Goal: Transaction & Acquisition: Book appointment/travel/reservation

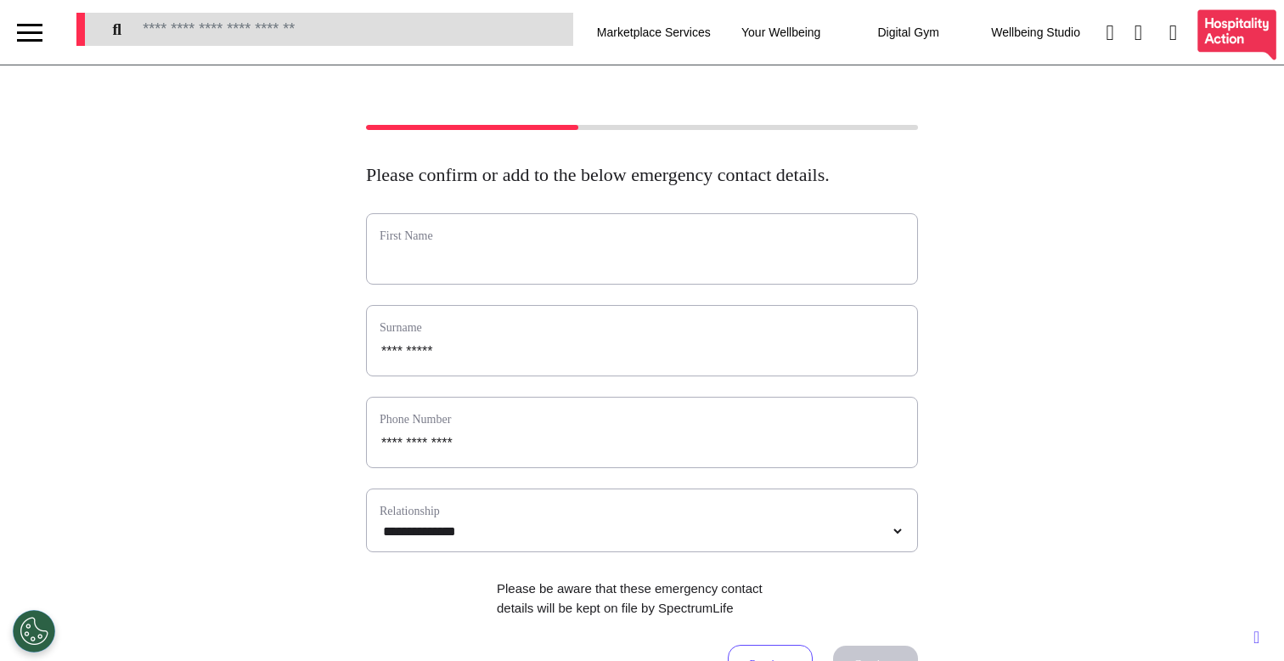
select select "**"
select select "**********"
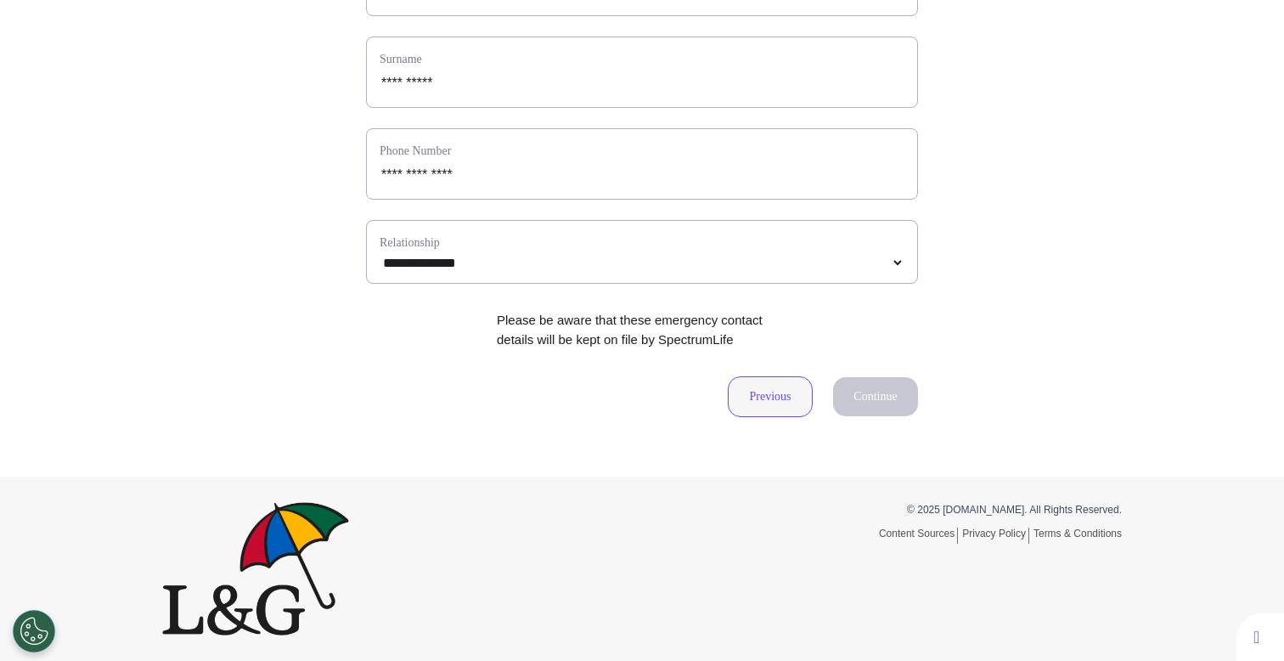
click at [778, 414] on button "Previous" at bounding box center [770, 396] width 85 height 41
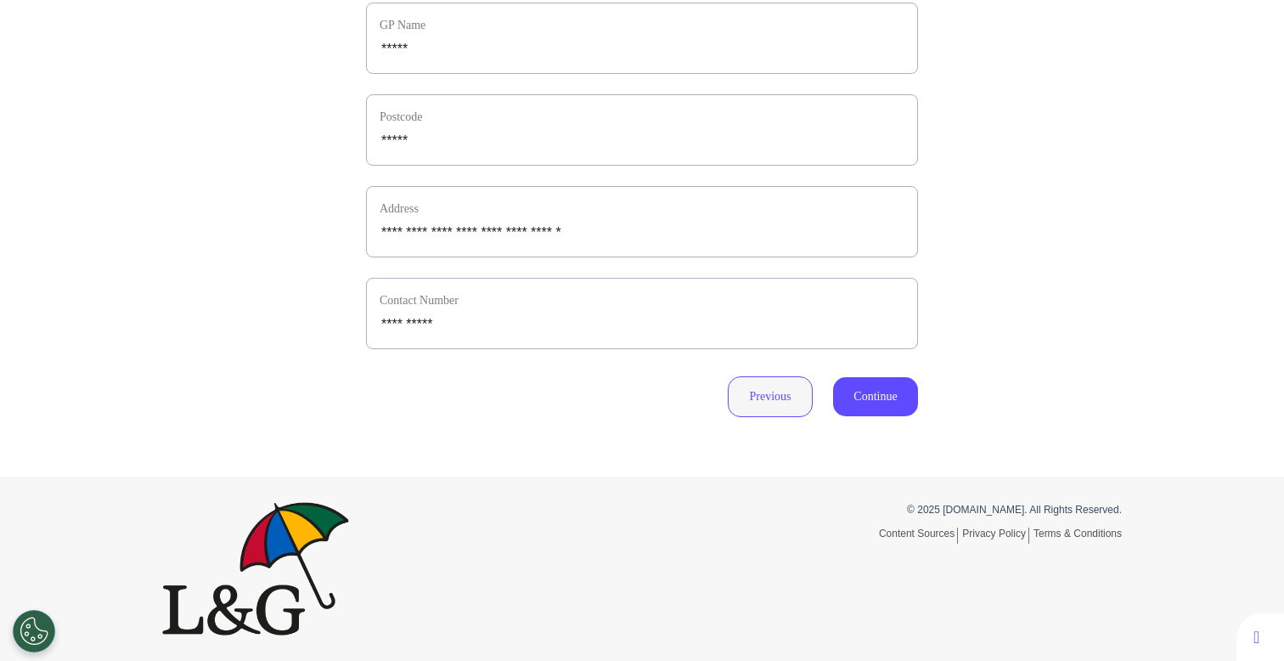
click at [769, 407] on button "Previous" at bounding box center [770, 396] width 85 height 41
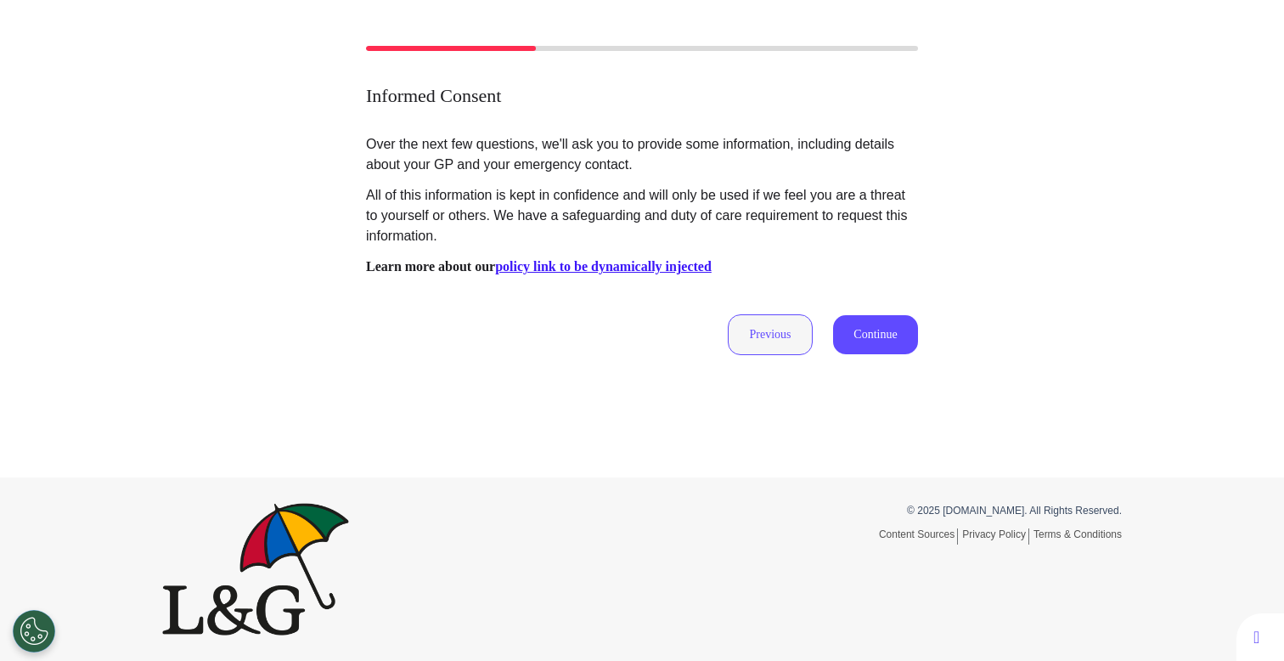
click at [772, 318] on button "Previous" at bounding box center [770, 334] width 85 height 41
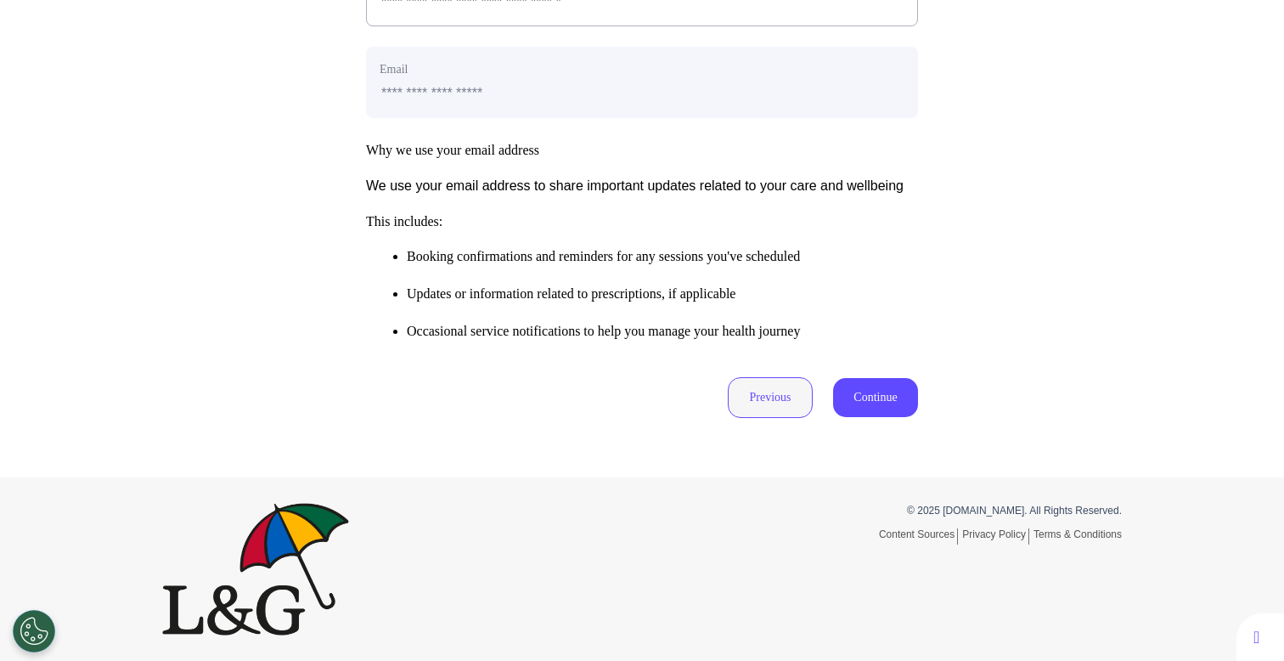
click at [767, 408] on button "Previous" at bounding box center [770, 397] width 85 height 41
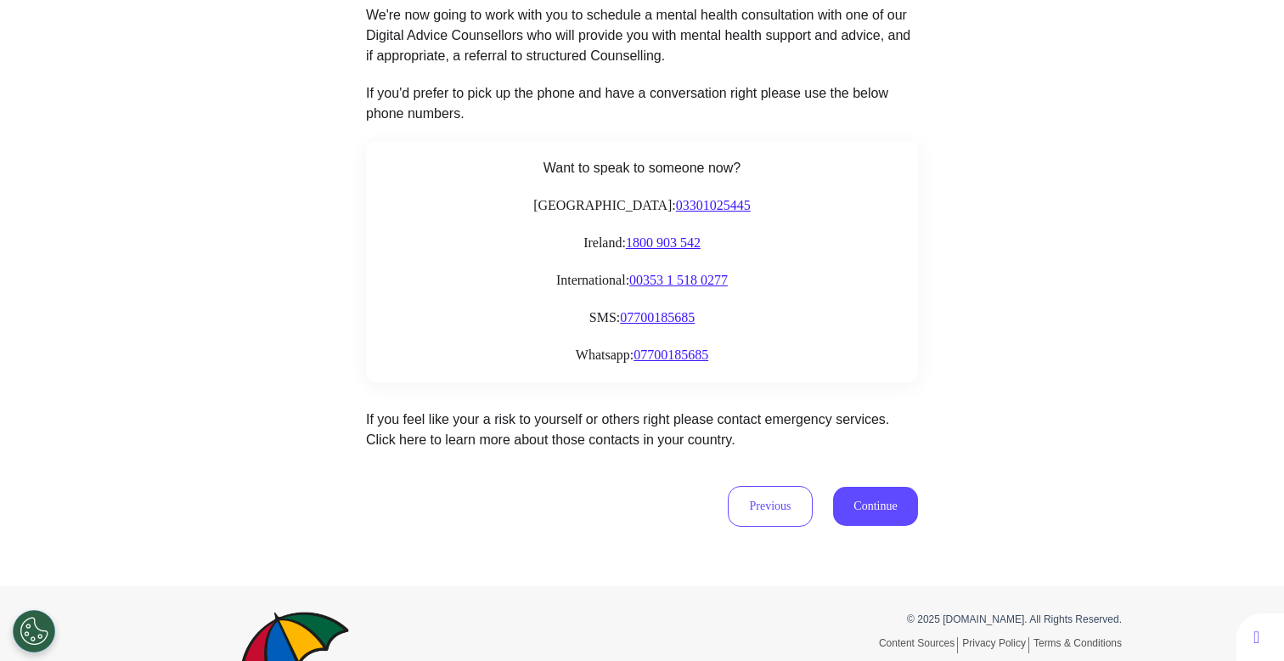
scroll to position [0, 0]
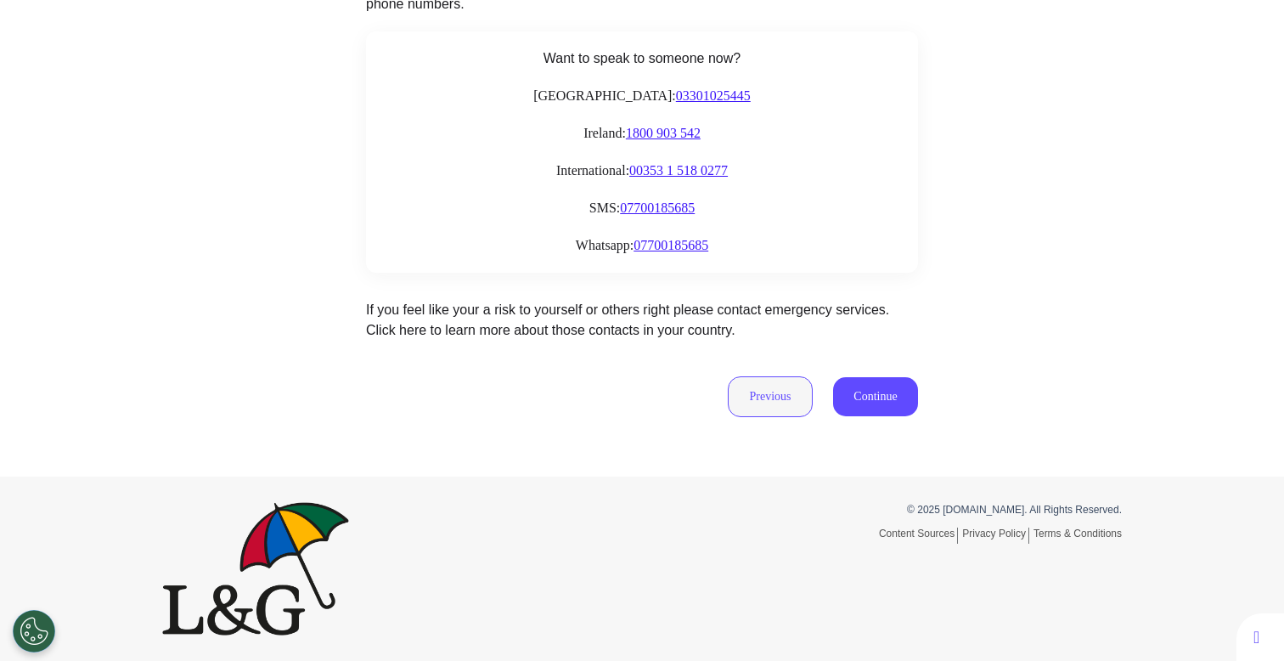
click at [779, 383] on button "Previous" at bounding box center [770, 396] width 85 height 41
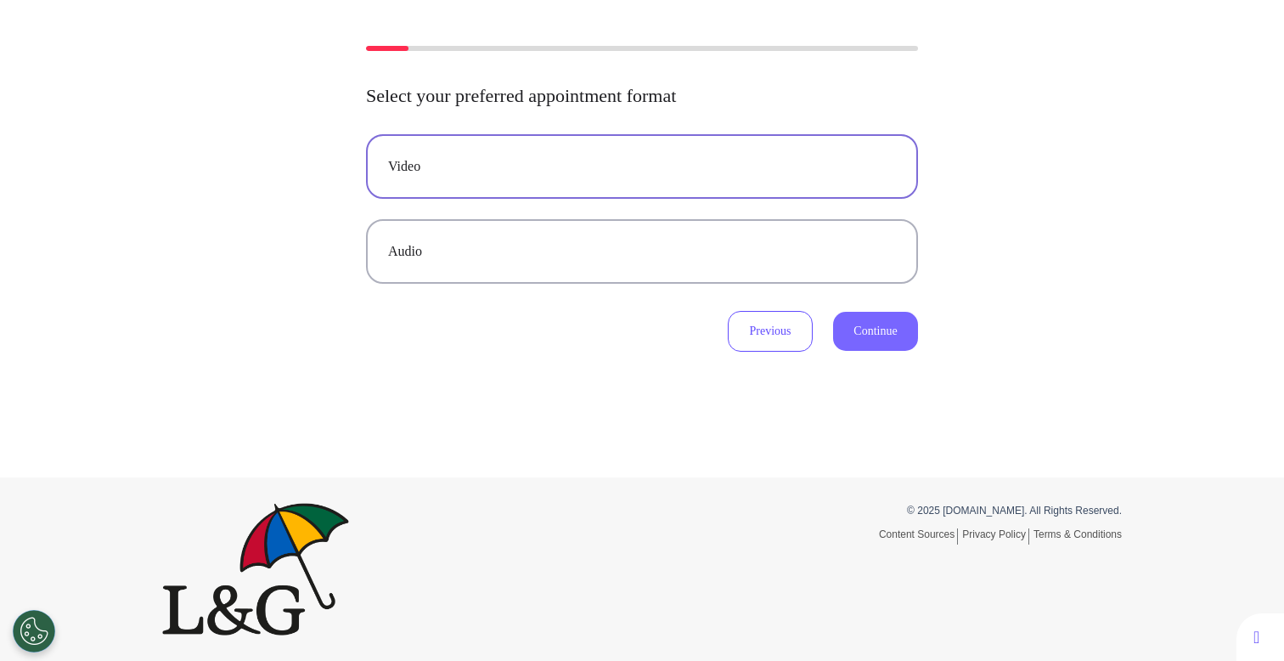
click at [889, 330] on button "Continue" at bounding box center [875, 331] width 85 height 39
click at [612, 250] on div "Audio" at bounding box center [642, 251] width 508 height 20
click at [876, 327] on button "Continue" at bounding box center [875, 331] width 85 height 39
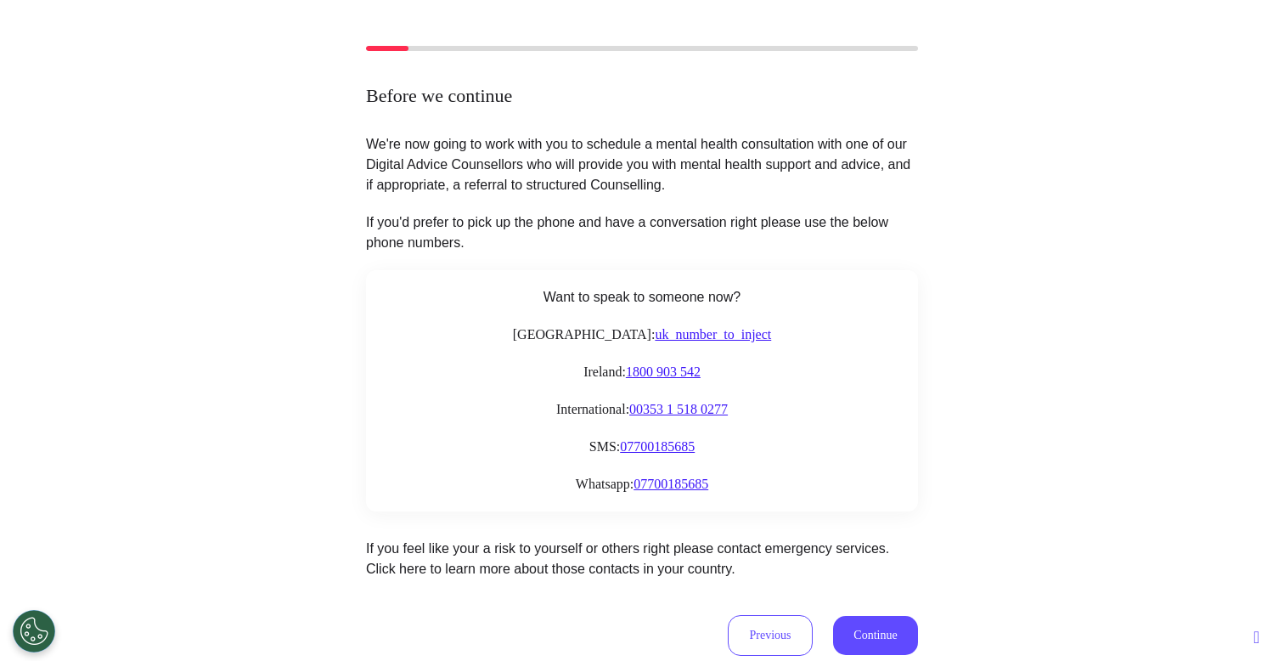
click at [250, 547] on div "Before we continue We're now going to work with you to schedule a mental health…" at bounding box center [642, 351] width 1284 height 610
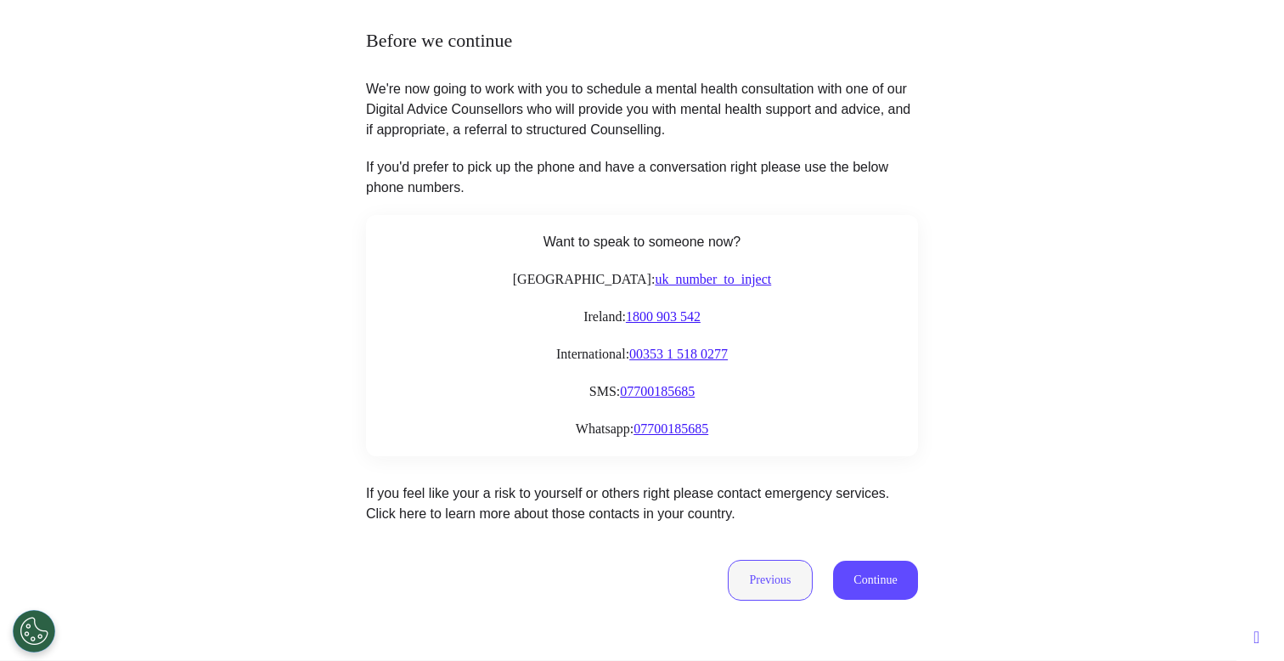
click at [758, 573] on button "Previous" at bounding box center [770, 579] width 85 height 41
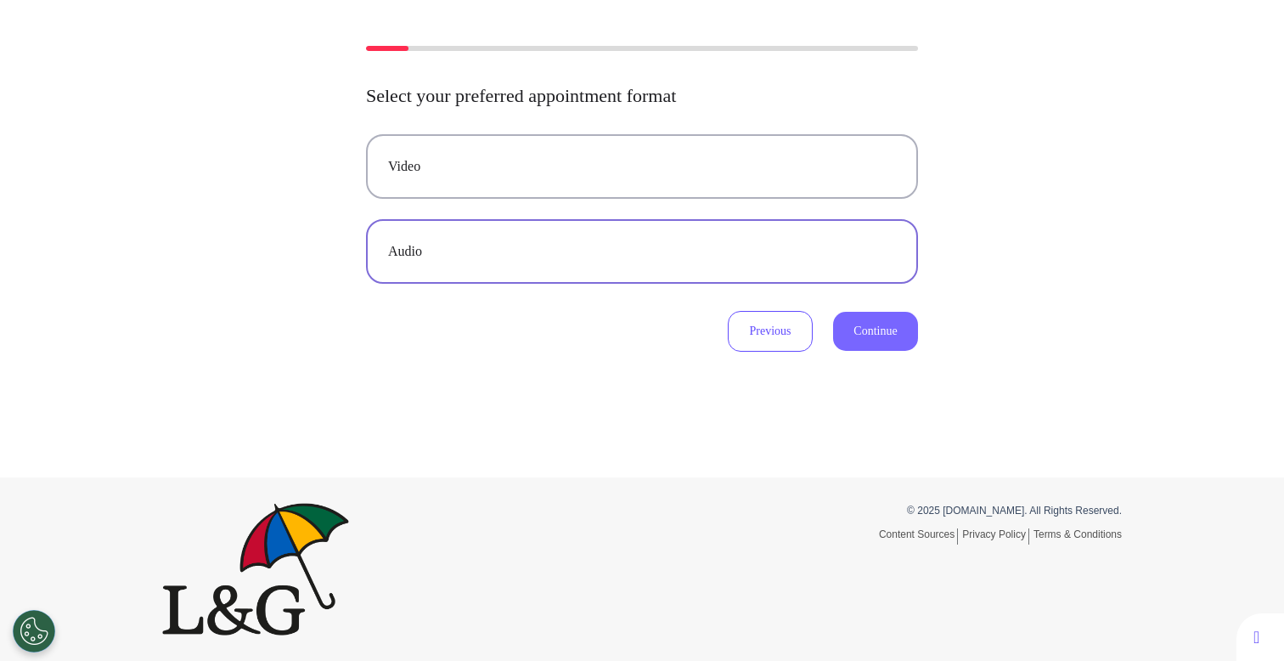
click at [859, 323] on button "Continue" at bounding box center [875, 331] width 85 height 39
click at [711, 166] on div "Video" at bounding box center [642, 166] width 508 height 20
click at [880, 336] on button "Continue" at bounding box center [875, 331] width 85 height 39
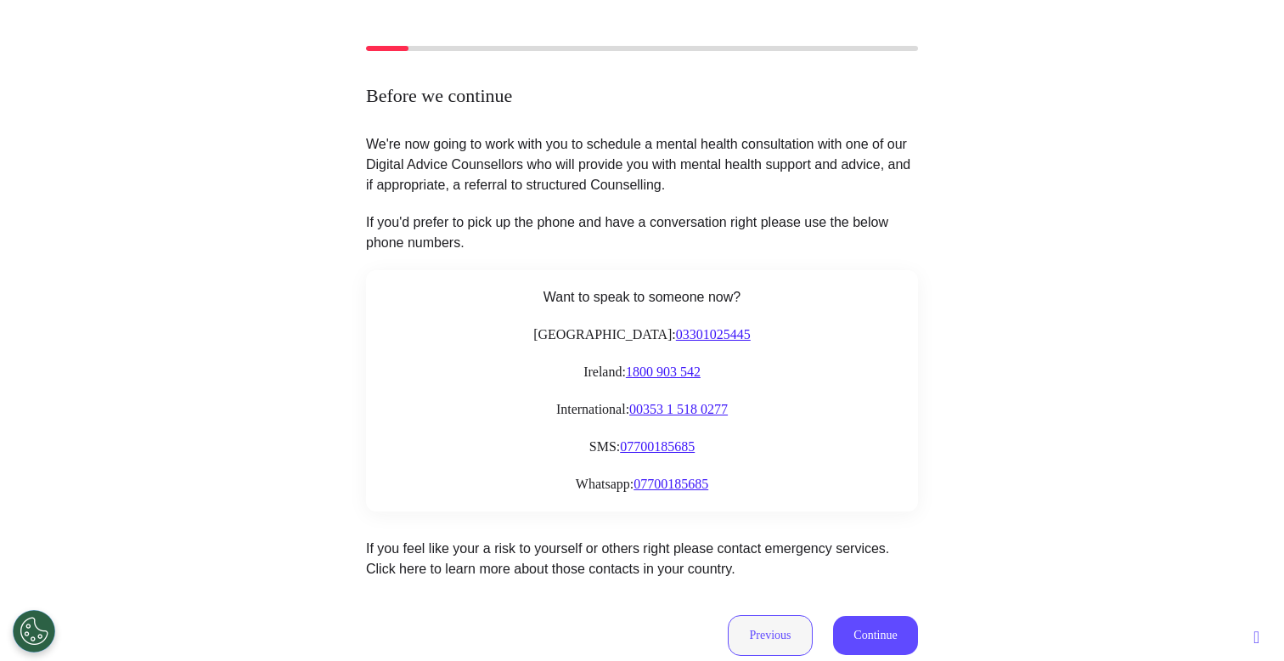
click at [742, 627] on button "Previous" at bounding box center [770, 635] width 85 height 41
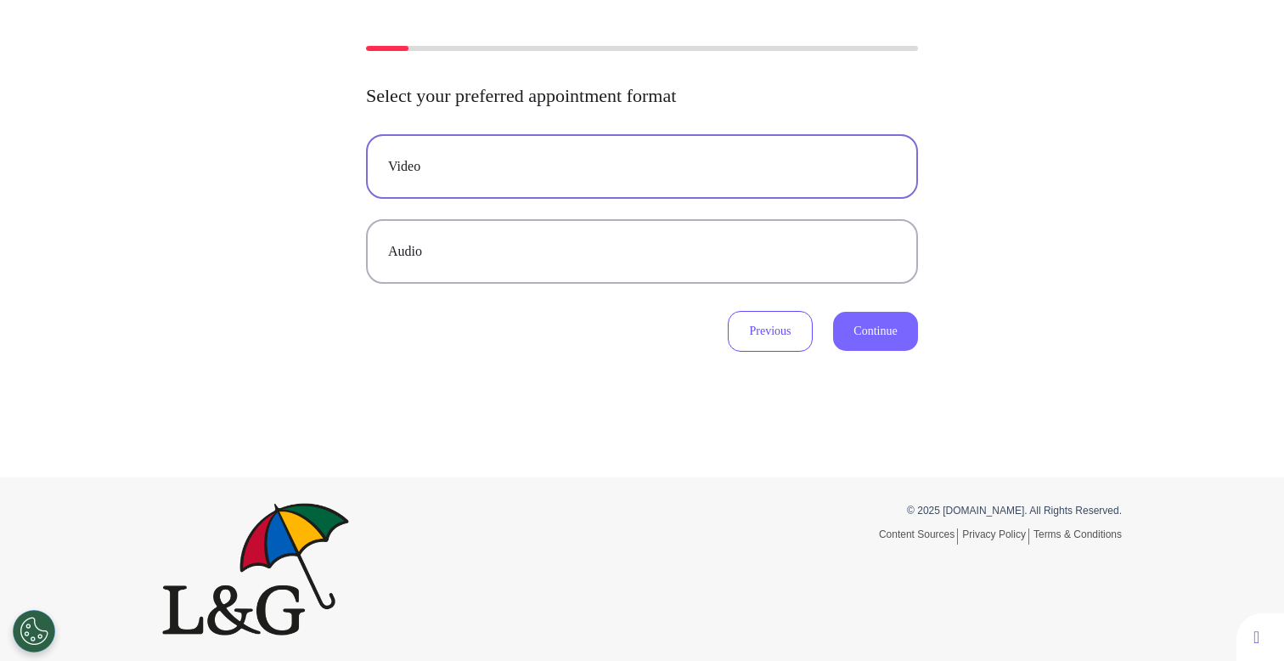
click at [883, 329] on button "Continue" at bounding box center [875, 331] width 85 height 39
click at [689, 236] on button "Audio" at bounding box center [642, 251] width 552 height 65
click at [891, 336] on button "Continue" at bounding box center [875, 331] width 85 height 39
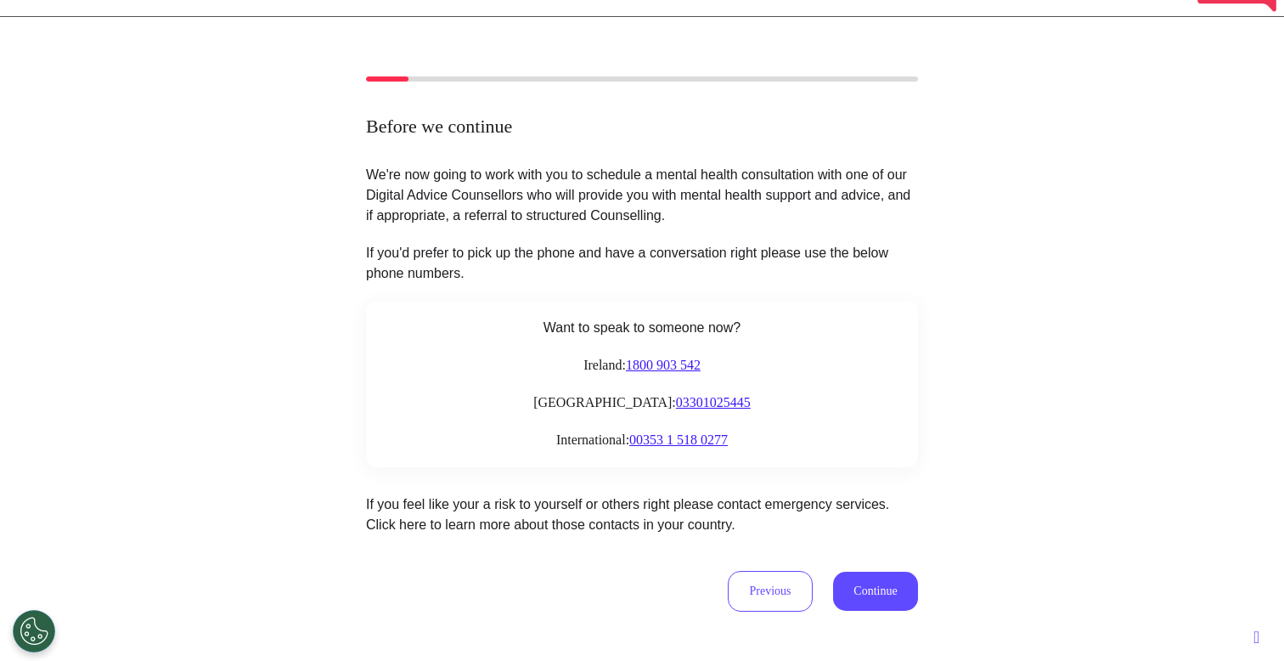
scroll to position [0, 0]
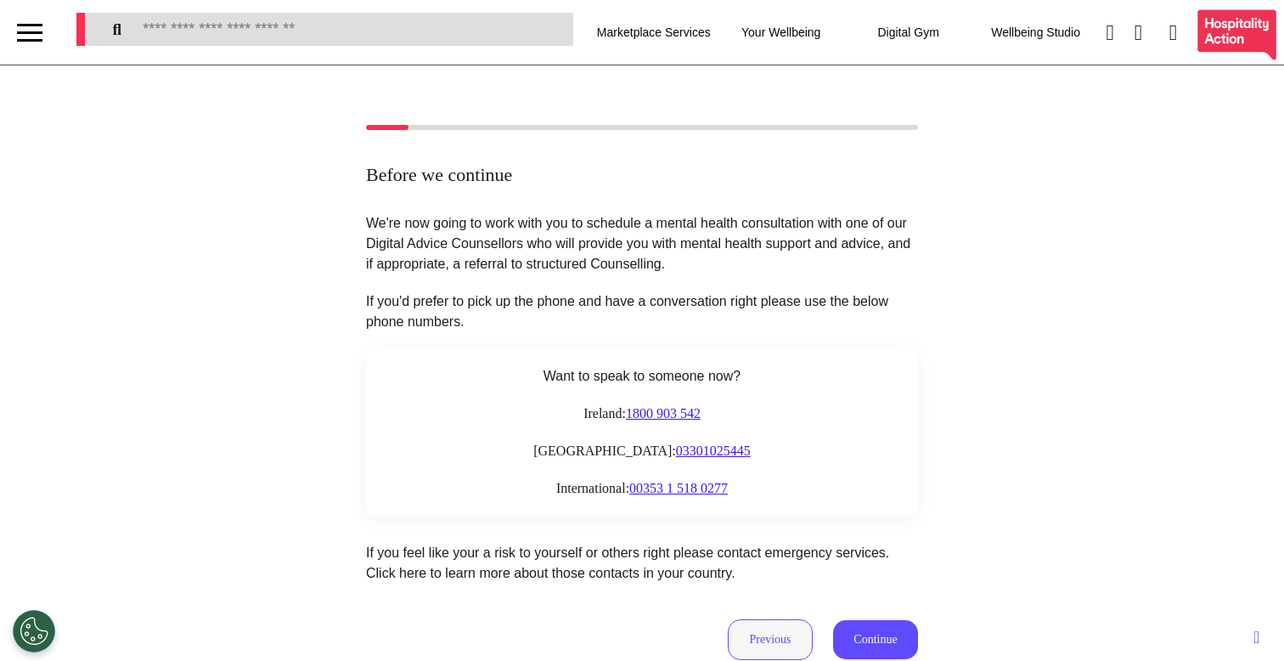
click at [755, 641] on button "Previous" at bounding box center [770, 639] width 85 height 41
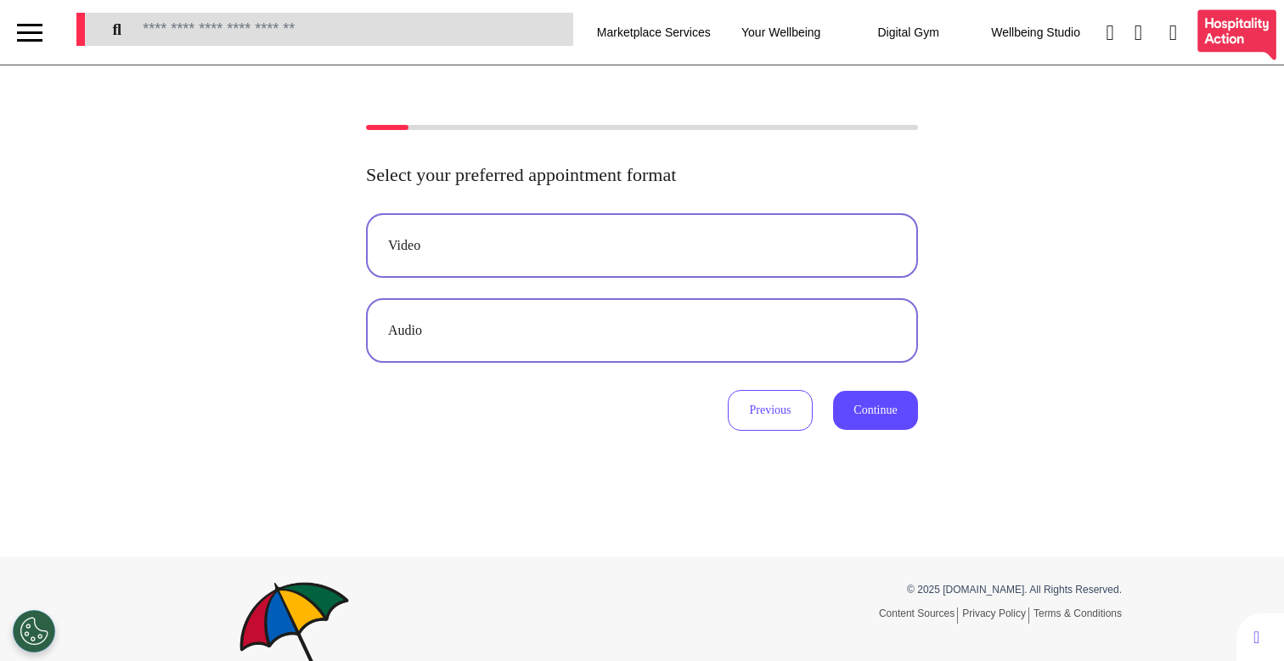
click at [789, 246] on div "Video" at bounding box center [642, 245] width 508 height 20
click at [889, 409] on button "Continue" at bounding box center [875, 410] width 85 height 39
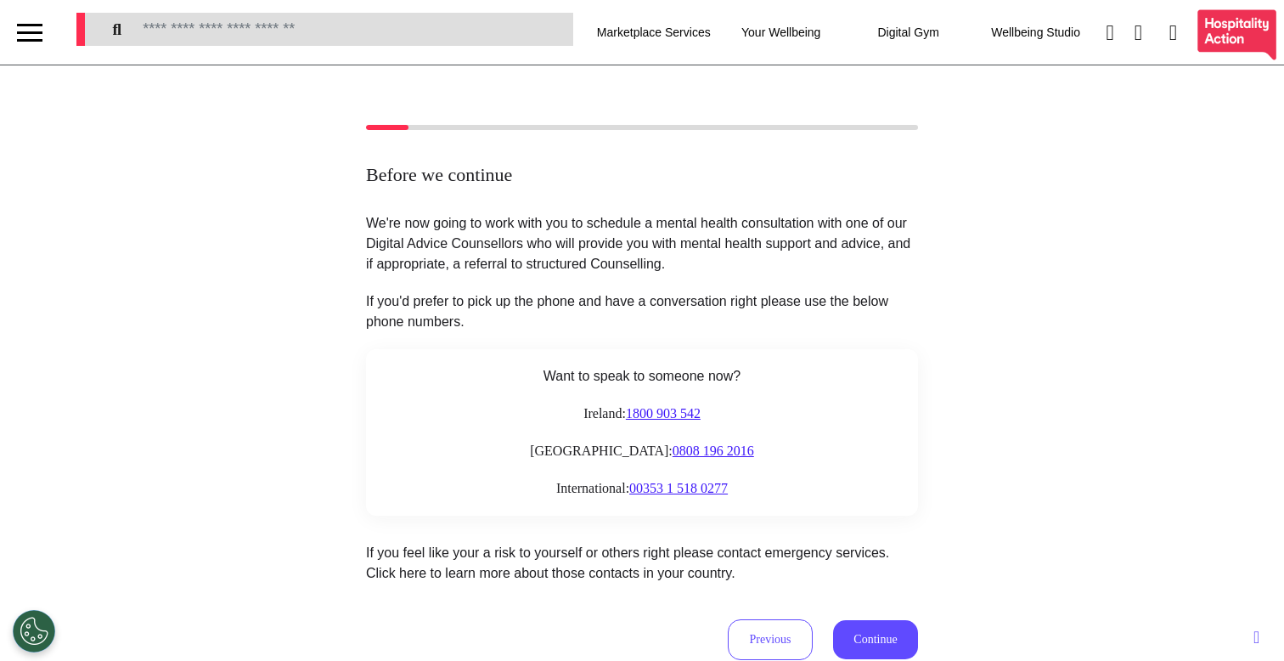
click at [1050, 383] on div "Before we continue We're now going to work with you to schedule a mental health…" at bounding box center [642, 392] width 1284 height 535
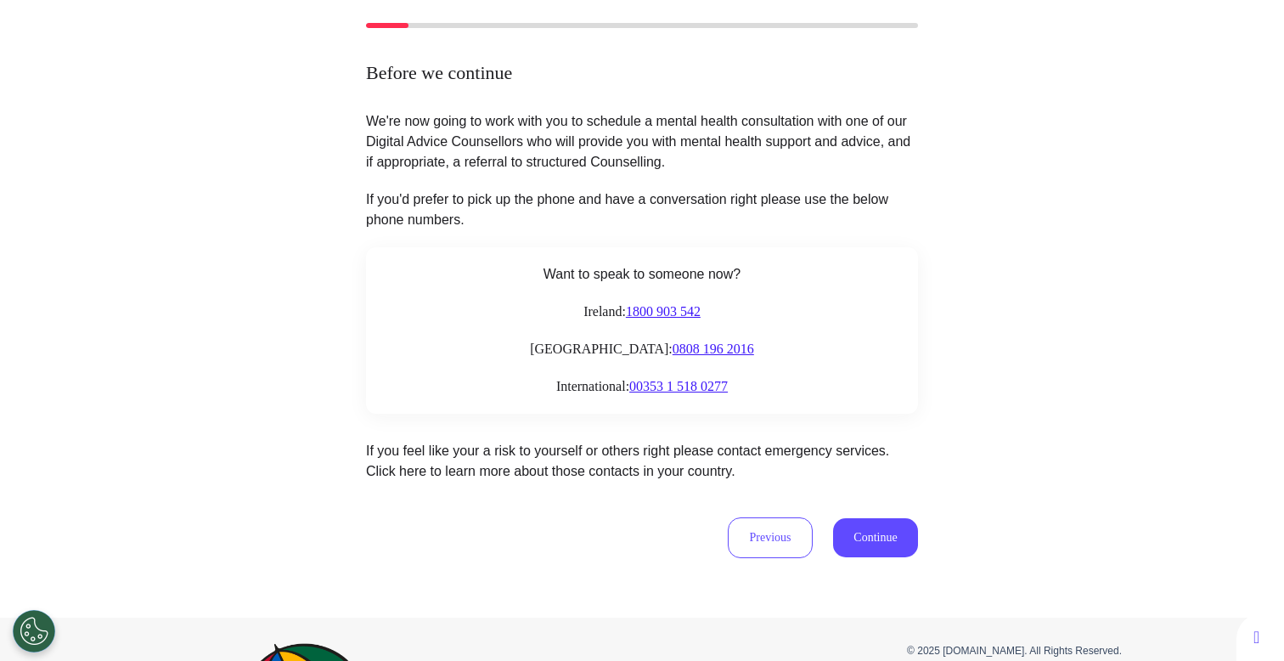
scroll to position [139, 0]
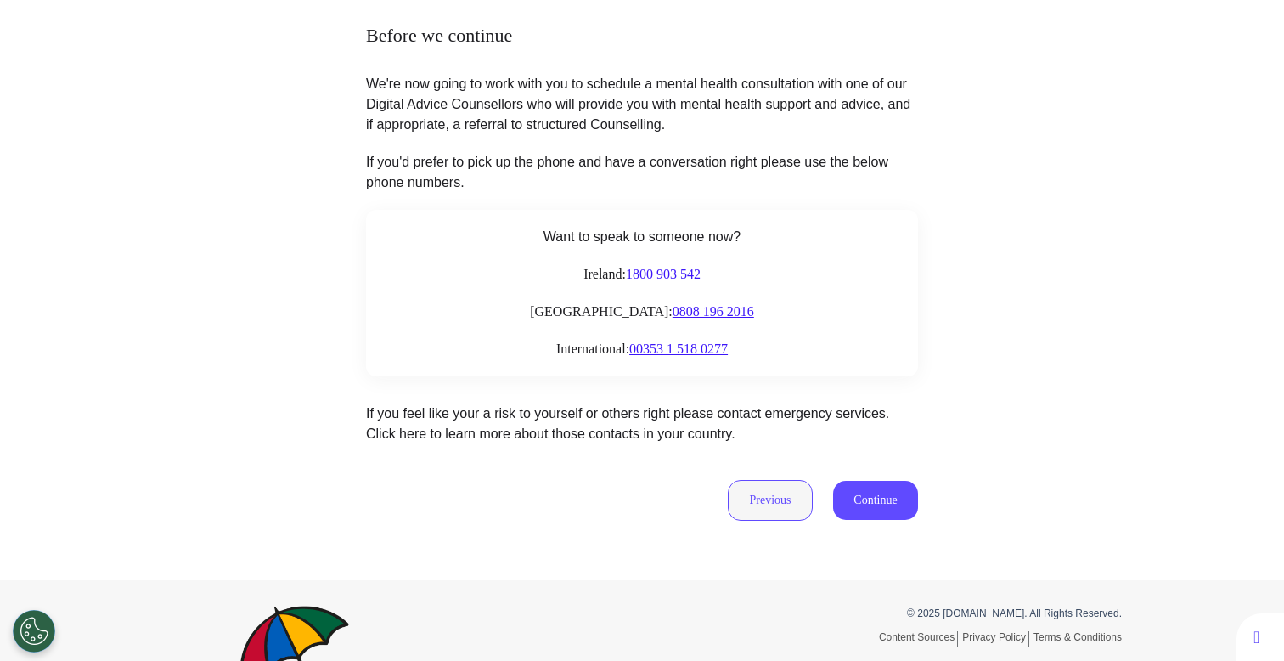
click at [743, 486] on button "Previous" at bounding box center [770, 500] width 85 height 41
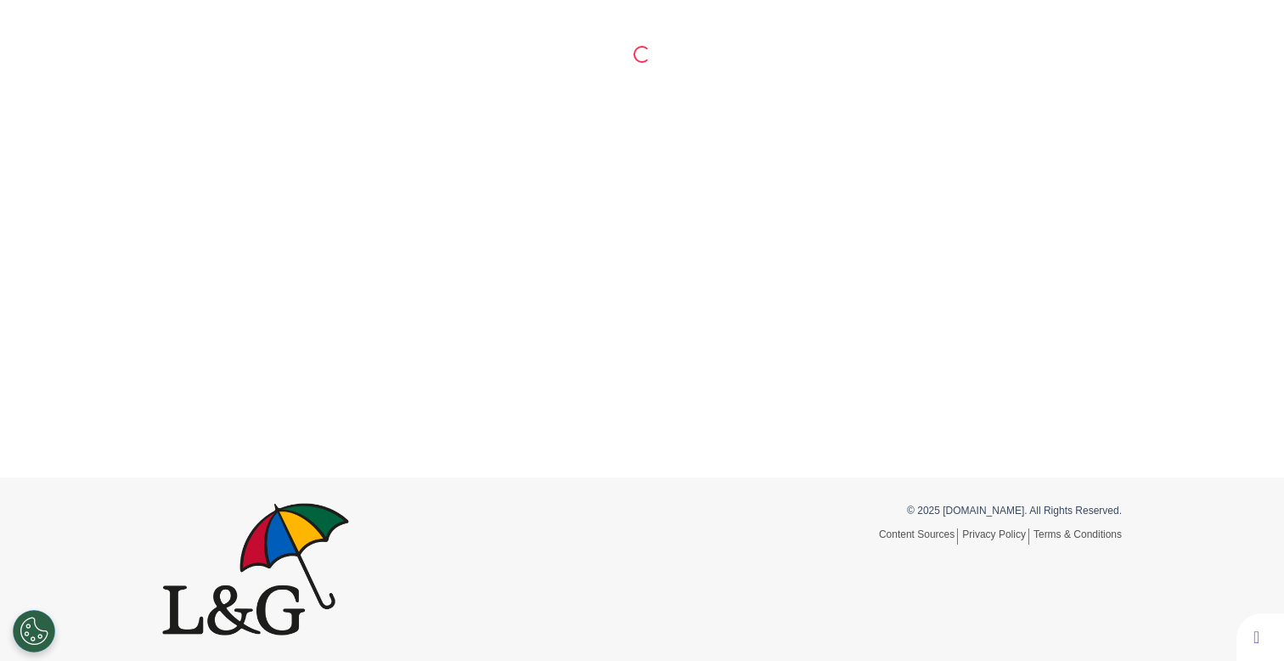
scroll to position [79, 0]
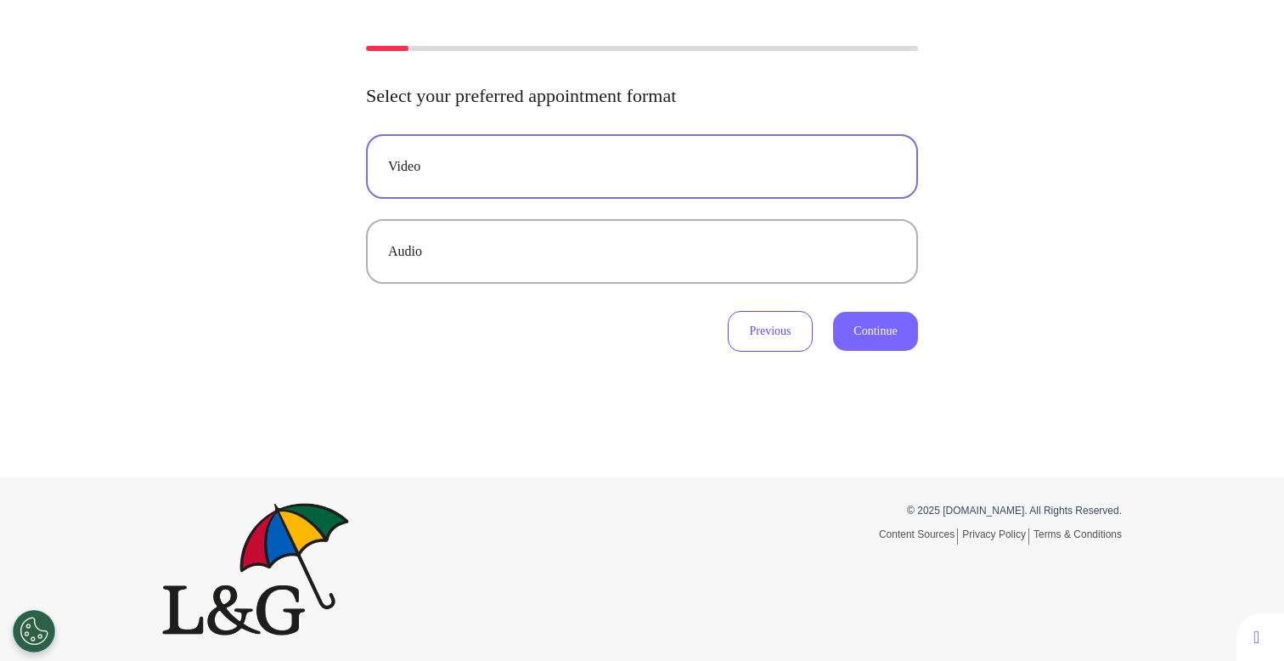
click at [885, 312] on button "Continue" at bounding box center [875, 331] width 85 height 39
click at [801, 235] on button "Audio" at bounding box center [642, 251] width 552 height 65
click at [823, 266] on button "Audio" at bounding box center [642, 251] width 552 height 65
click at [863, 323] on button "Continue" at bounding box center [875, 331] width 85 height 39
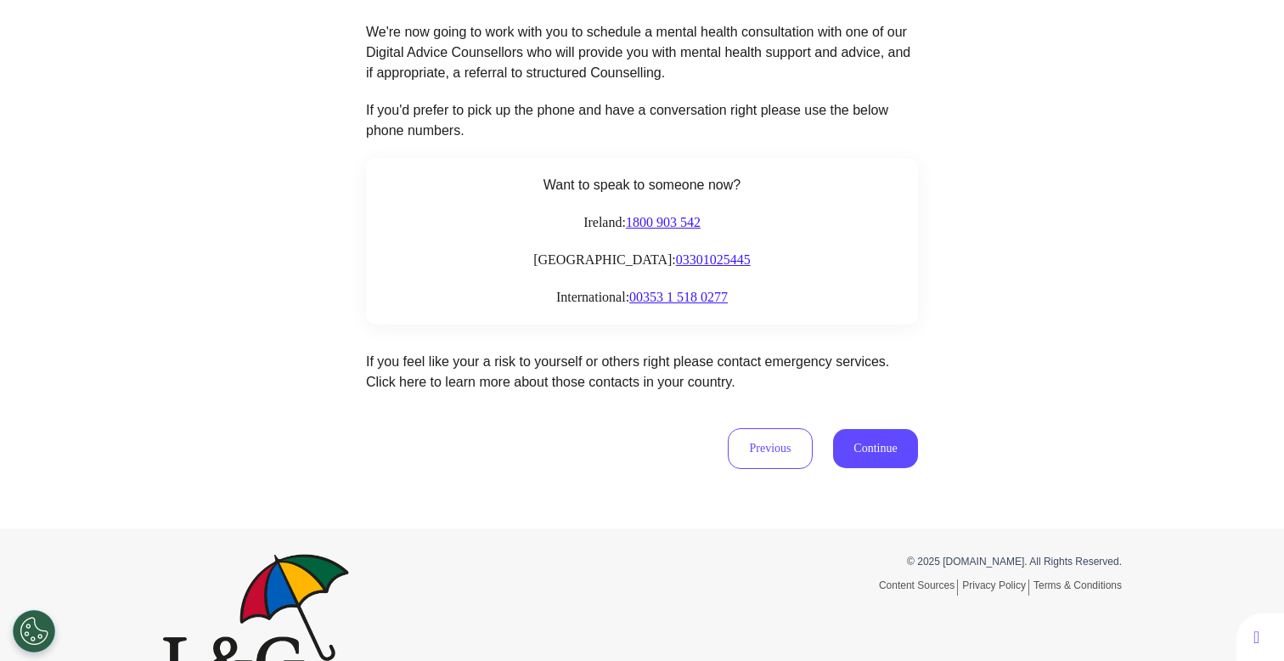
scroll to position [243, 0]
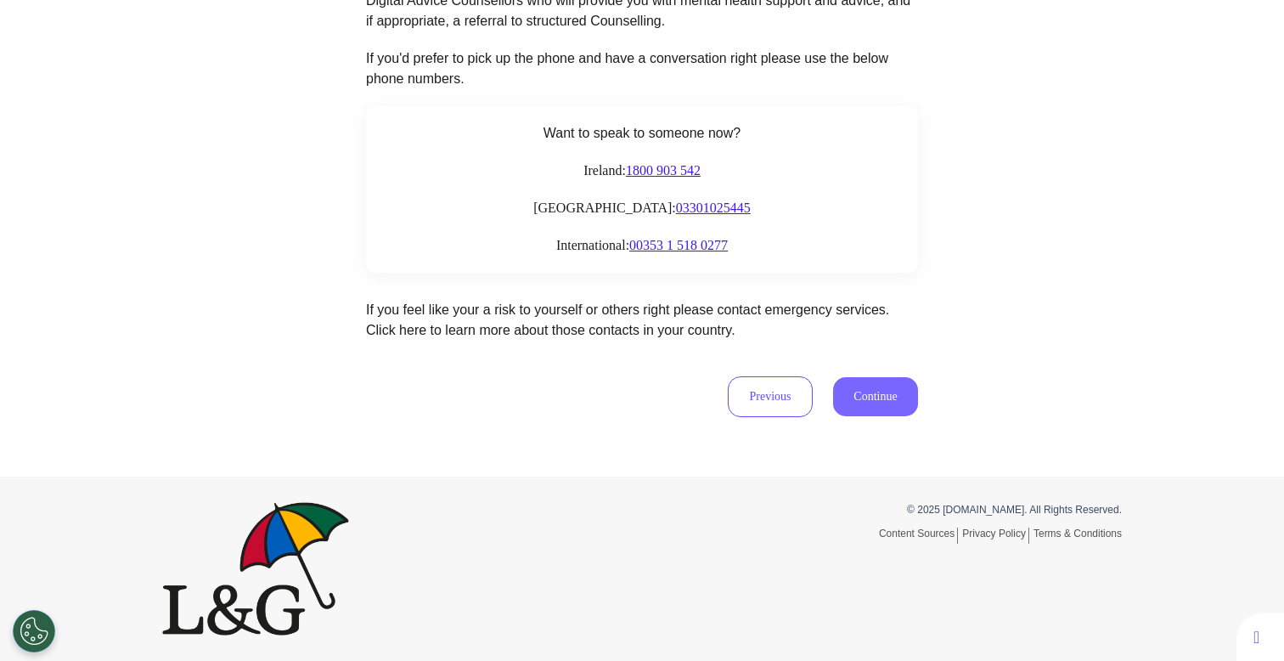
click at [880, 410] on button "Continue" at bounding box center [875, 396] width 85 height 39
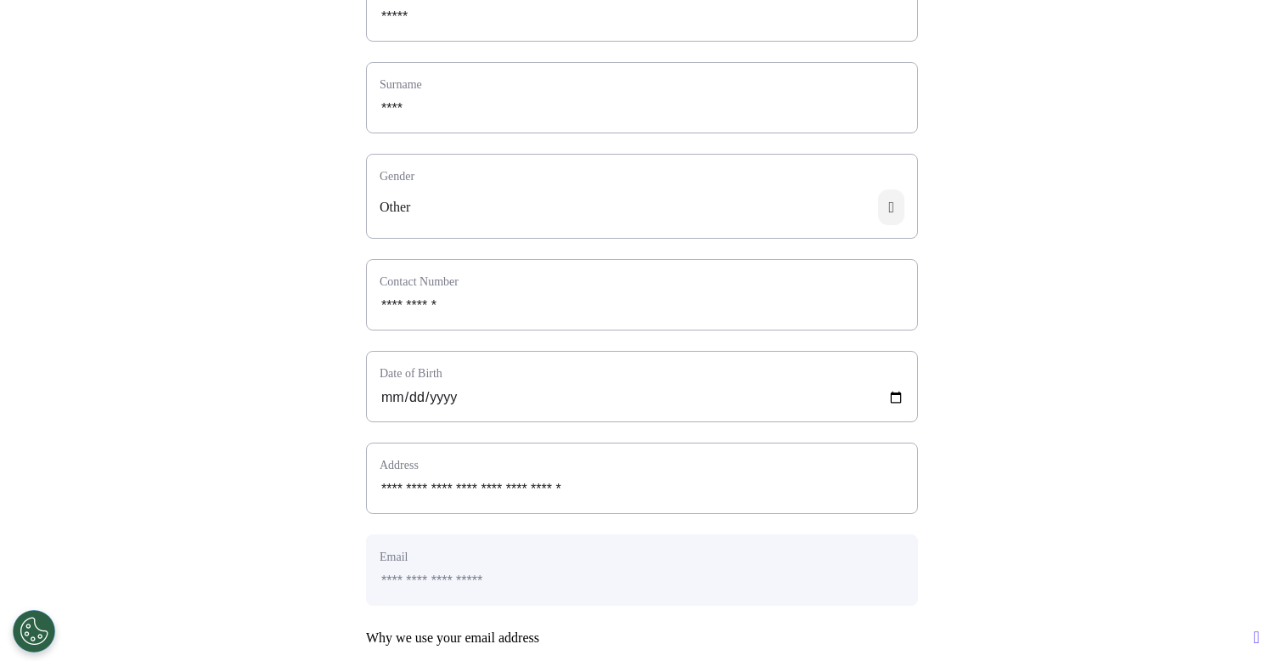
scroll to position [773, 0]
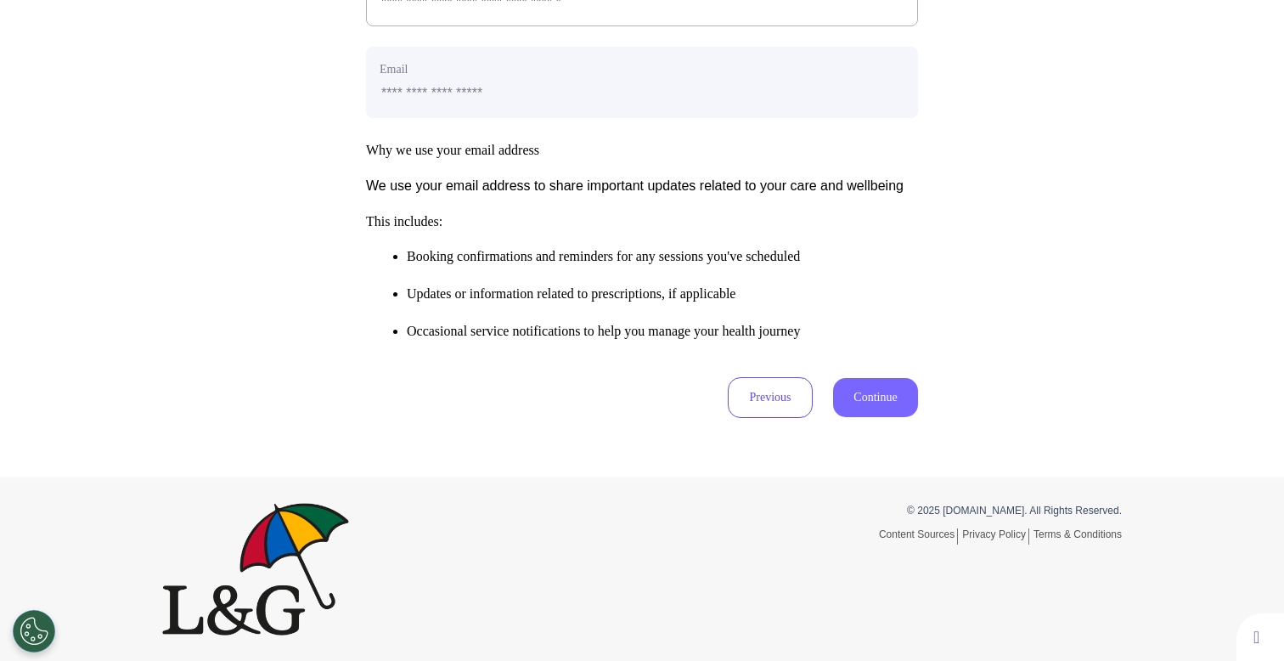
click at [865, 403] on button "Continue" at bounding box center [875, 397] width 85 height 39
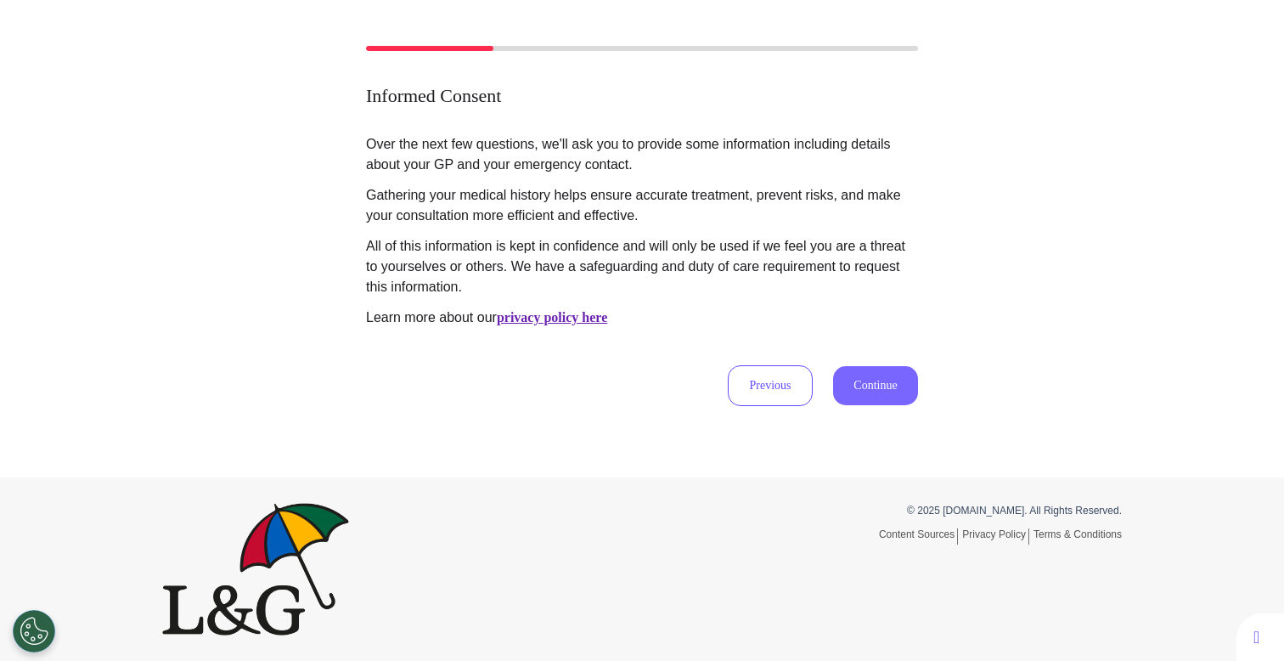
click at [907, 375] on button "Continue" at bounding box center [875, 385] width 85 height 39
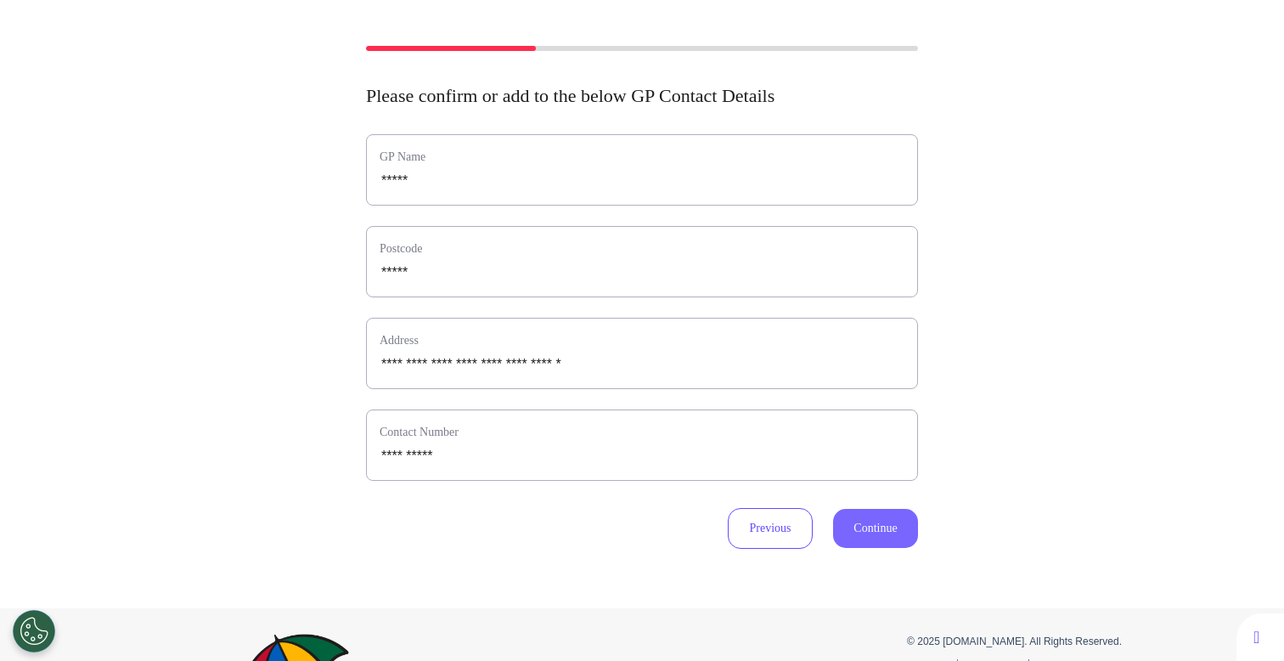
click at [868, 531] on button "Continue" at bounding box center [875, 528] width 85 height 39
select select "**********"
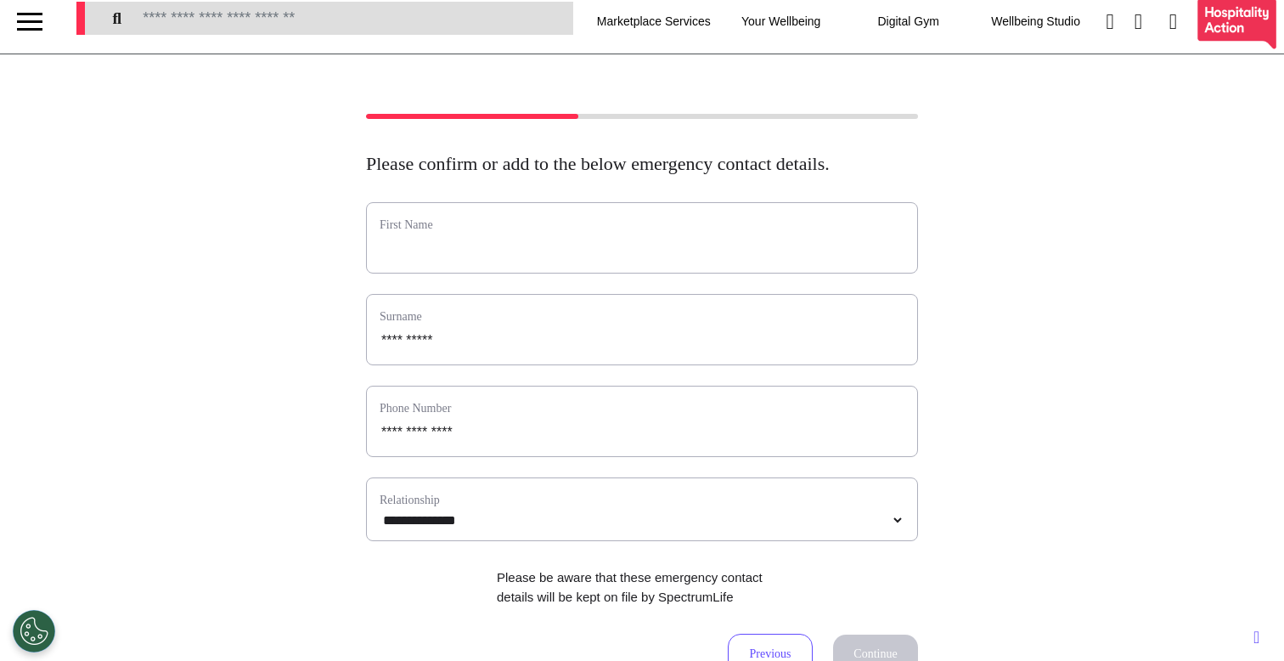
scroll to position [0, 0]
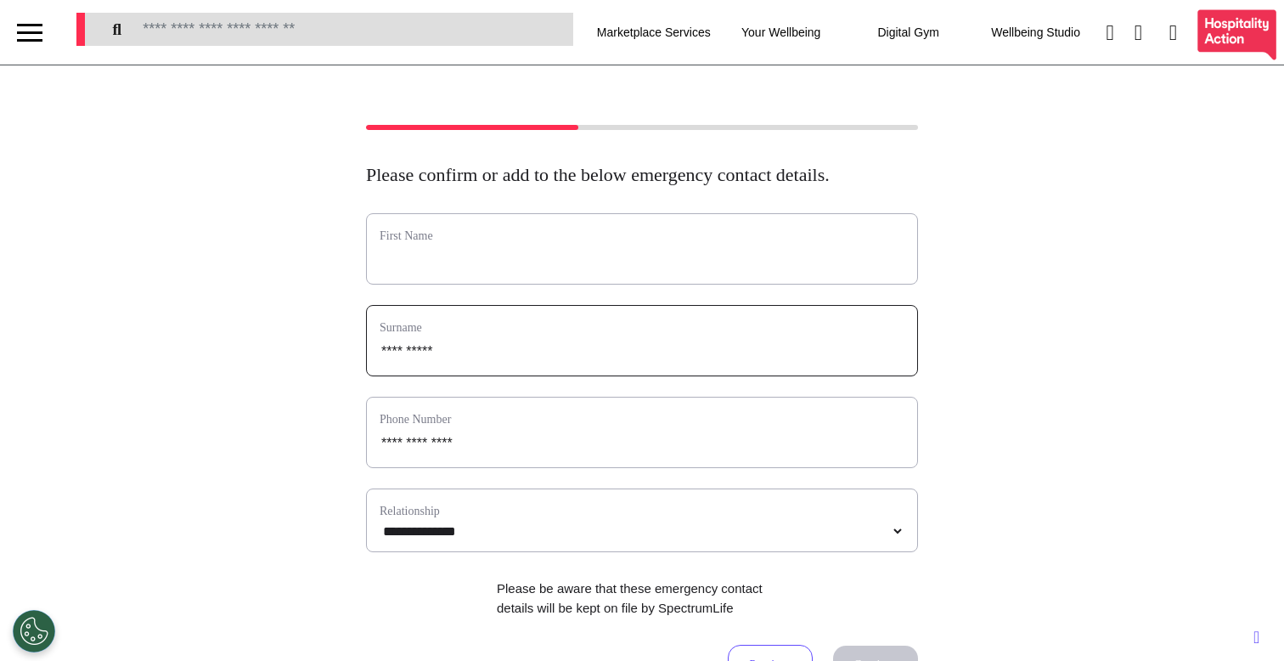
drag, startPoint x: 517, startPoint y: 373, endPoint x: 222, endPoint y: 378, distance: 294.6
click at [222, 378] on div "**********" at bounding box center [642, 405] width 1284 height 560
drag, startPoint x: 485, startPoint y: 375, endPoint x: 252, endPoint y: 383, distance: 232.7
click at [269, 383] on div "**********" at bounding box center [642, 405] width 1284 height 560
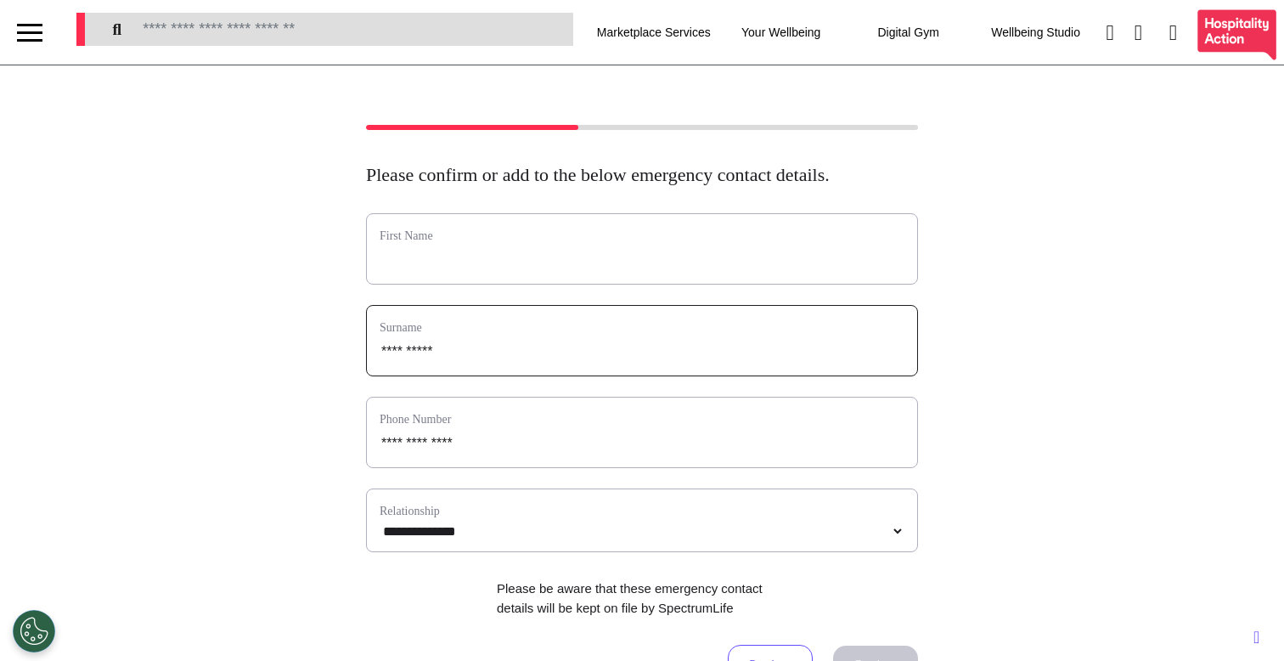
click at [509, 363] on input "**********" at bounding box center [641, 351] width 525 height 22
drag, startPoint x: 505, startPoint y: 380, endPoint x: 231, endPoint y: 378, distance: 274.2
click at [249, 379] on div "**********" at bounding box center [642, 405] width 1284 height 560
click at [396, 336] on label "Surname" at bounding box center [641, 327] width 525 height 18
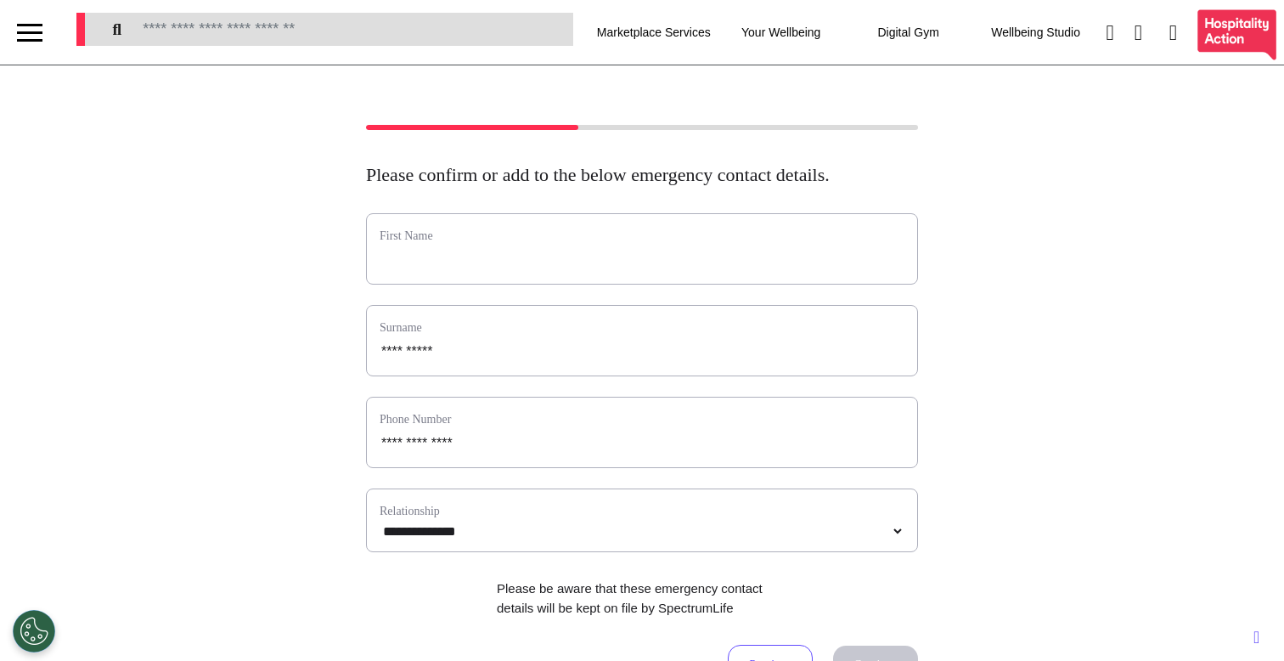
click at [396, 336] on label "Surname" at bounding box center [641, 327] width 525 height 18
click at [401, 245] on label "First Name" at bounding box center [641, 236] width 525 height 18
click at [186, 351] on div "**********" at bounding box center [642, 405] width 1284 height 560
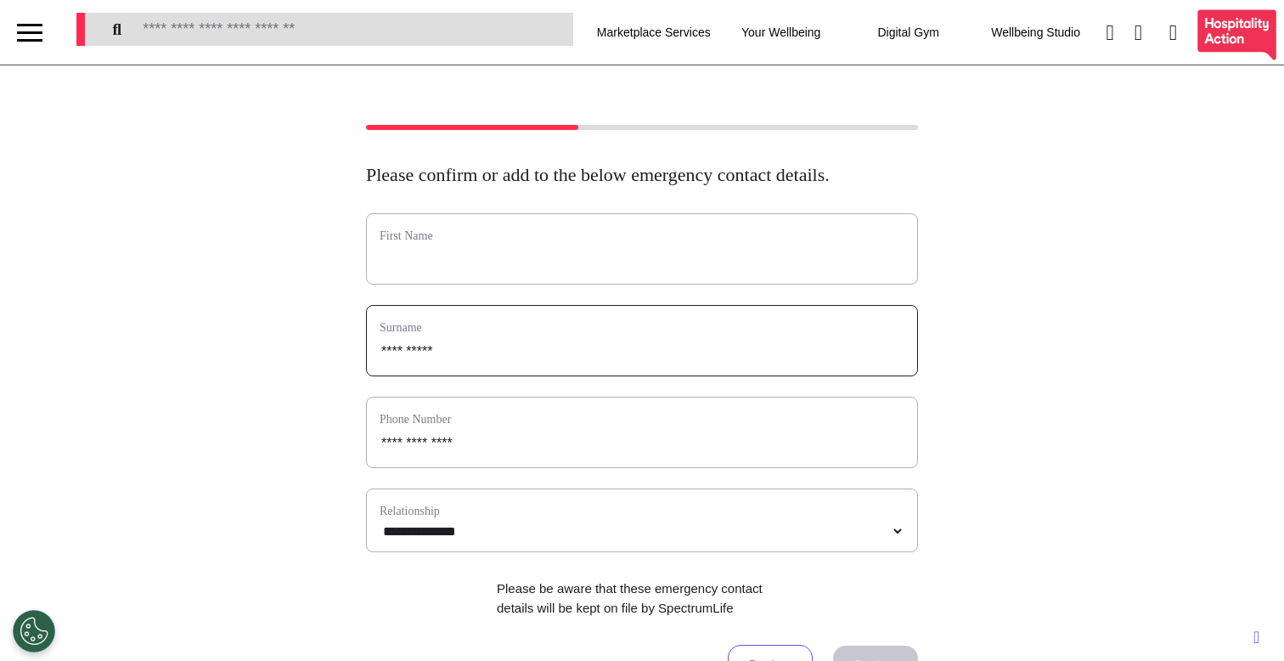
drag, startPoint x: 468, startPoint y: 371, endPoint x: 212, endPoint y: 373, distance: 255.5
click at [239, 373] on div "**********" at bounding box center [642, 405] width 1284 height 560
click at [464, 271] on input "text" at bounding box center [641, 260] width 525 height 22
click at [390, 363] on input "**********" at bounding box center [641, 351] width 525 height 22
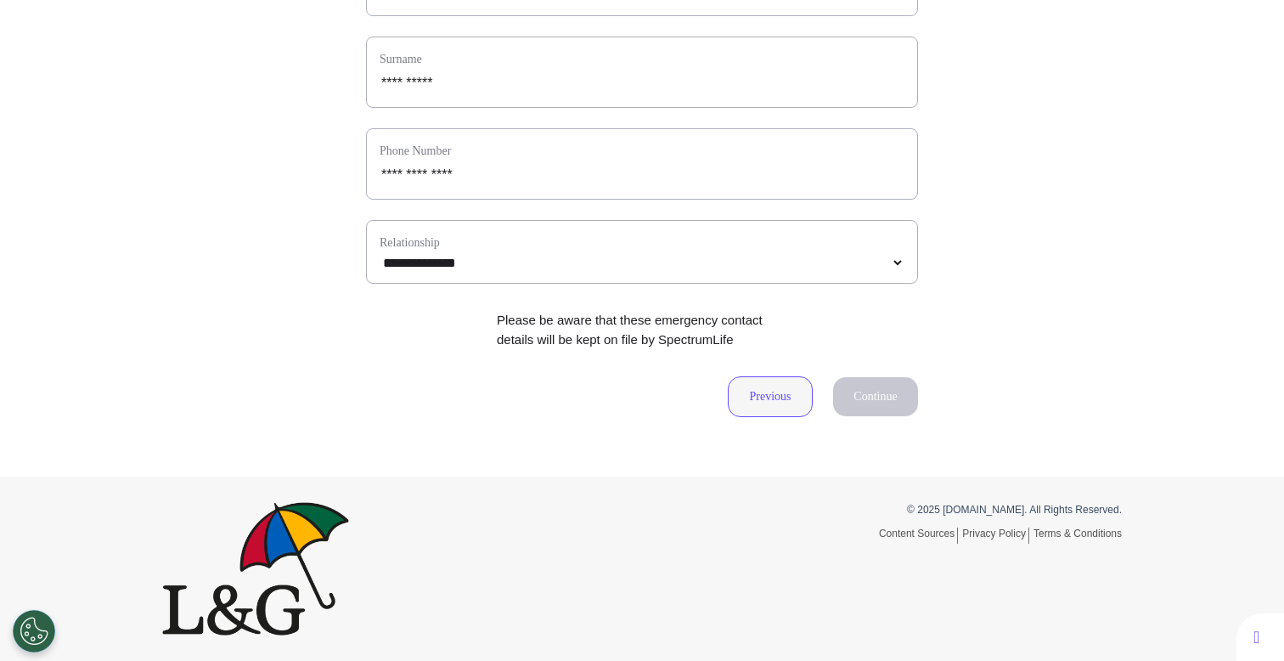
click at [762, 402] on button "Previous" at bounding box center [770, 396] width 85 height 41
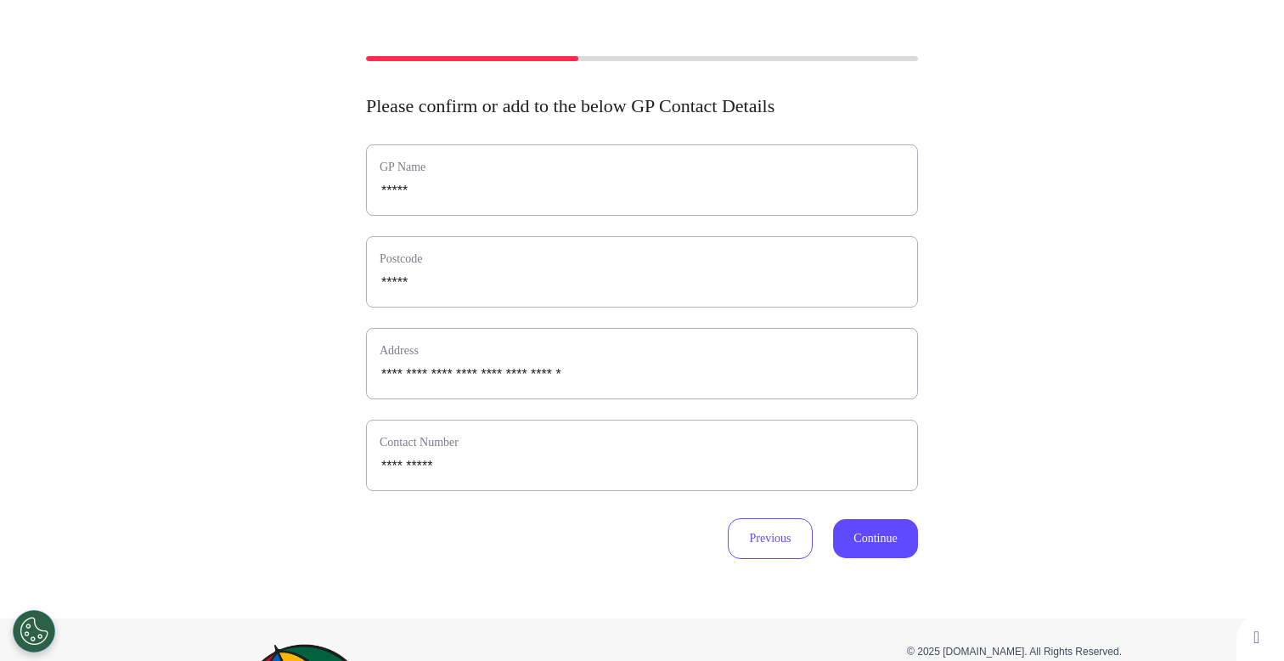
scroll to position [63, 0]
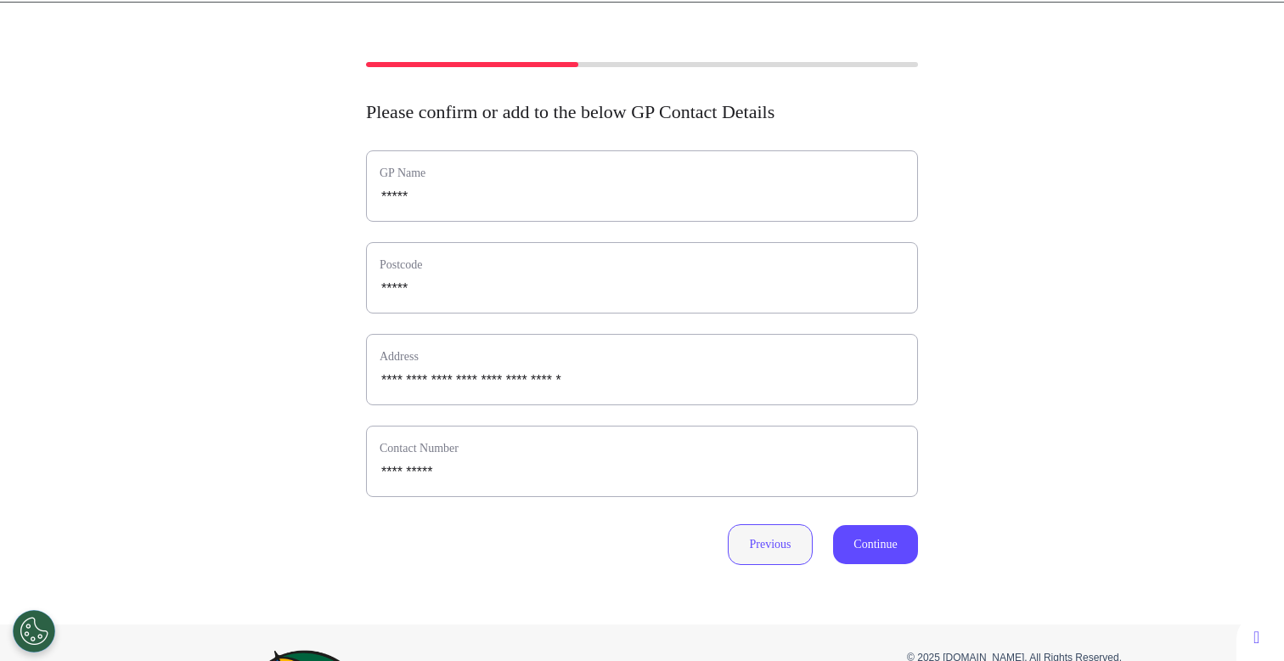
click at [743, 545] on button "Previous" at bounding box center [770, 544] width 85 height 41
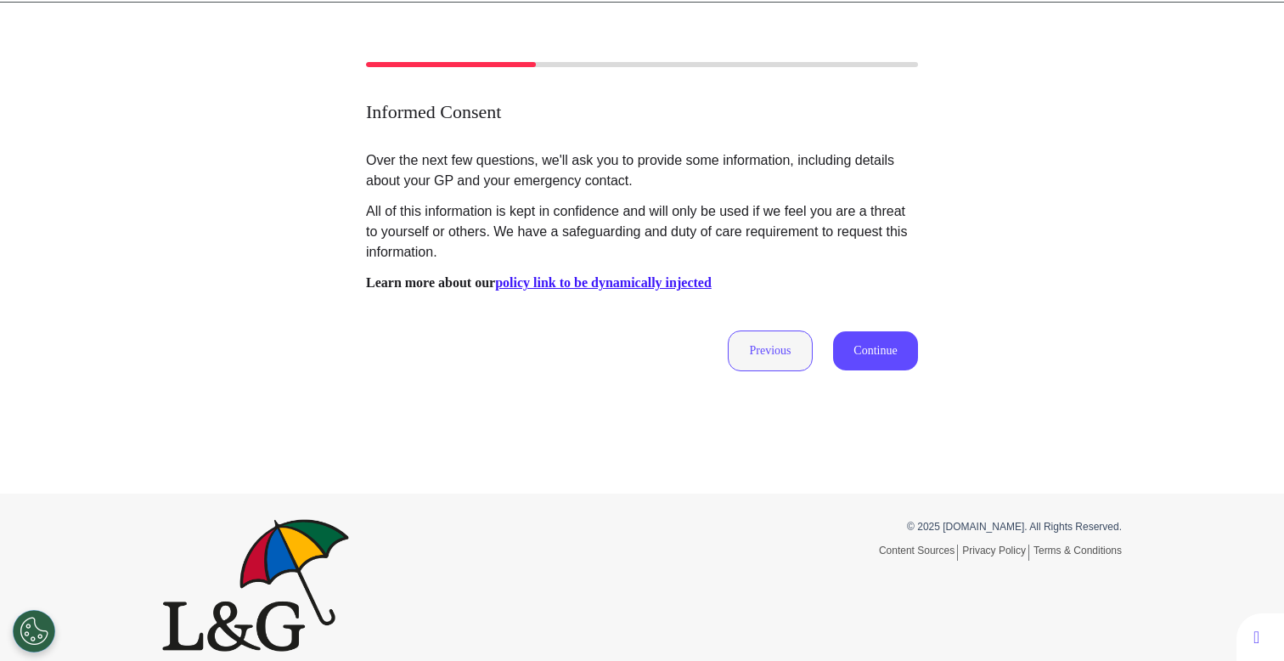
click at [786, 360] on button "Previous" at bounding box center [770, 350] width 85 height 41
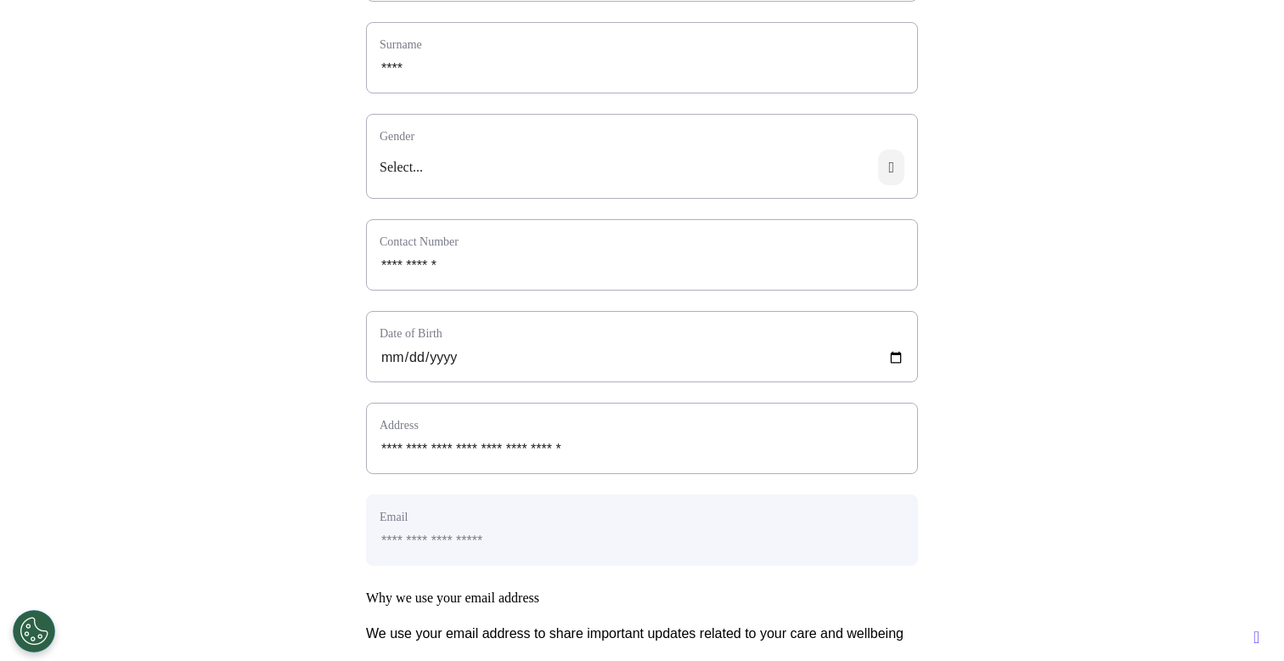
scroll to position [0, 0]
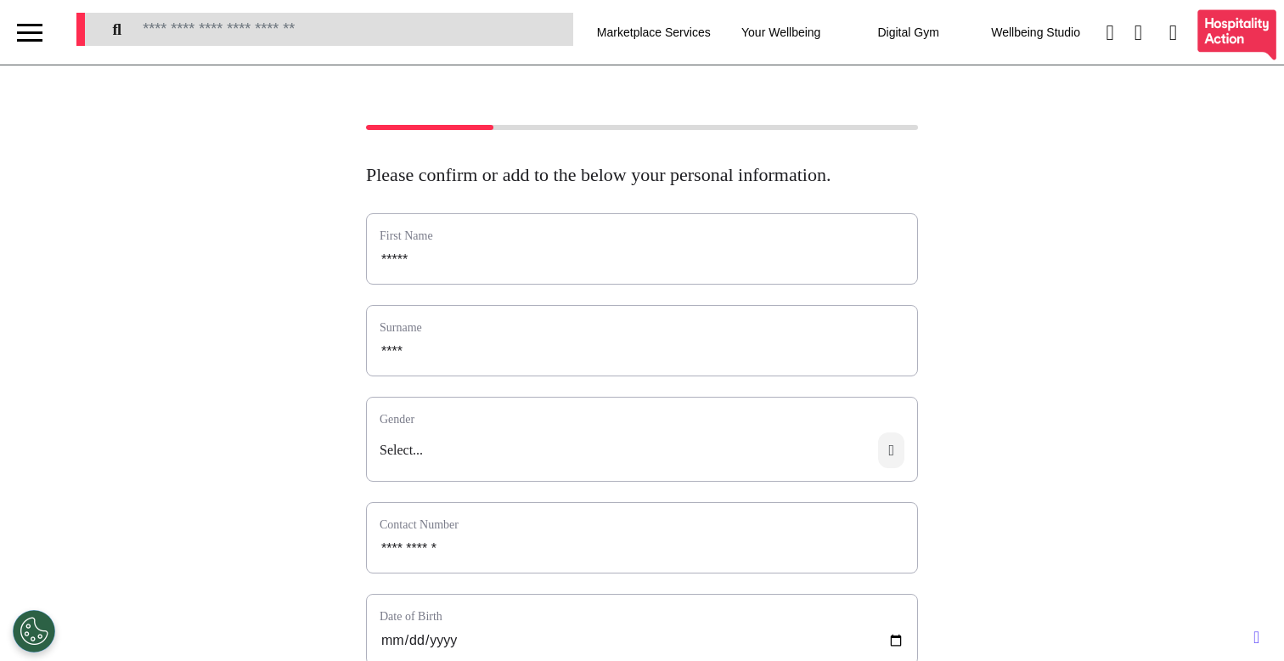
click at [41, 45] on div at bounding box center [29, 33] width 25 height 28
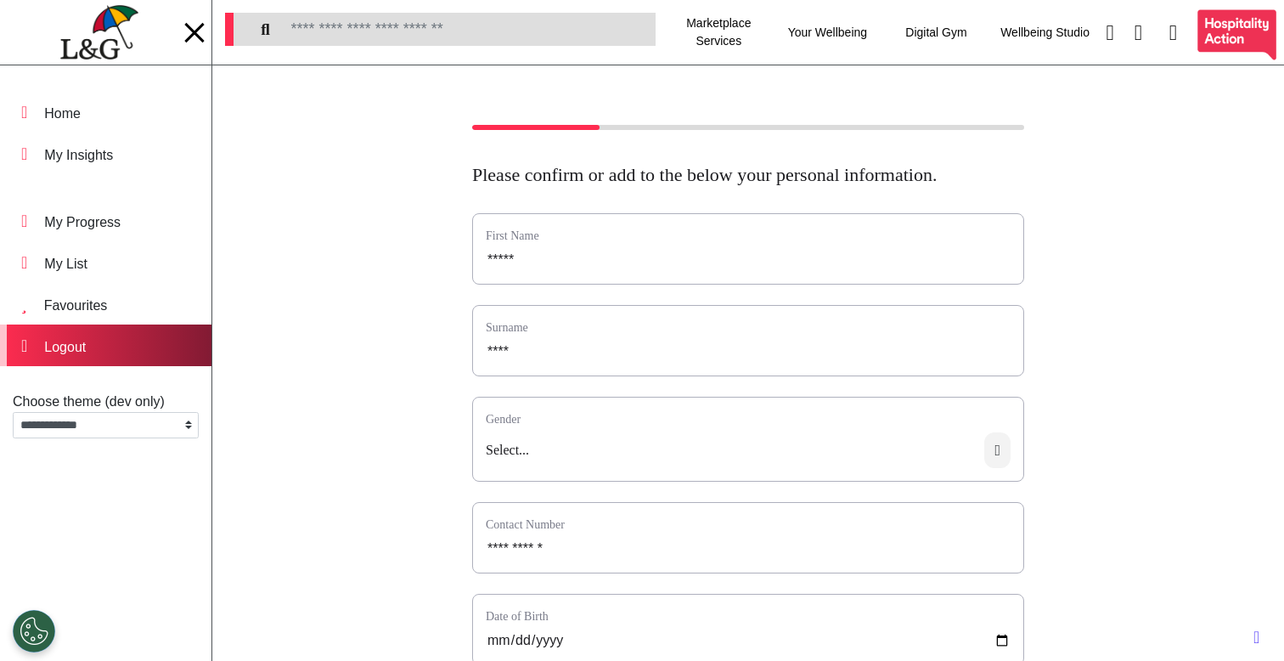
click at [125, 353] on div "Logout" at bounding box center [105, 345] width 211 height 42
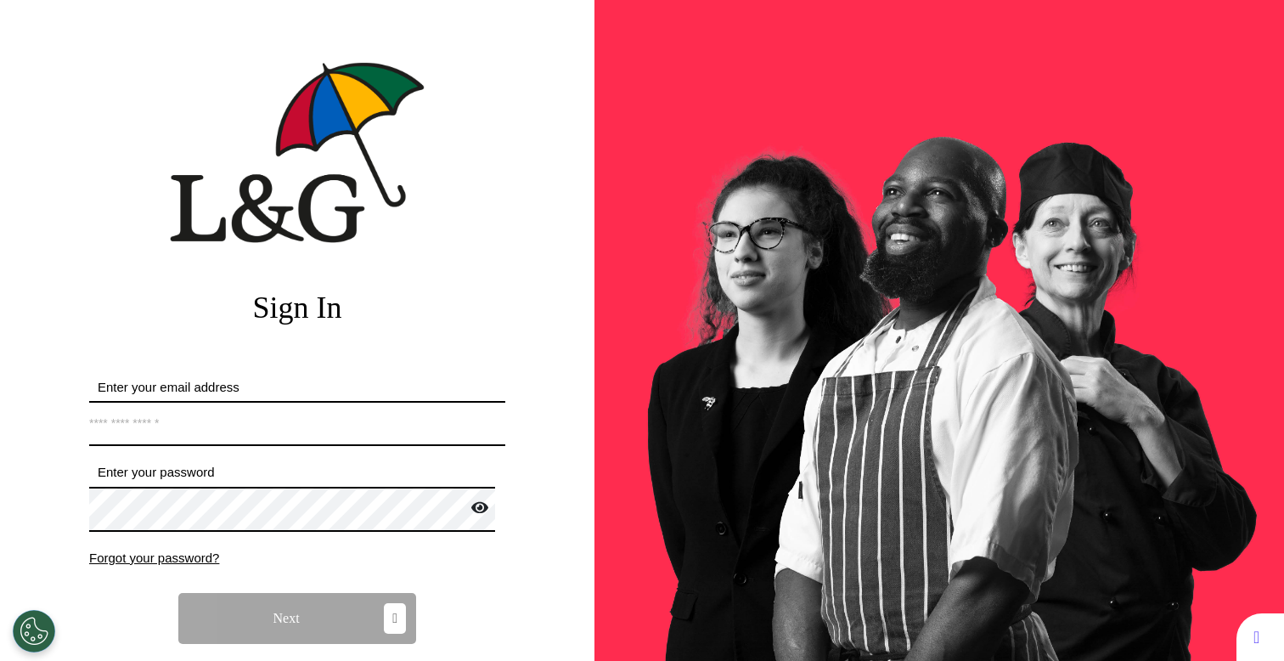
click at [272, 409] on input "Enter your email address" at bounding box center [297, 423] width 416 height 45
paste input "**********"
type input "**********"
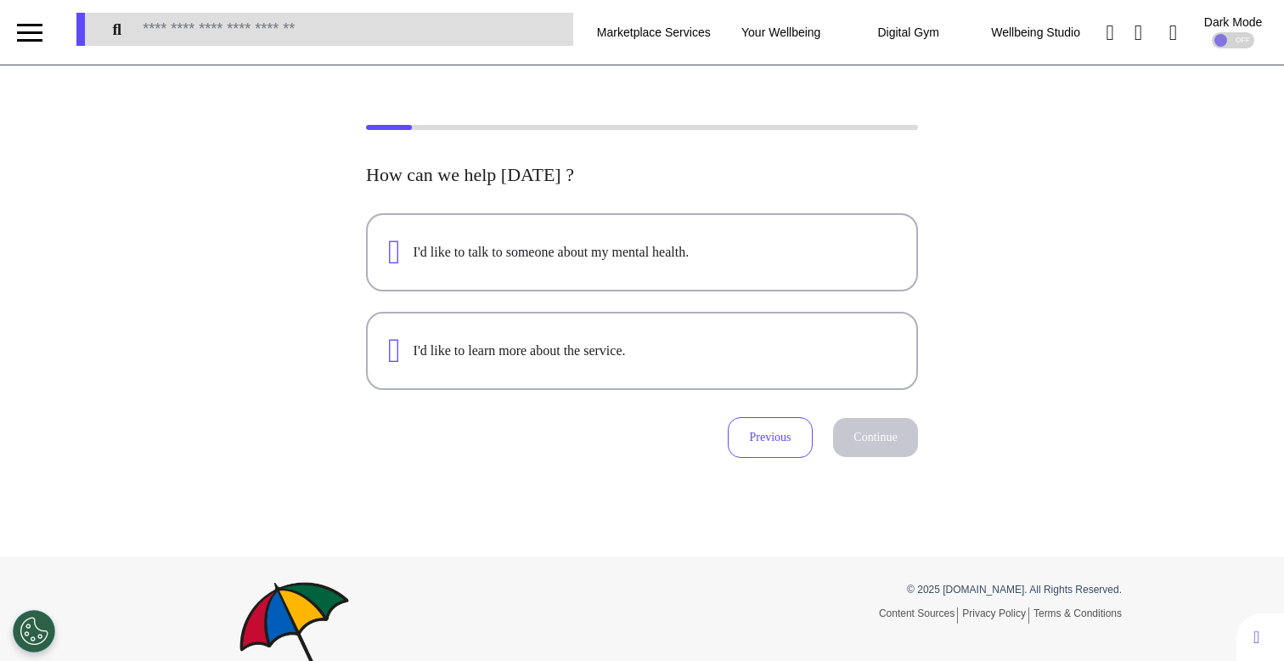
click at [17, 34] on div at bounding box center [29, 33] width 25 height 28
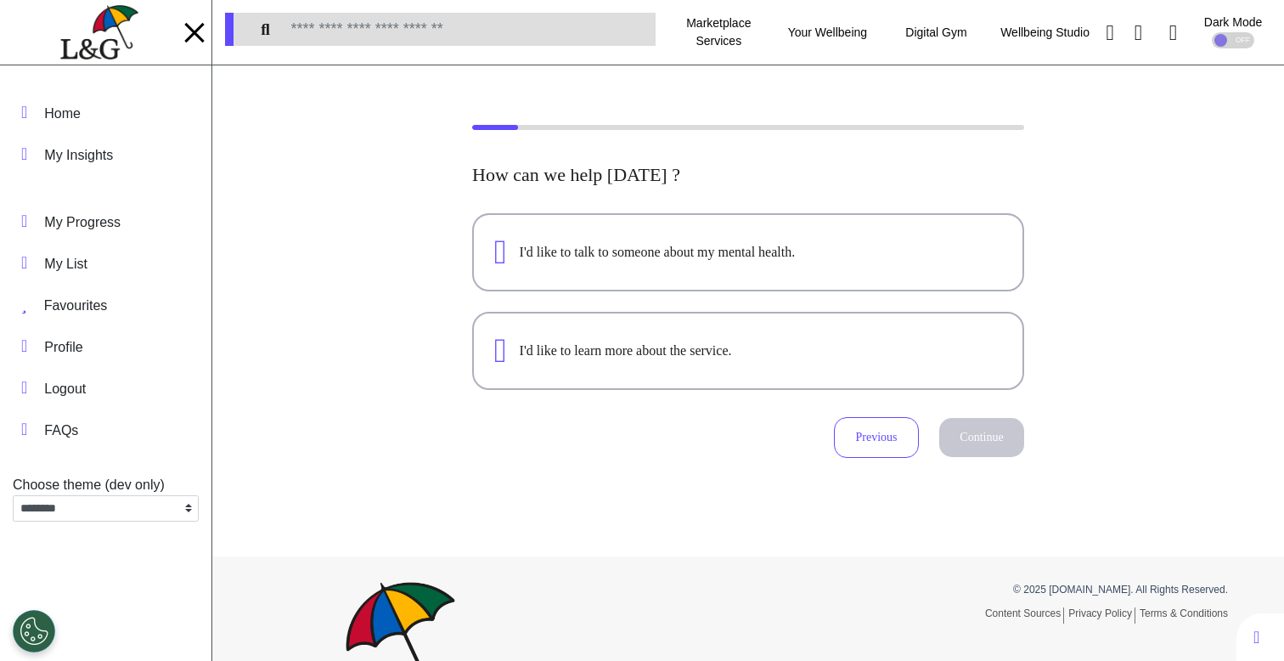
click at [78, 53] on img at bounding box center [98, 32] width 77 height 55
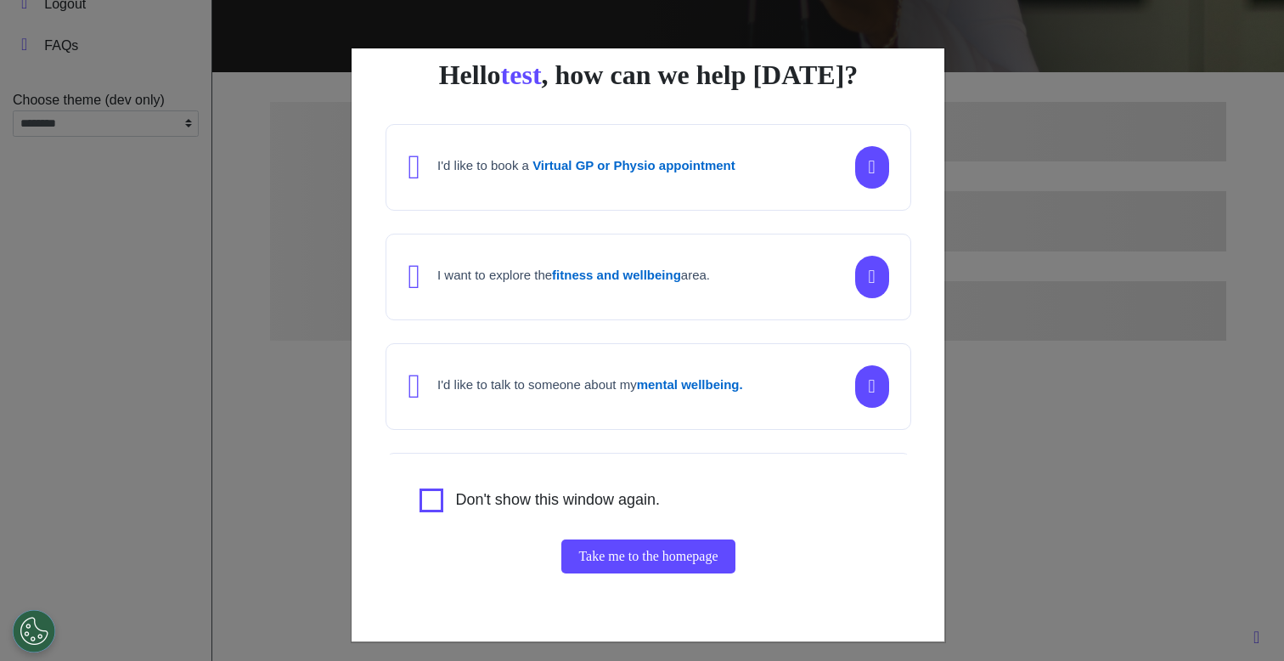
scroll to position [0, 641]
click at [1041, 441] on div "Hello test , how can we help today? I'd like to book a Virtual GP or Physio app…" at bounding box center [642, 330] width 1284 height 661
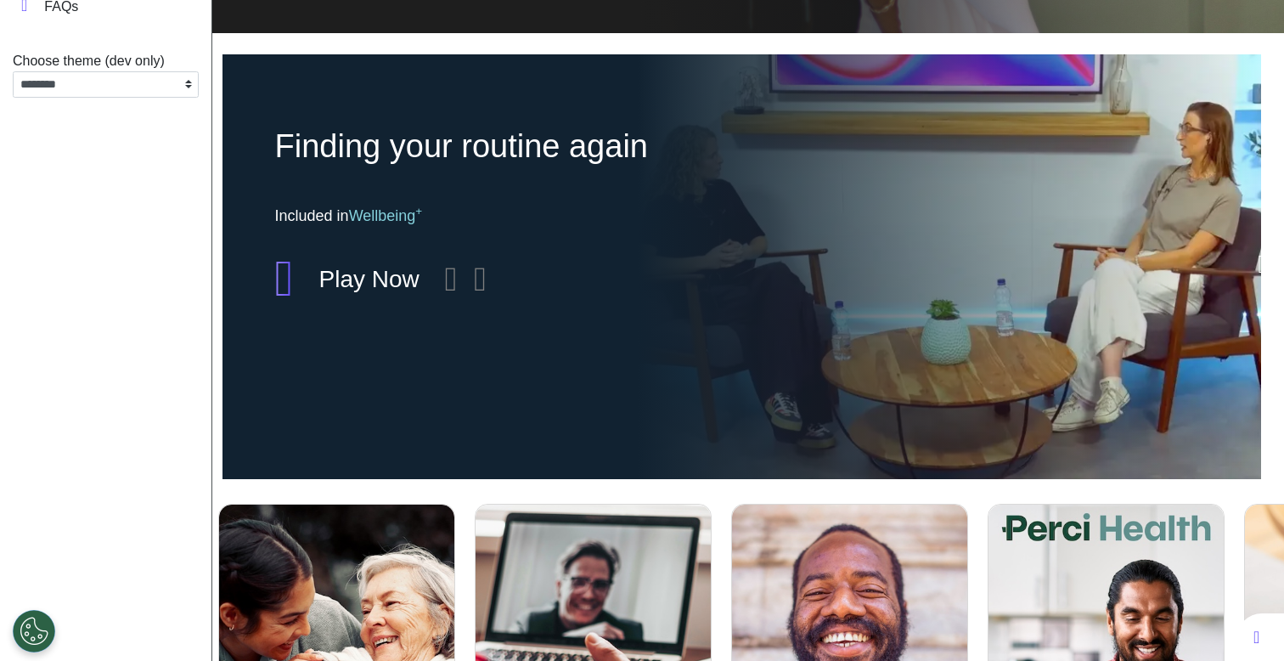
scroll to position [0, 0]
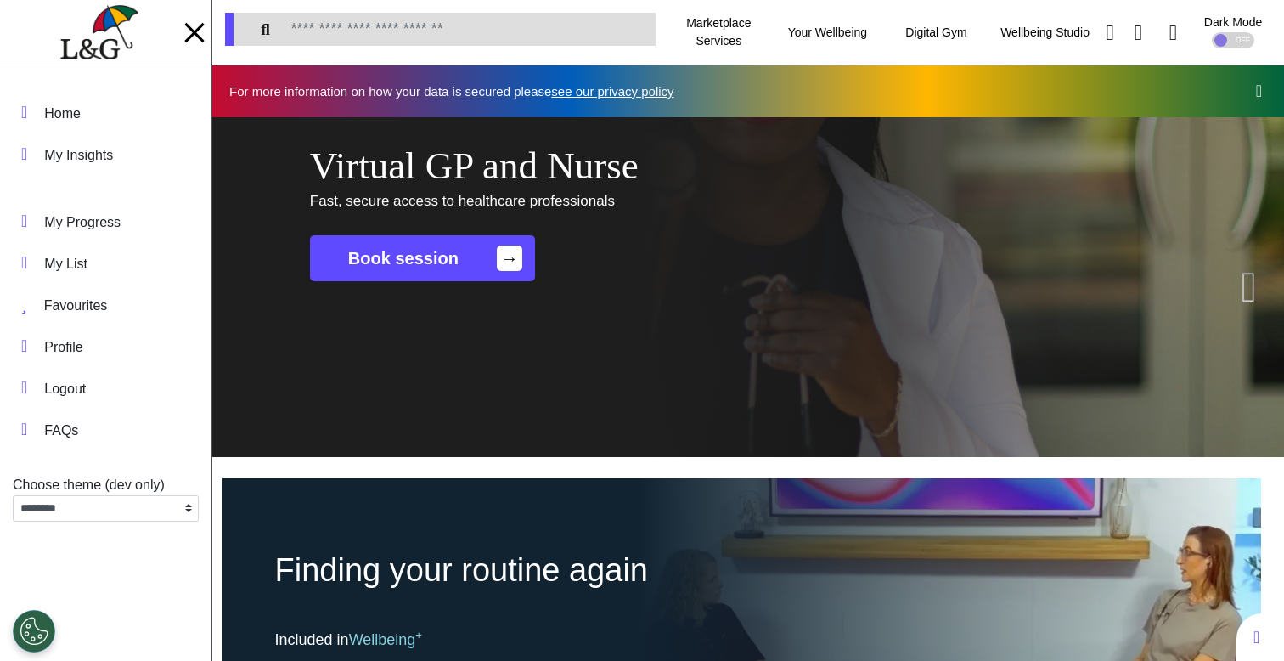
click at [197, 37] on div at bounding box center [194, 32] width 20 height 20
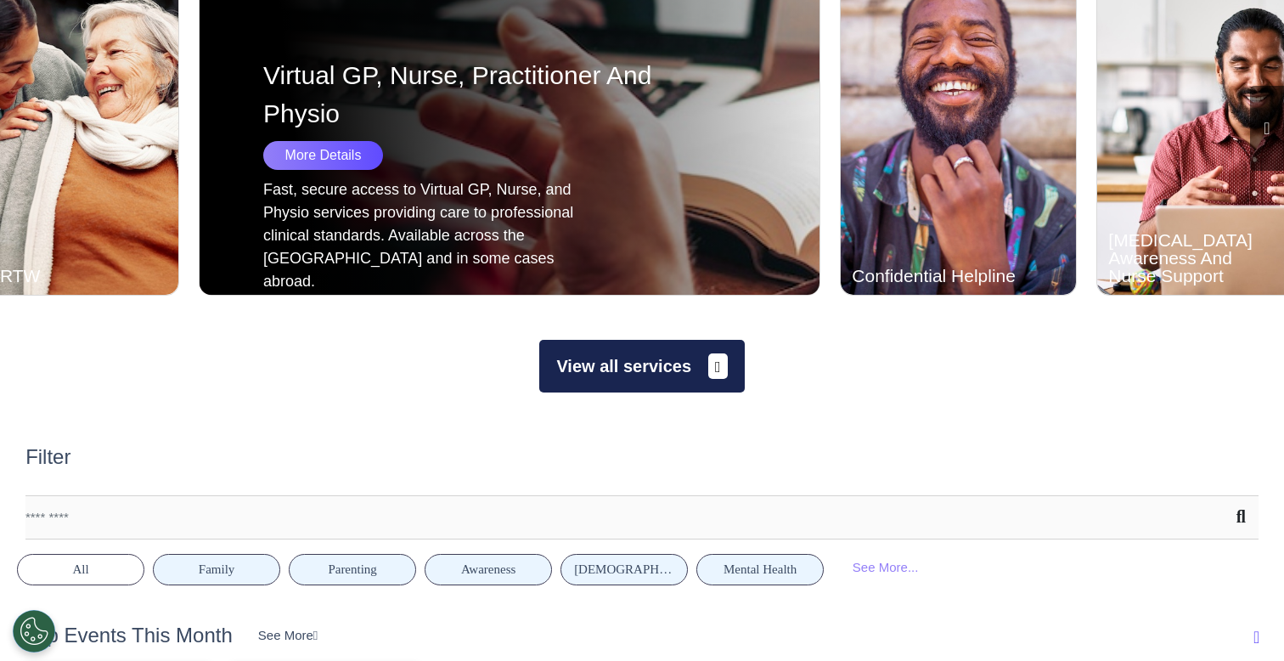
scroll to position [1024, 0]
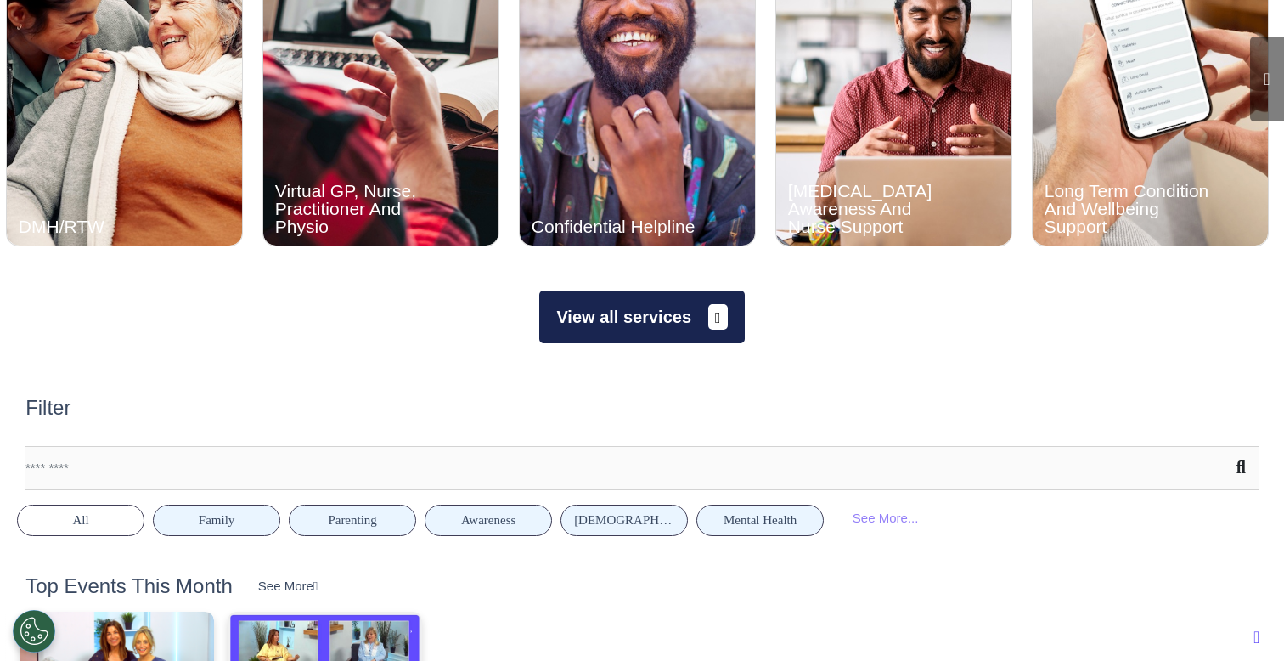
click at [657, 316] on button "View all services" at bounding box center [641, 316] width 205 height 53
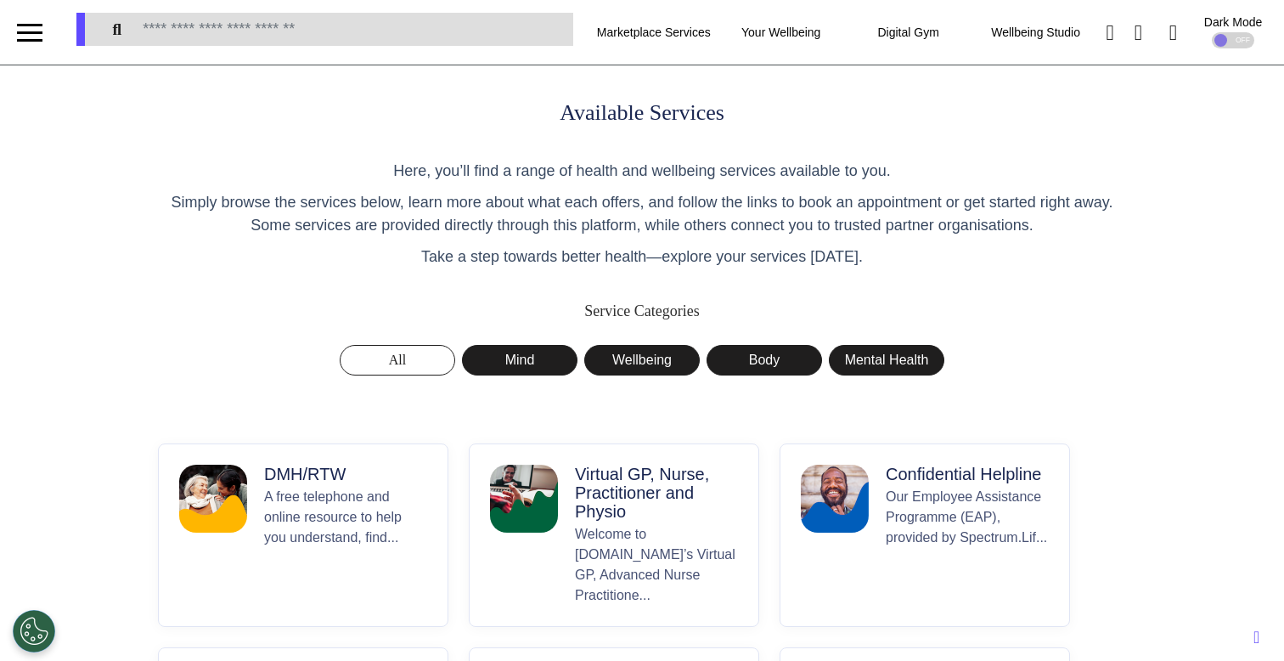
click at [309, 520] on p "A free telephone and online resource to help you understand, find..." at bounding box center [345, 545] width 163 height 119
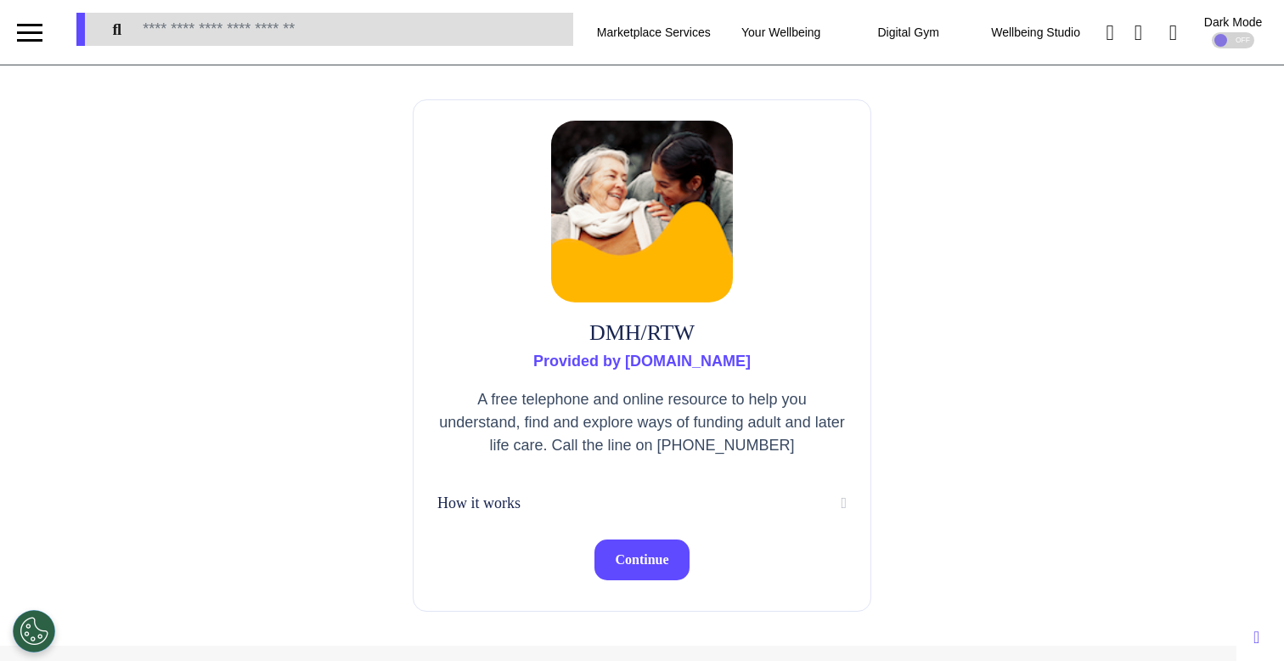
click at [615, 558] on span "Continue" at bounding box center [641, 559] width 53 height 14
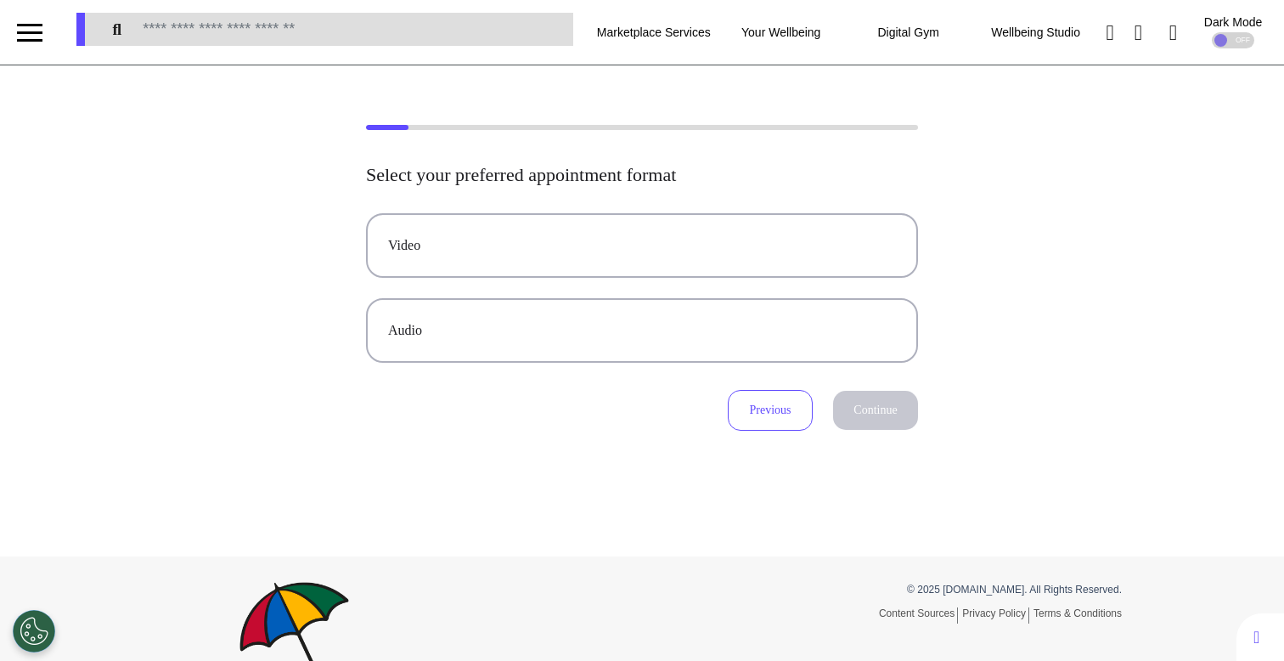
click at [563, 279] on div "Video Audio" at bounding box center [642, 287] width 552 height 149
click at [516, 257] on button "Video" at bounding box center [642, 245] width 552 height 65
click at [840, 402] on button "Continue" at bounding box center [875, 410] width 85 height 39
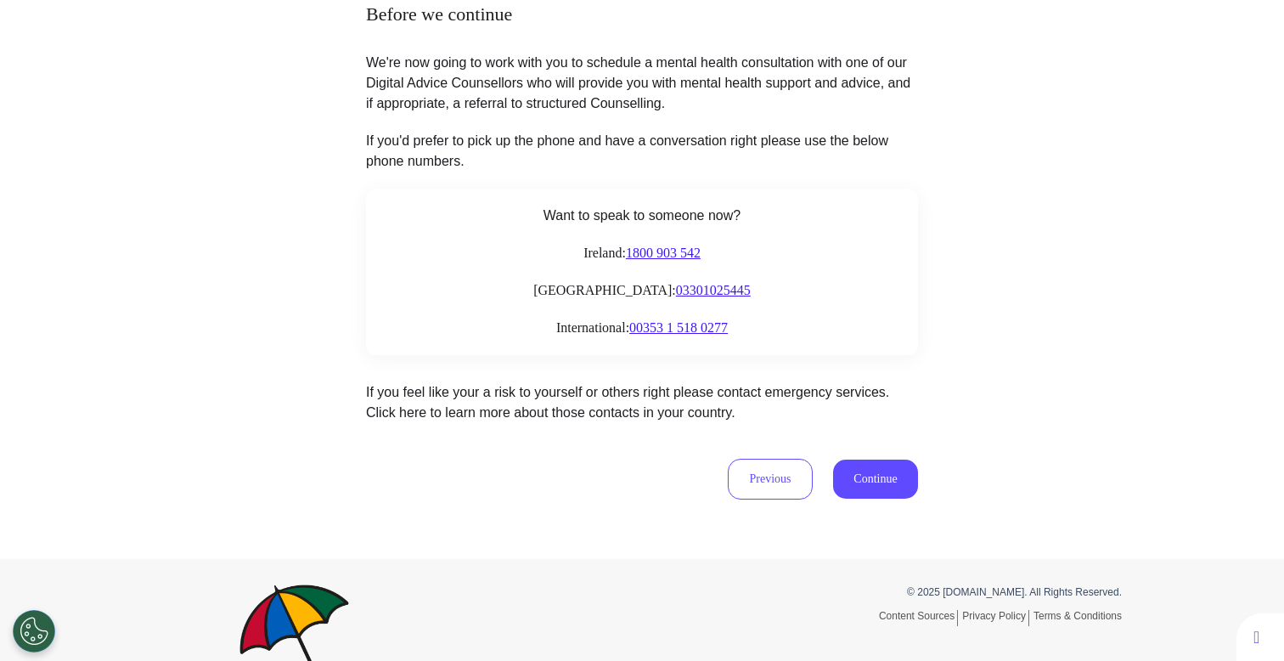
scroll to position [219, 0]
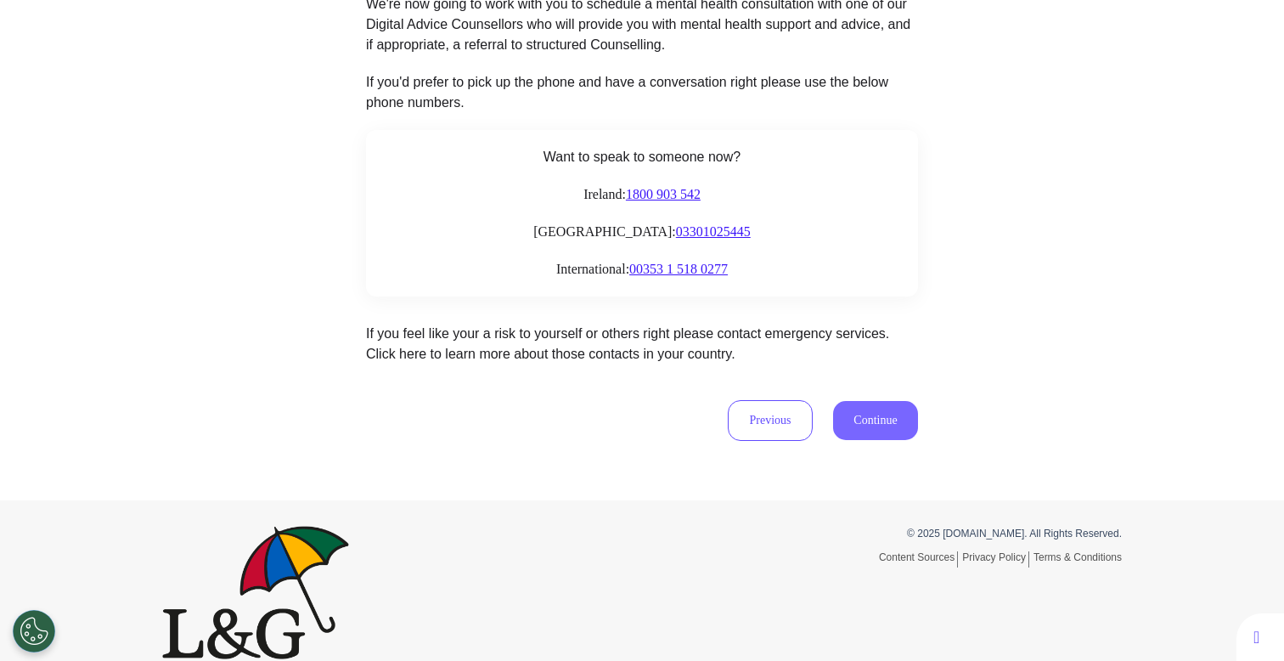
click at [885, 419] on button "Continue" at bounding box center [875, 420] width 85 height 39
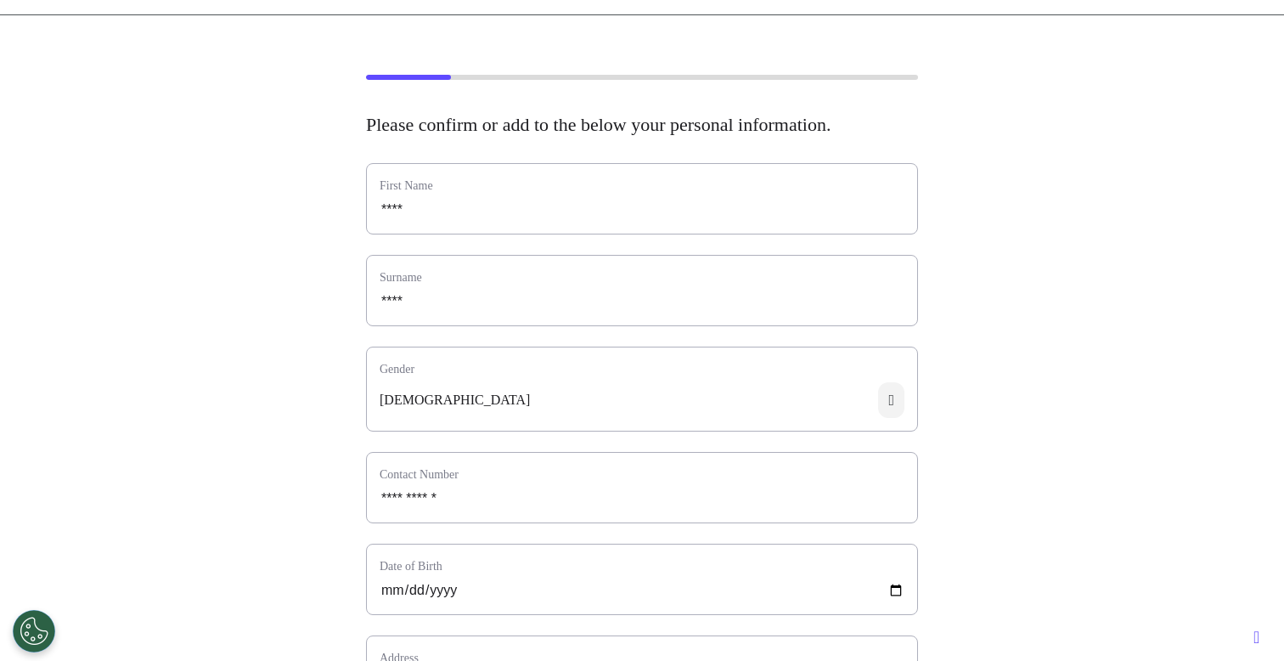
scroll to position [0, 0]
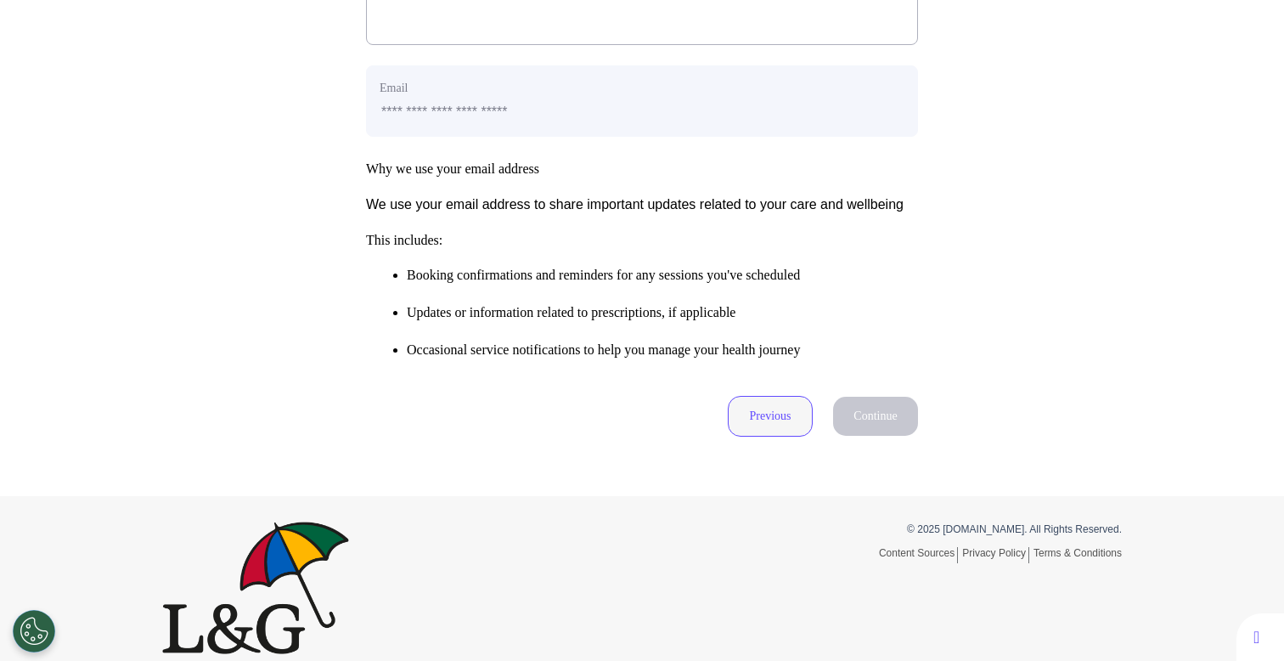
click at [766, 436] on button "Previous" at bounding box center [770, 416] width 85 height 41
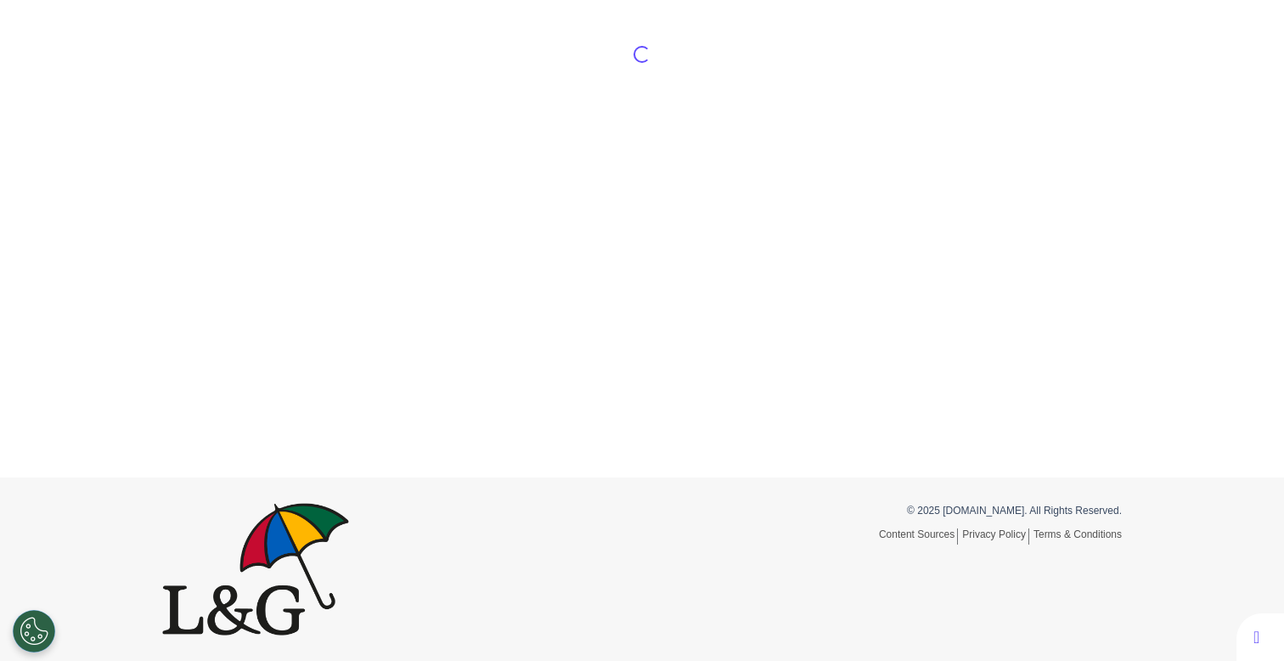
scroll to position [79, 0]
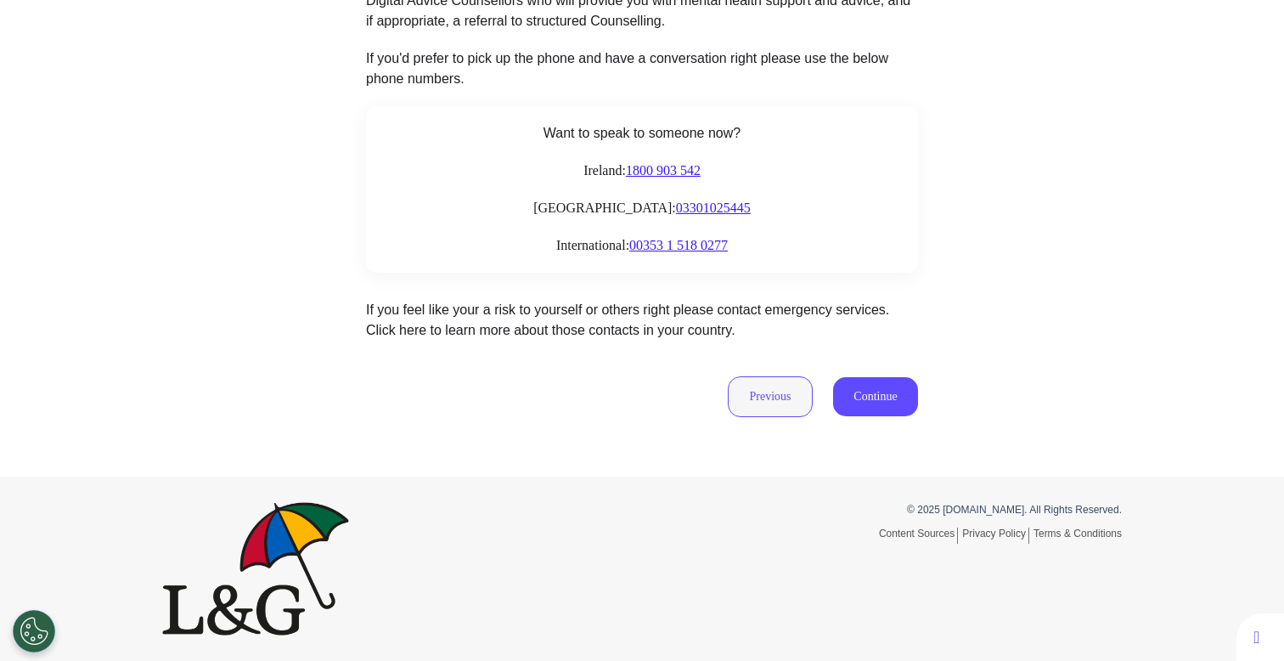
click at [753, 392] on button "Previous" at bounding box center [770, 396] width 85 height 41
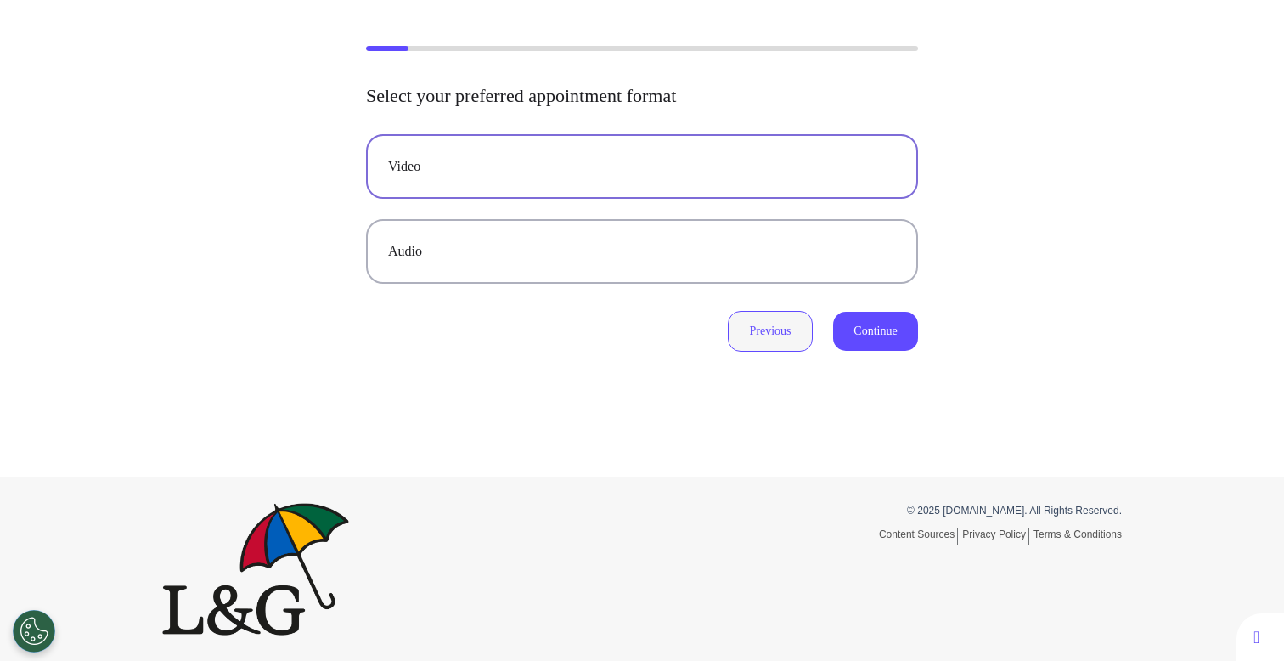
click at [767, 333] on button "Previous" at bounding box center [770, 331] width 85 height 41
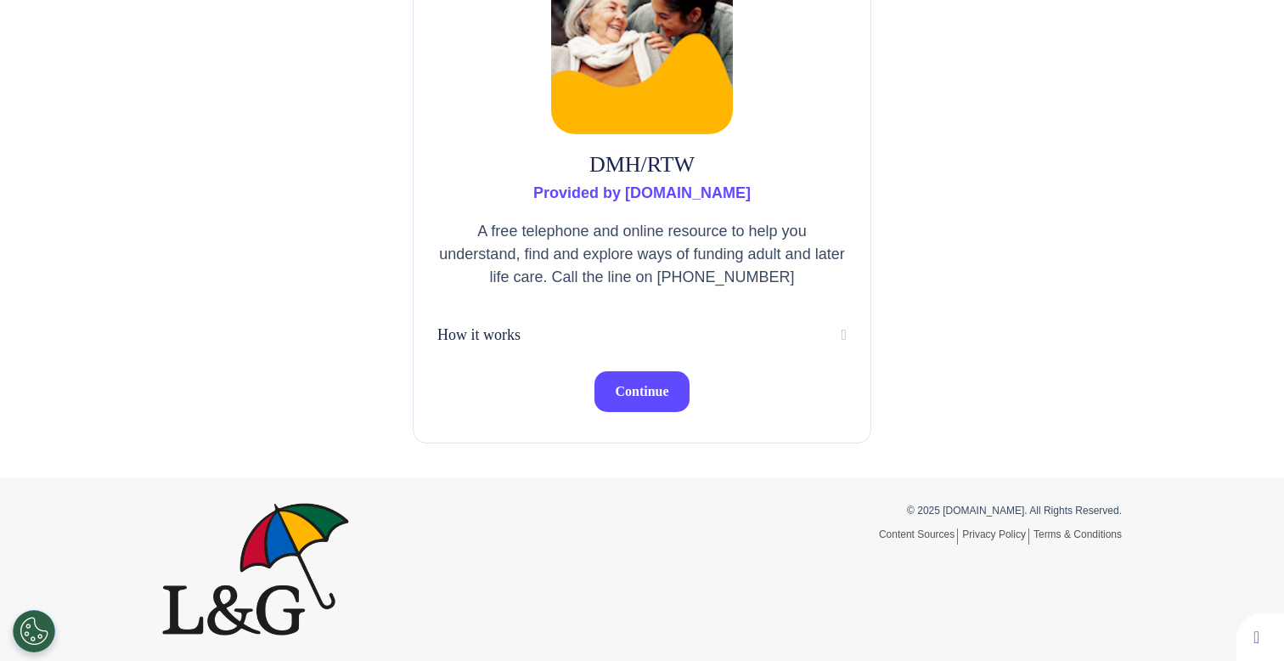
click at [638, 409] on button "Continue" at bounding box center [641, 391] width 94 height 41
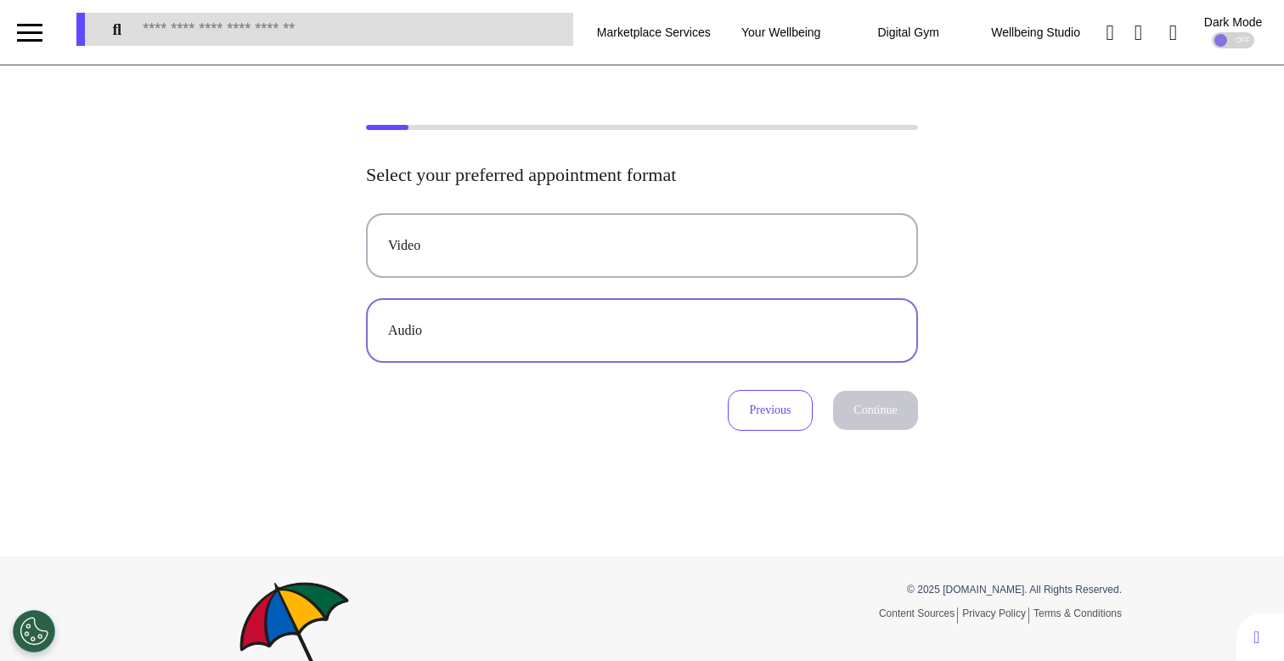
click at [624, 353] on button "Audio" at bounding box center [642, 330] width 552 height 65
click at [864, 423] on button "Continue" at bounding box center [875, 410] width 85 height 39
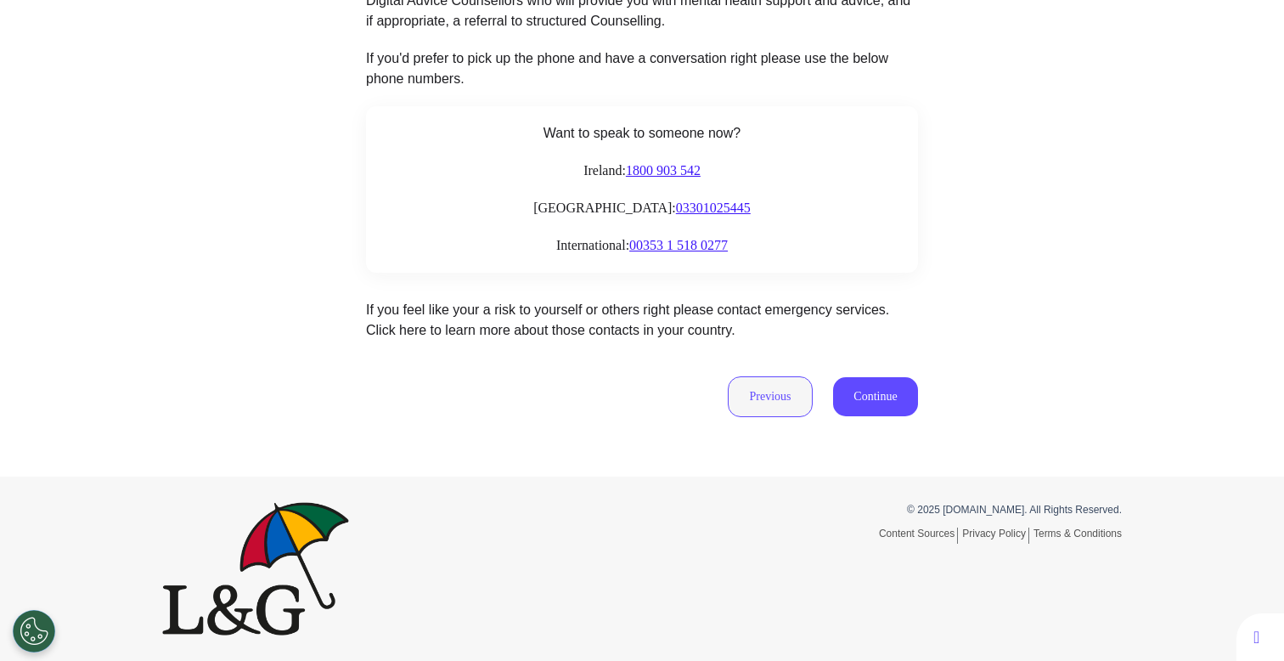
click at [754, 415] on button "Previous" at bounding box center [770, 396] width 85 height 41
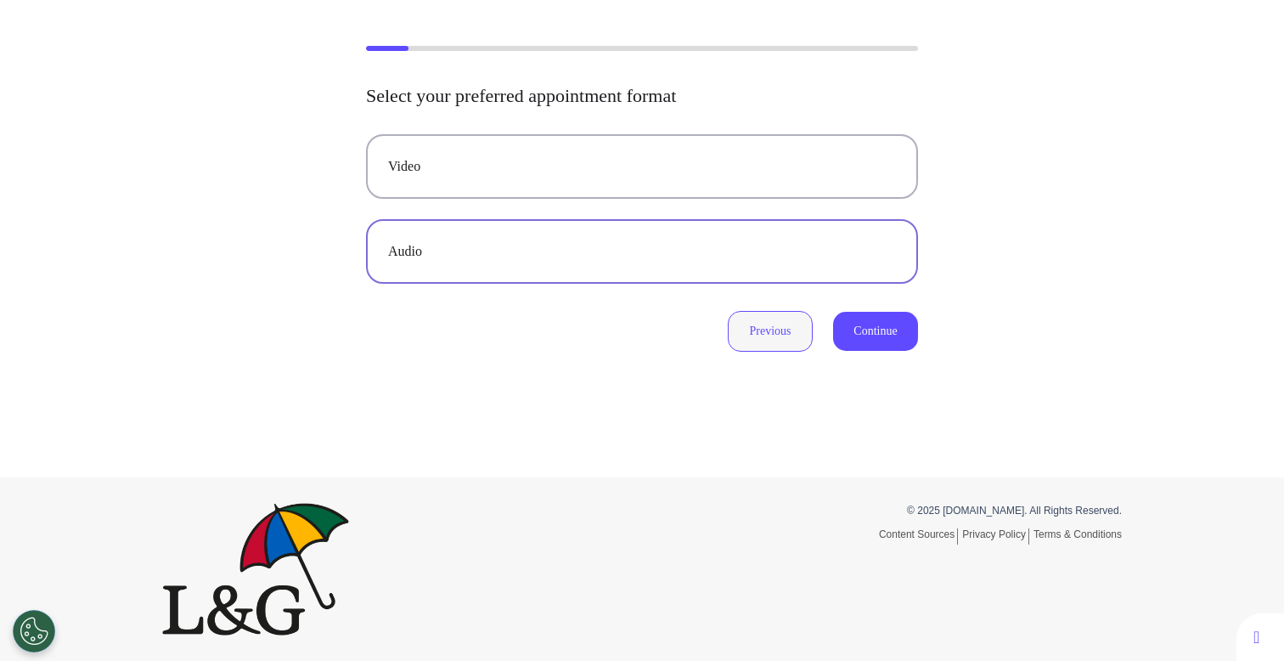
click at [766, 315] on button "Previous" at bounding box center [770, 331] width 85 height 41
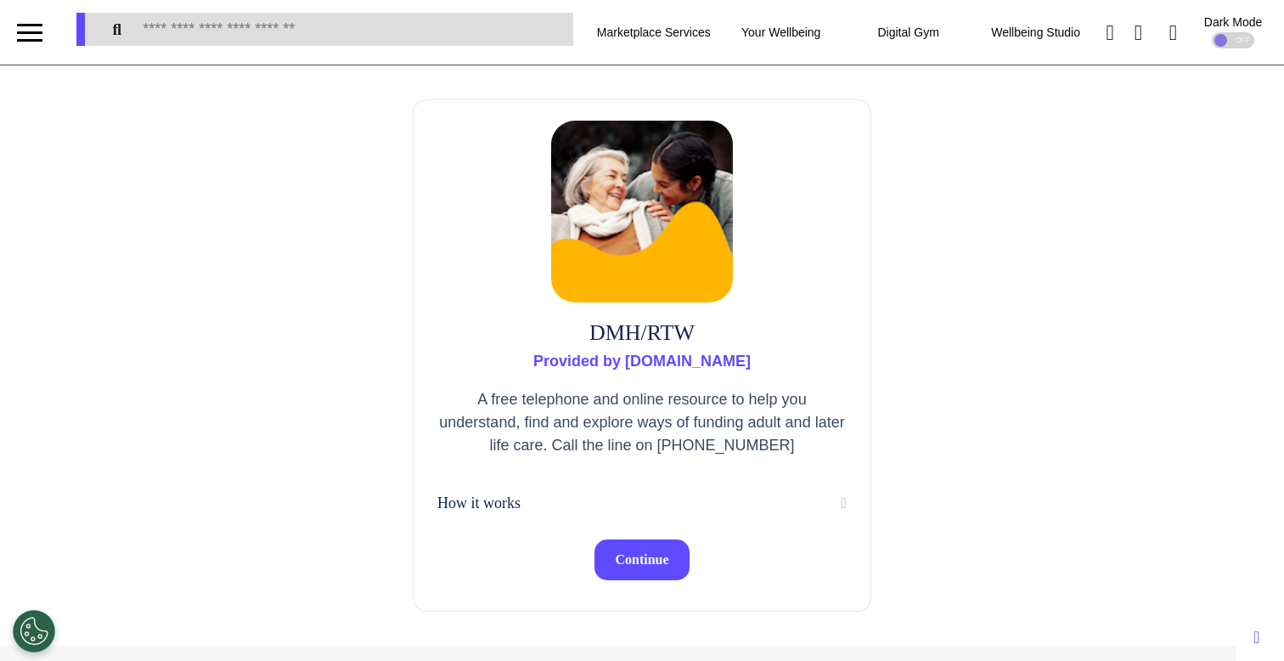
click at [653, 559] on span "Continue" at bounding box center [641, 559] width 53 height 14
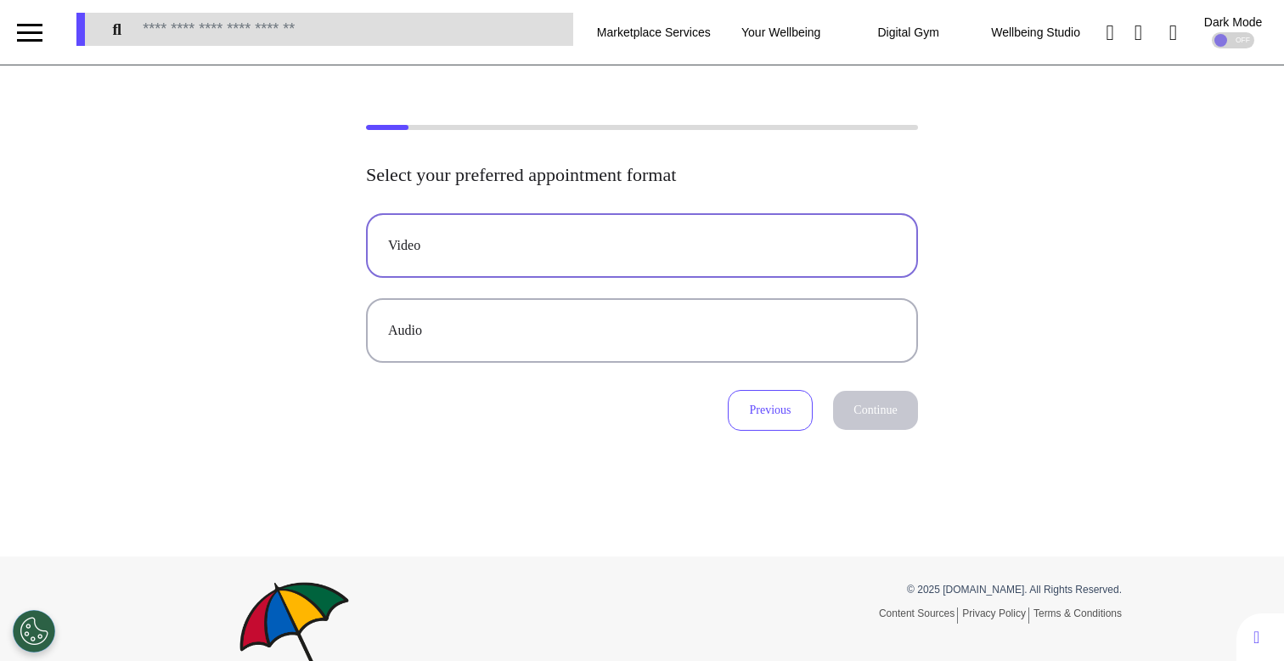
drag, startPoint x: 533, startPoint y: 220, endPoint x: 532, endPoint y: 229, distance: 9.4
click at [532, 229] on button "Video" at bounding box center [642, 245] width 552 height 65
click at [896, 421] on button "Continue" at bounding box center [875, 410] width 85 height 39
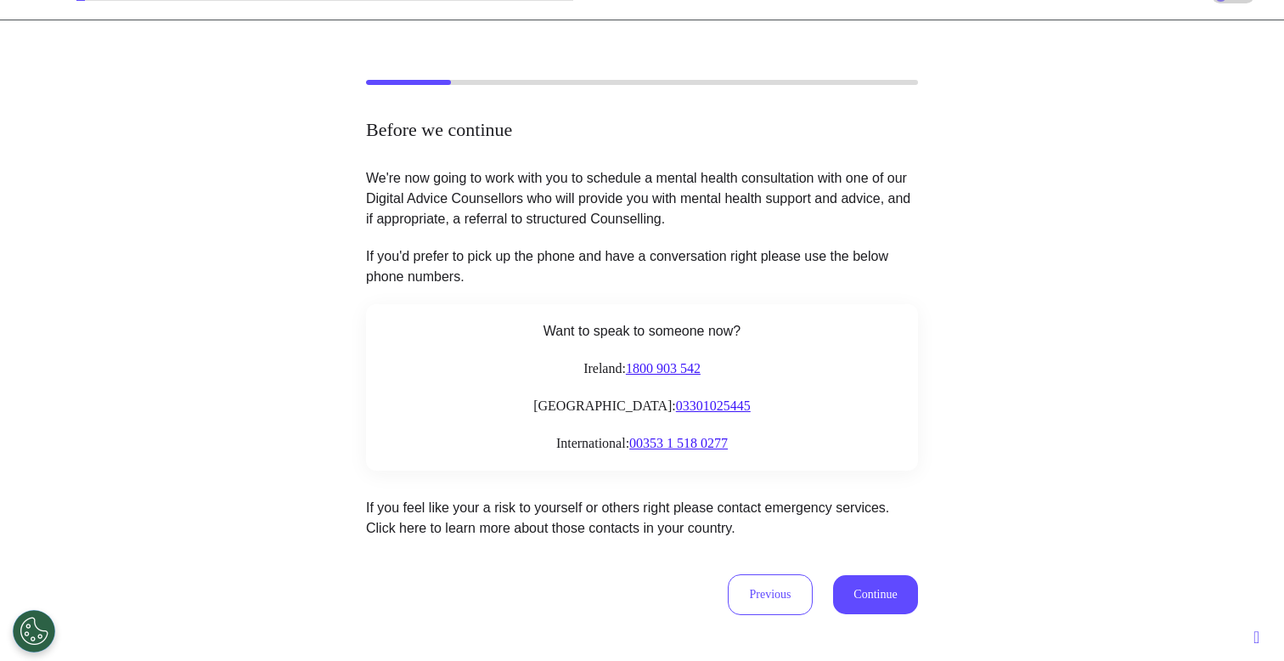
scroll to position [49, 0]
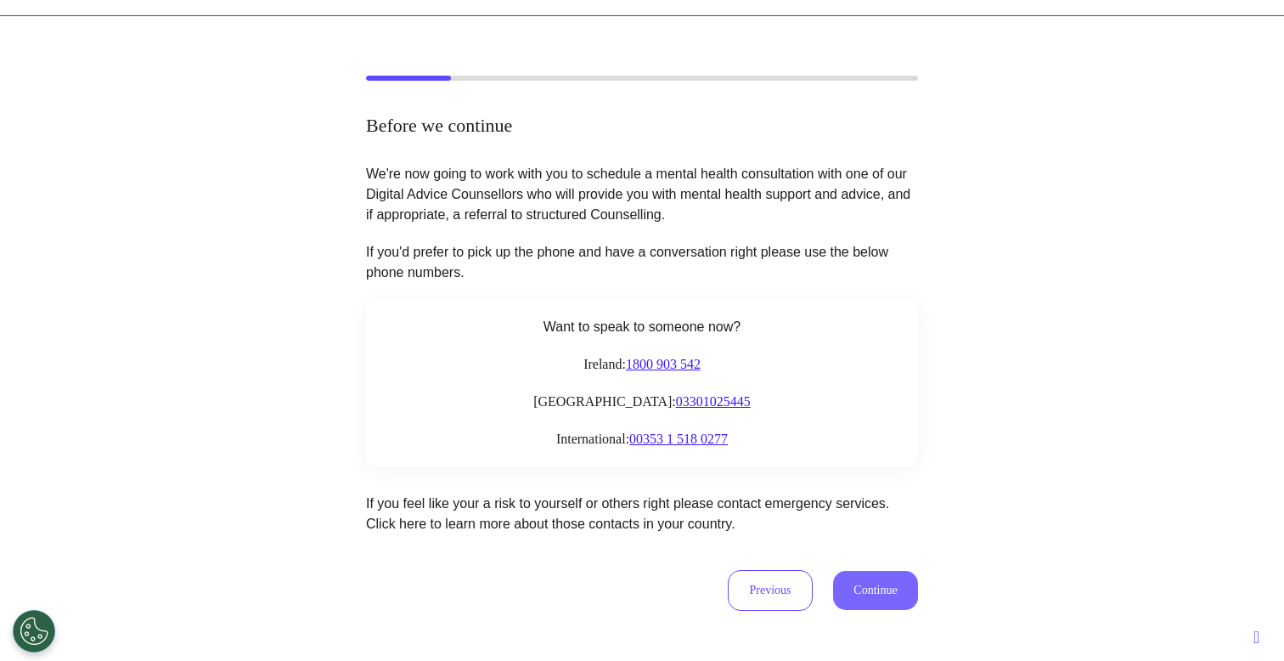
click at [881, 587] on button "Continue" at bounding box center [875, 590] width 85 height 39
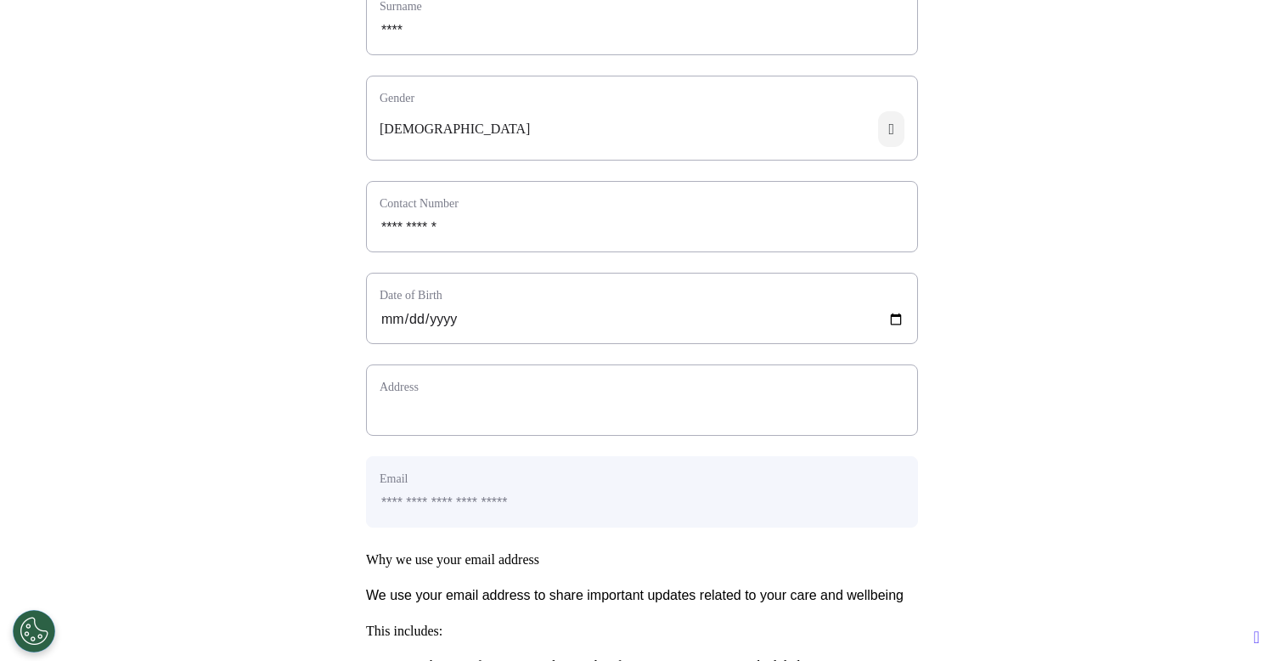
scroll to position [0, 0]
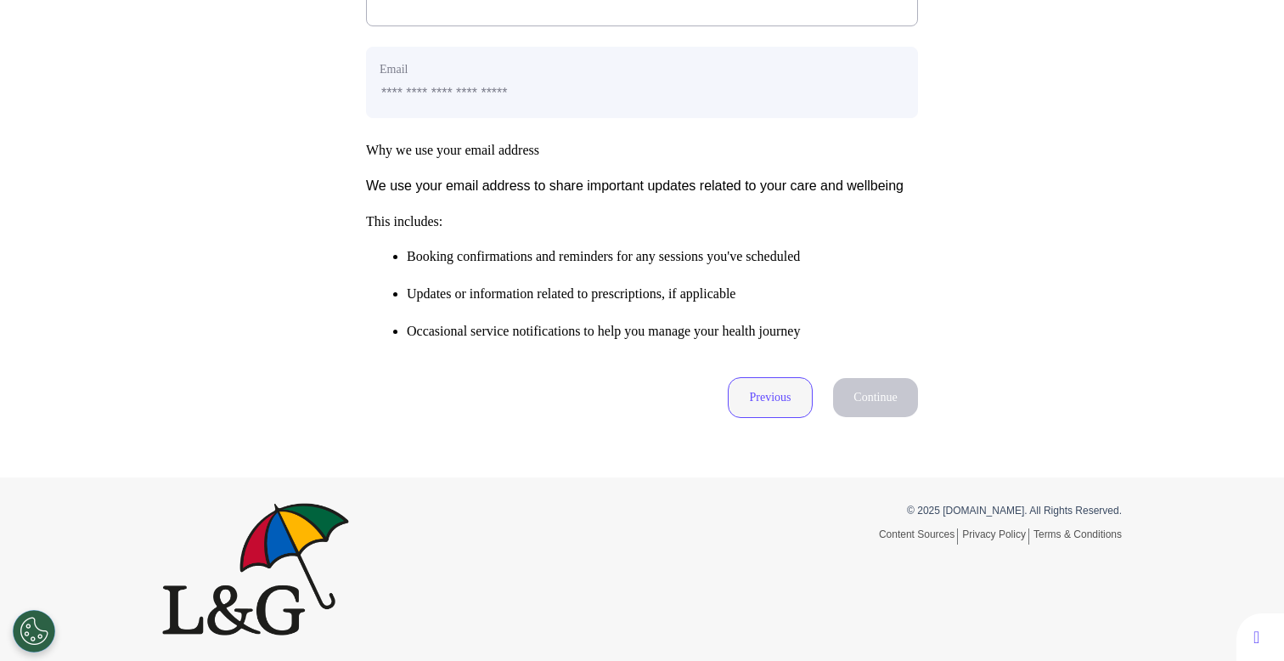
click at [760, 402] on button "Previous" at bounding box center [770, 397] width 85 height 41
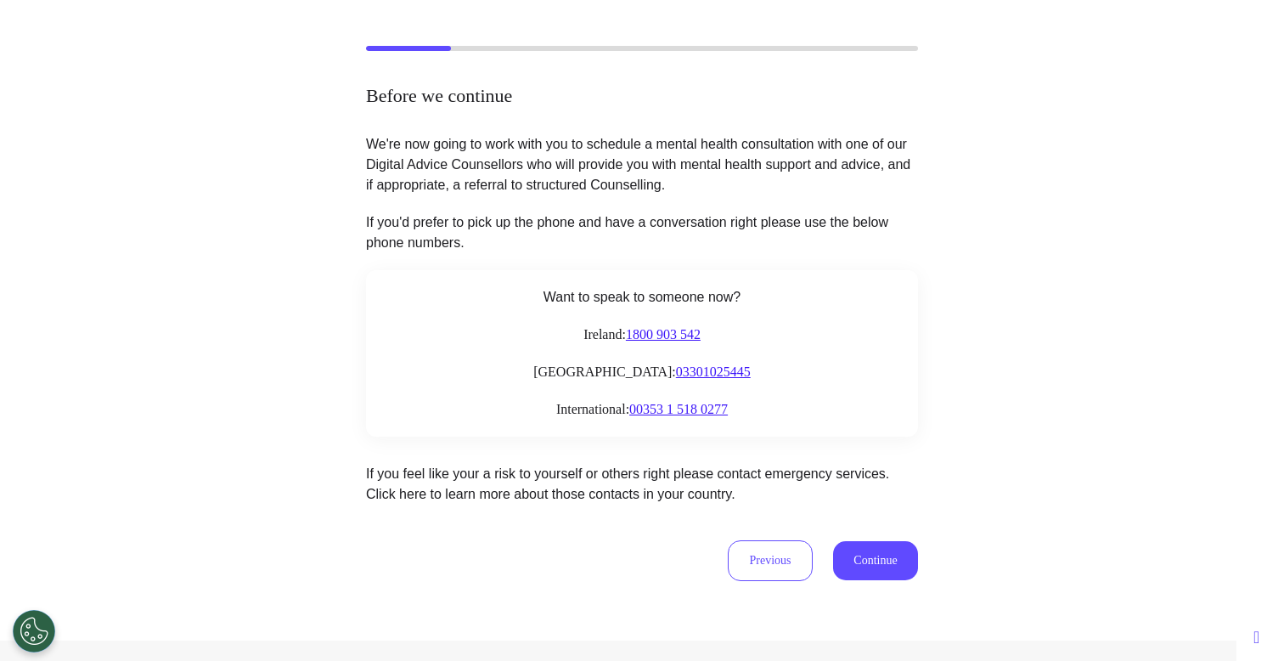
scroll to position [243, 0]
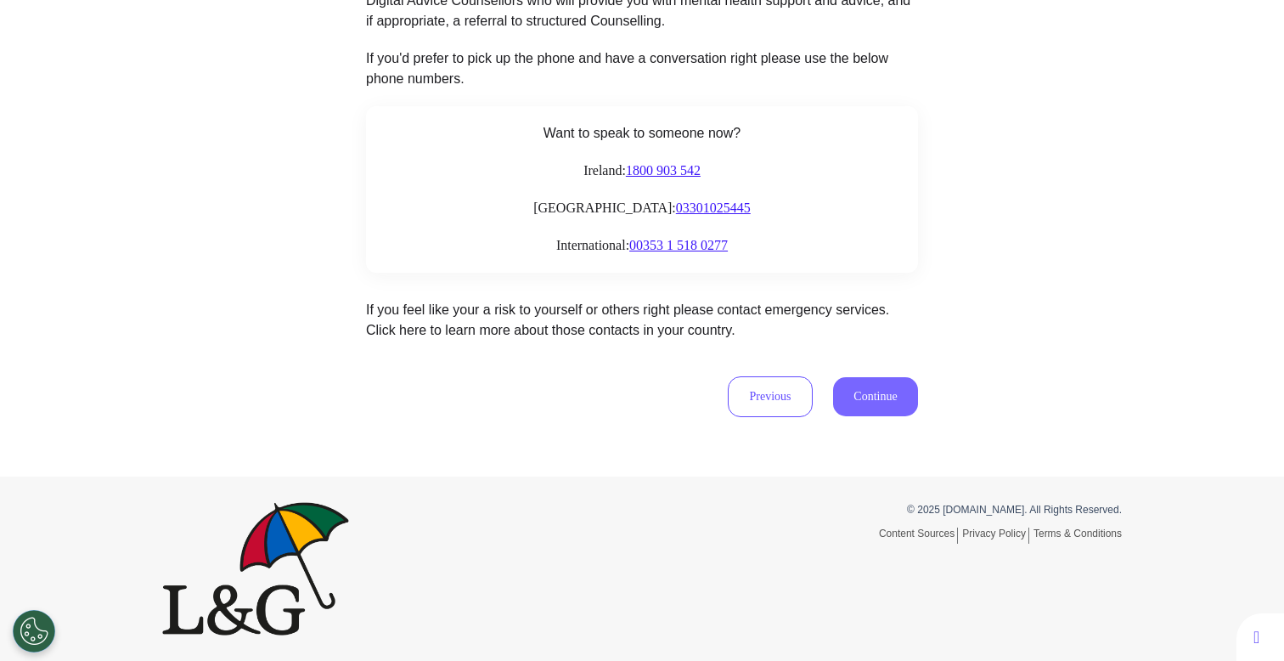
click at [864, 394] on button "Continue" at bounding box center [875, 396] width 85 height 39
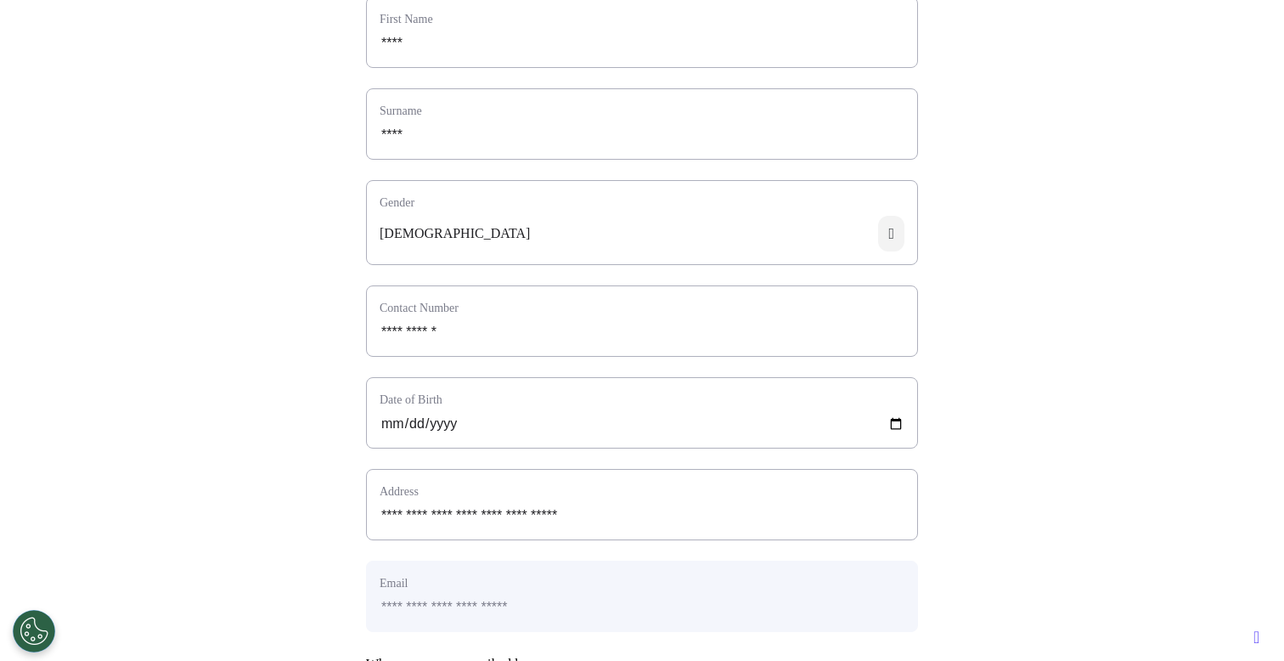
scroll to position [222, 0]
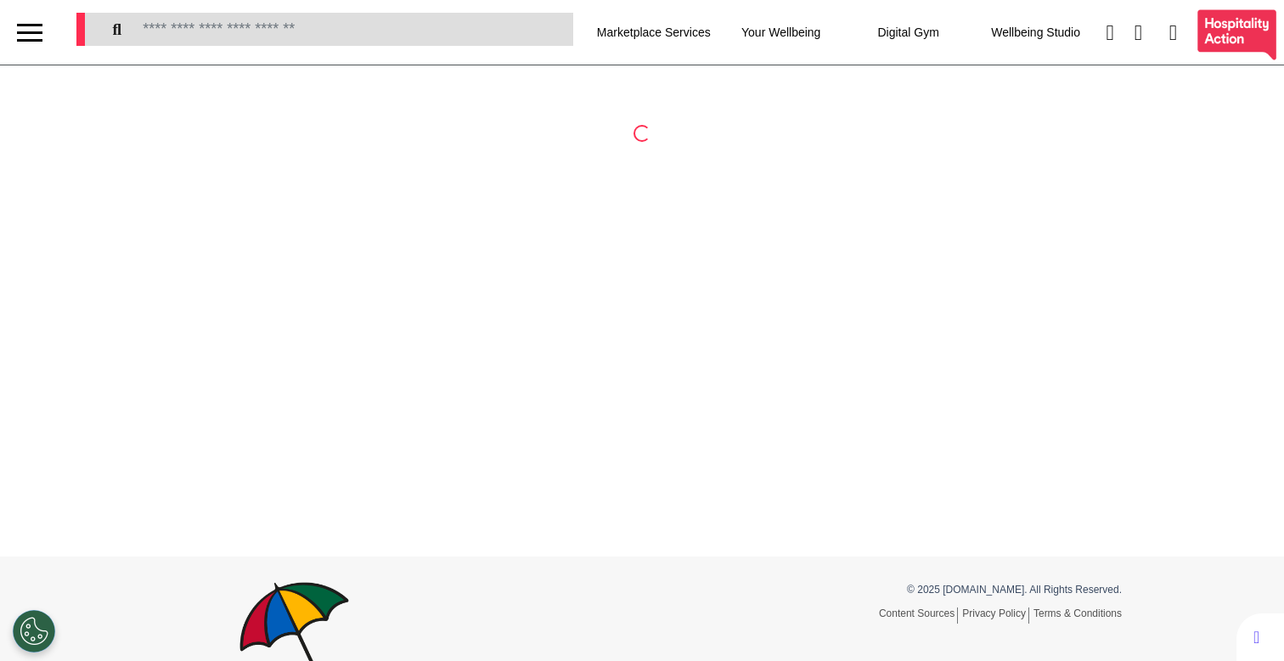
select select "**"
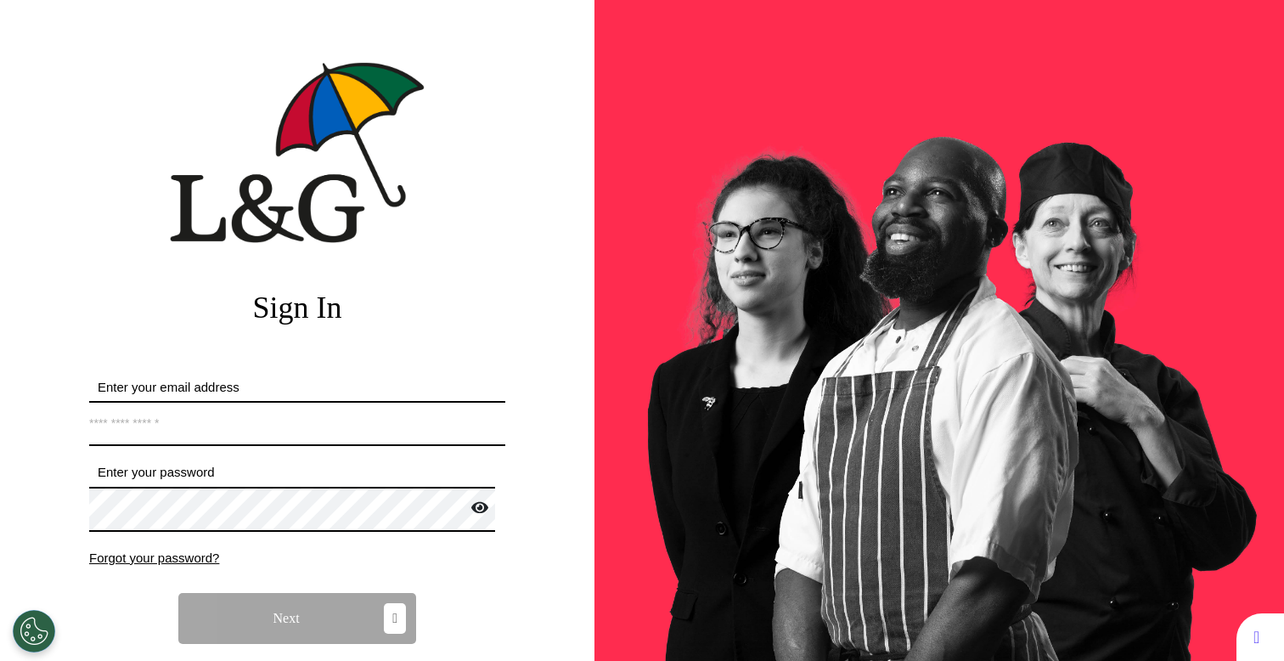
click at [300, 413] on input "Enter your email address" at bounding box center [297, 423] width 416 height 45
paste input "**********"
type input "**********"
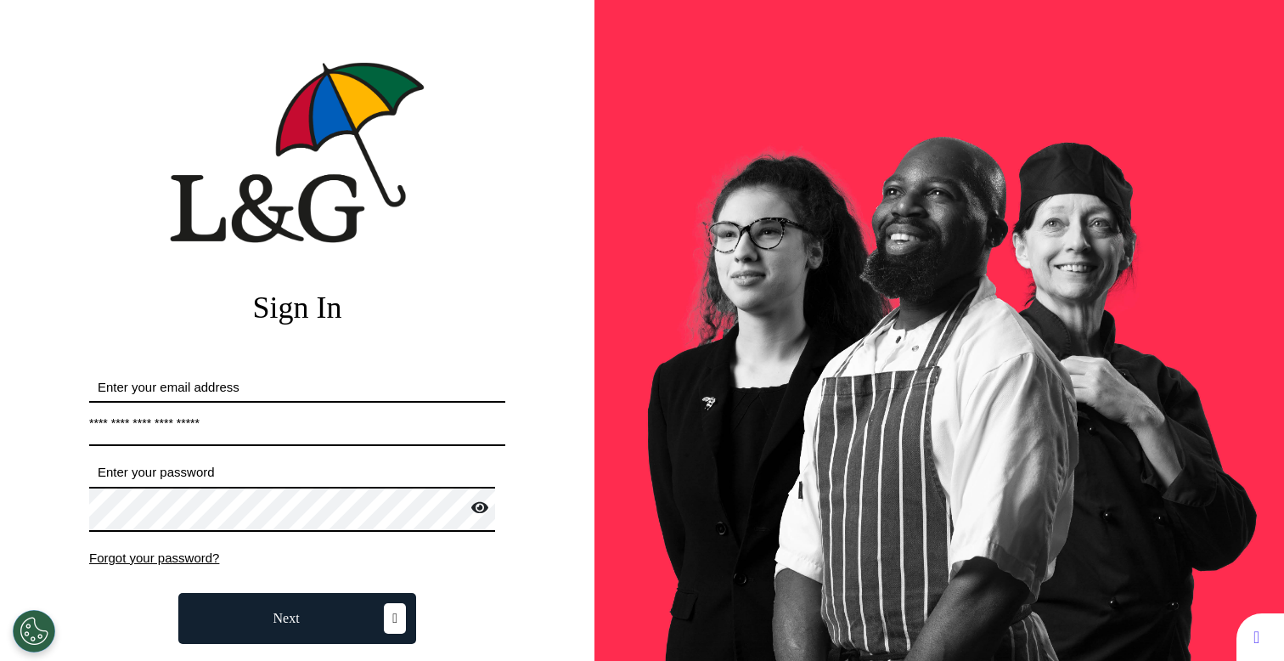
click at [233, 615] on button "Next" at bounding box center [297, 618] width 238 height 51
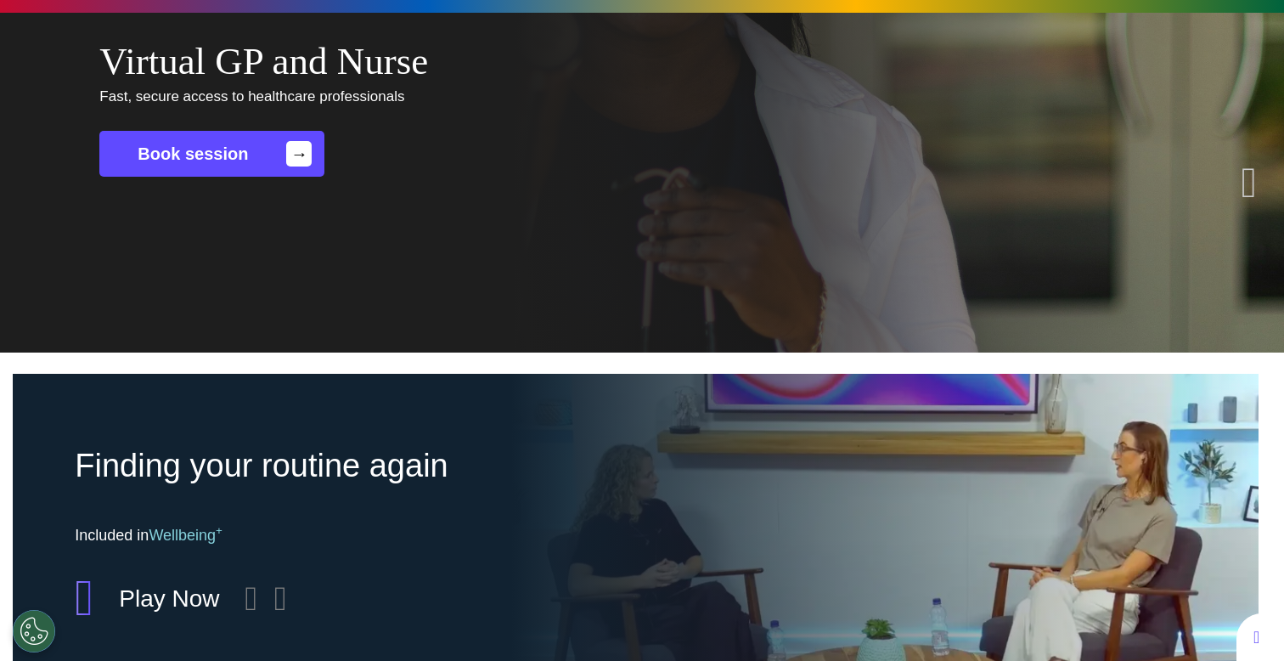
scroll to position [0, 641]
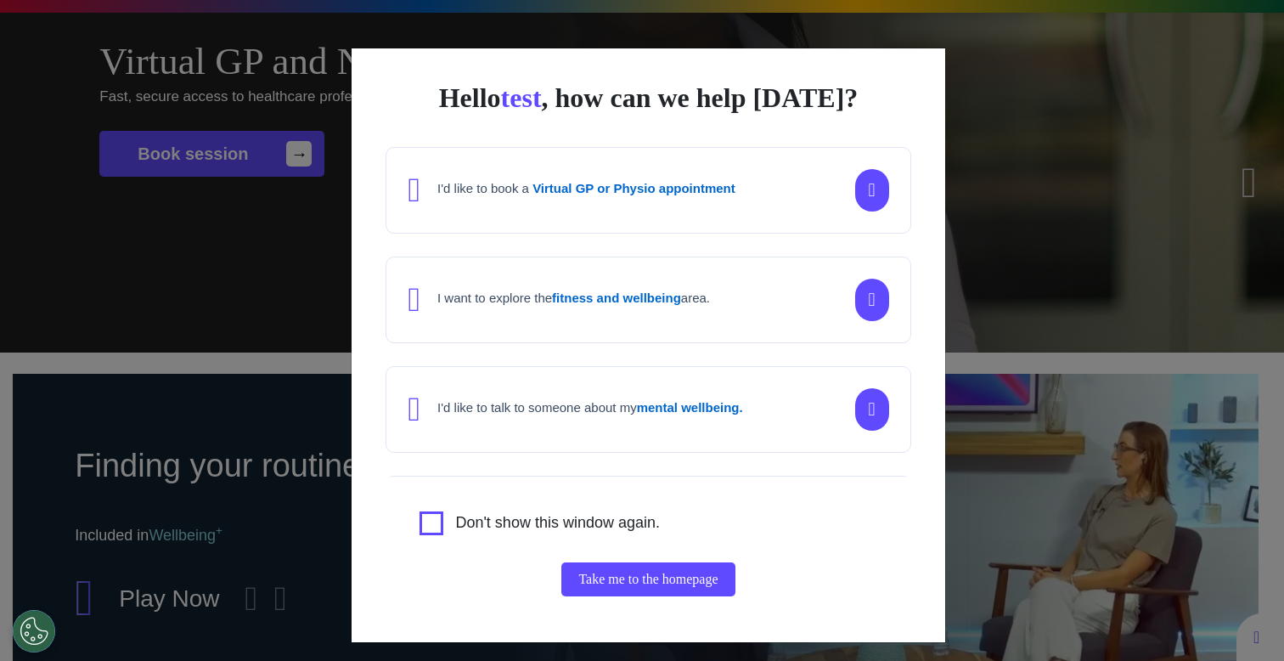
click at [186, 453] on div "Hello test , how can we help today? I'd like to book a Virtual GP or Physio app…" at bounding box center [642, 330] width 1284 height 661
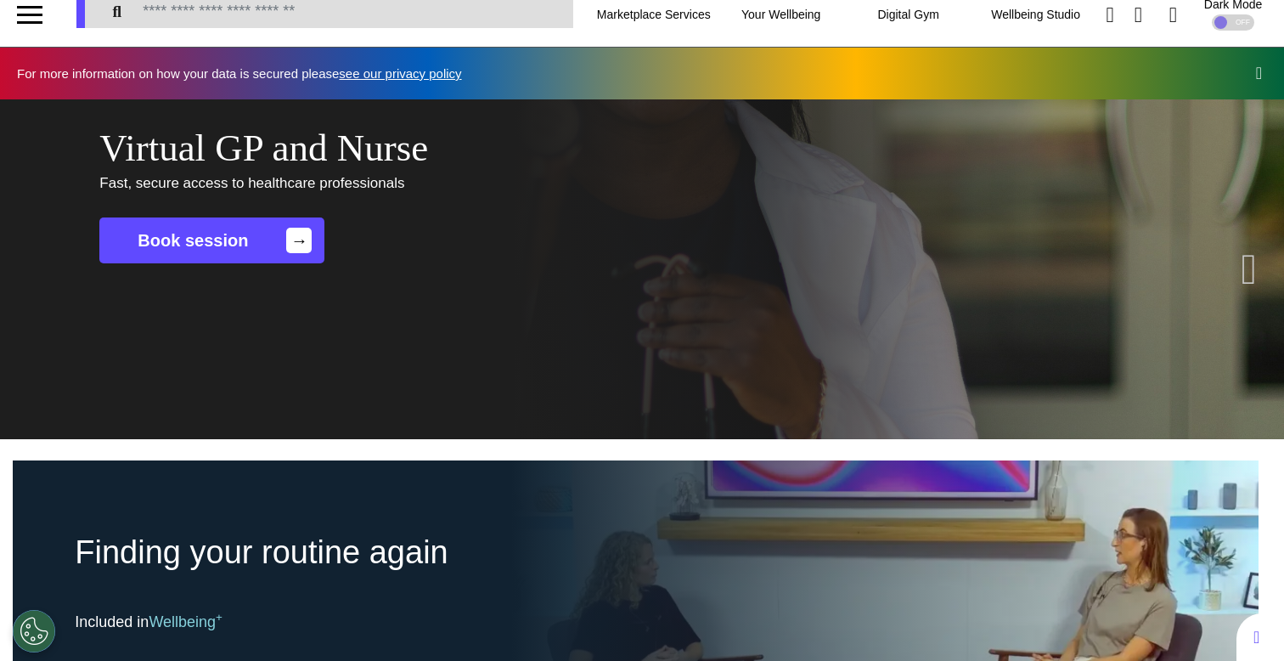
scroll to position [0, 0]
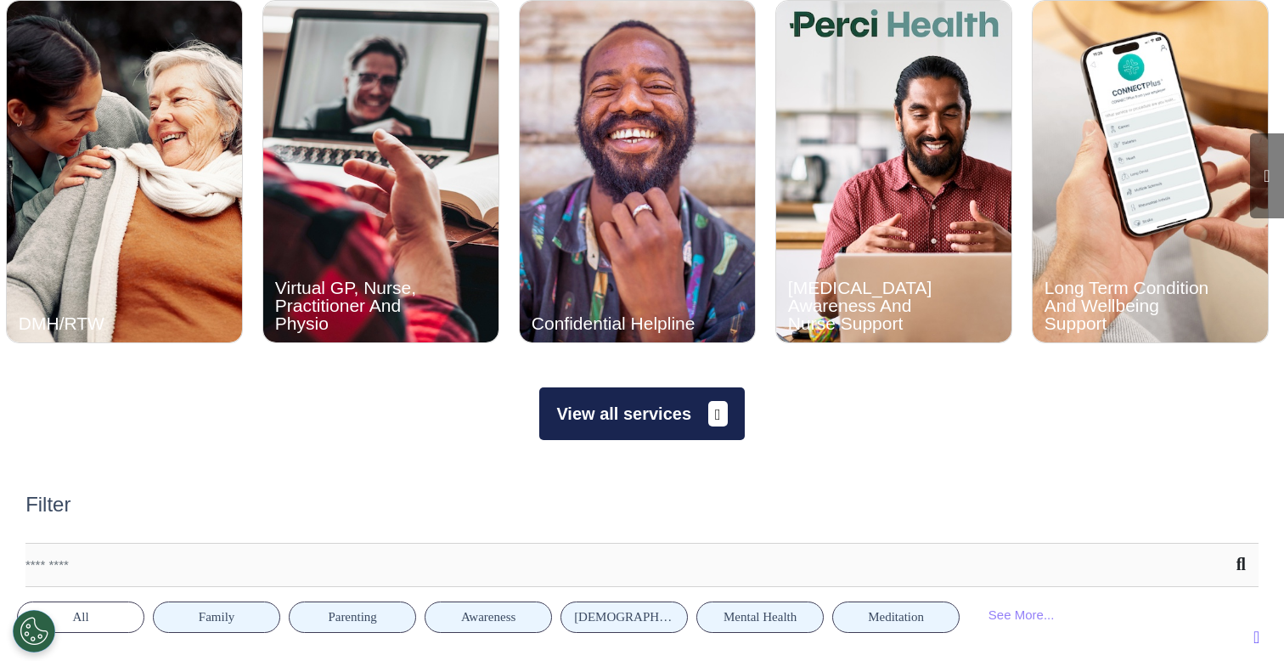
click at [653, 401] on button "View all services" at bounding box center [641, 413] width 205 height 53
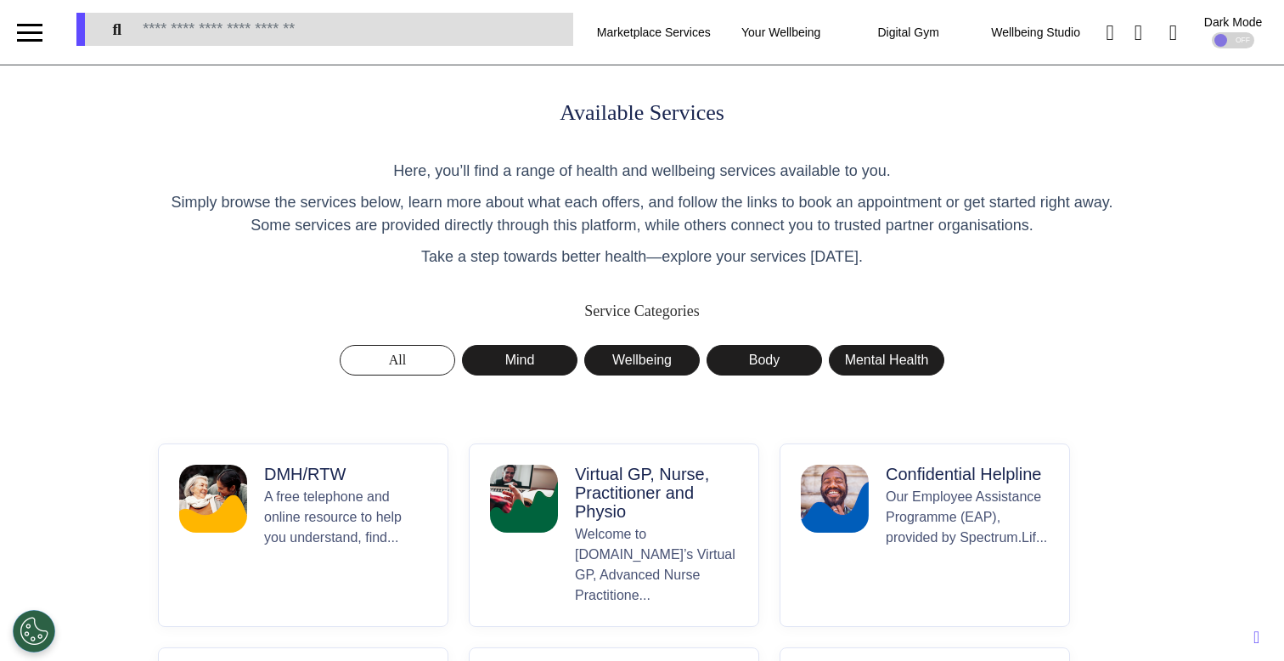
click at [279, 489] on p "A free telephone and online resource to help you understand, find..." at bounding box center [345, 545] width 163 height 119
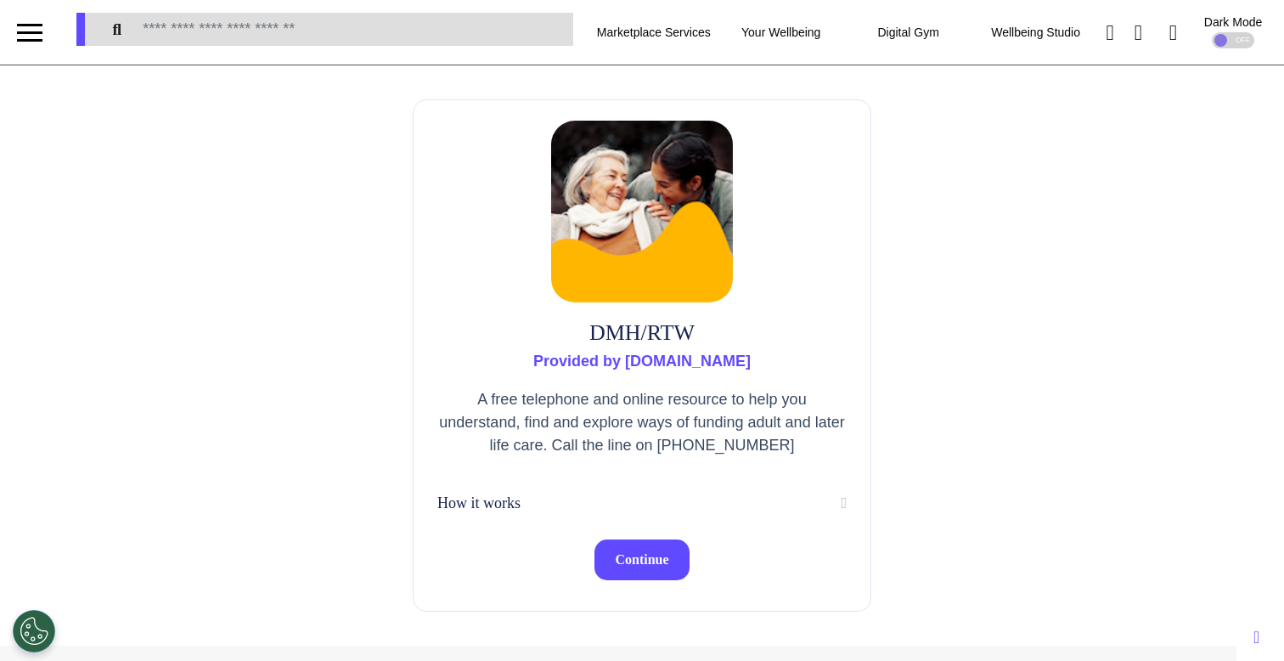
click at [632, 549] on button "Continue" at bounding box center [641, 559] width 94 height 41
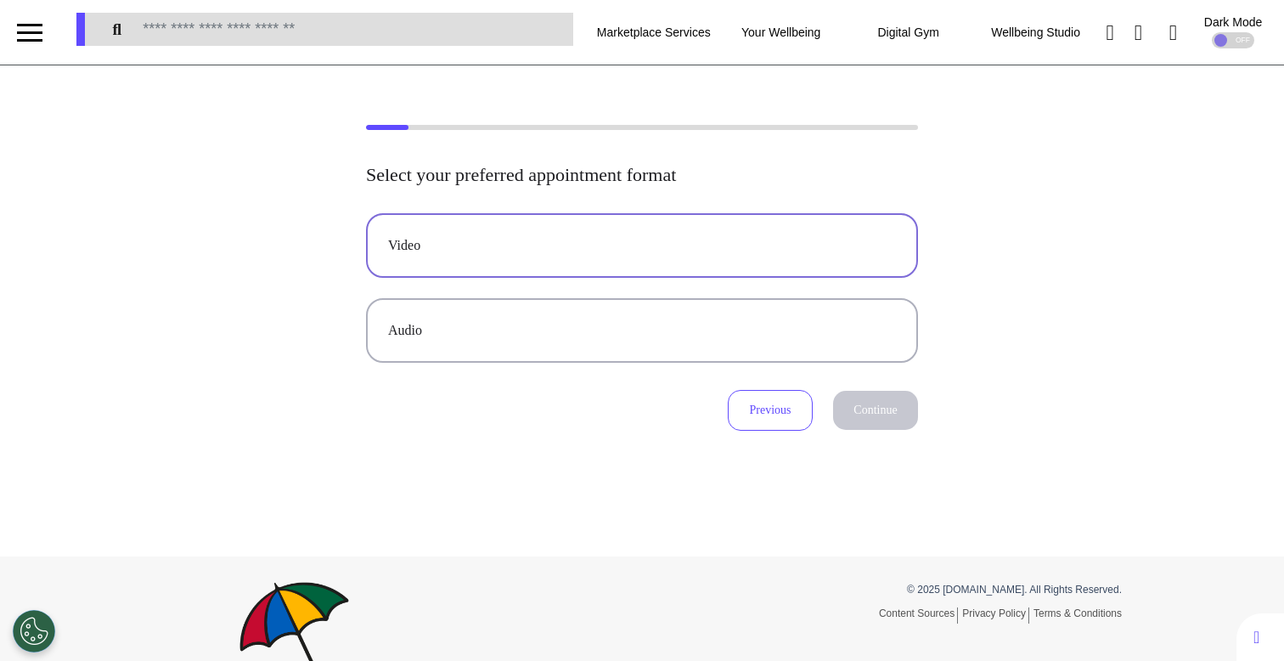
click at [561, 249] on div "Video" at bounding box center [642, 245] width 508 height 20
click at [857, 402] on button "Continue" at bounding box center [875, 410] width 85 height 39
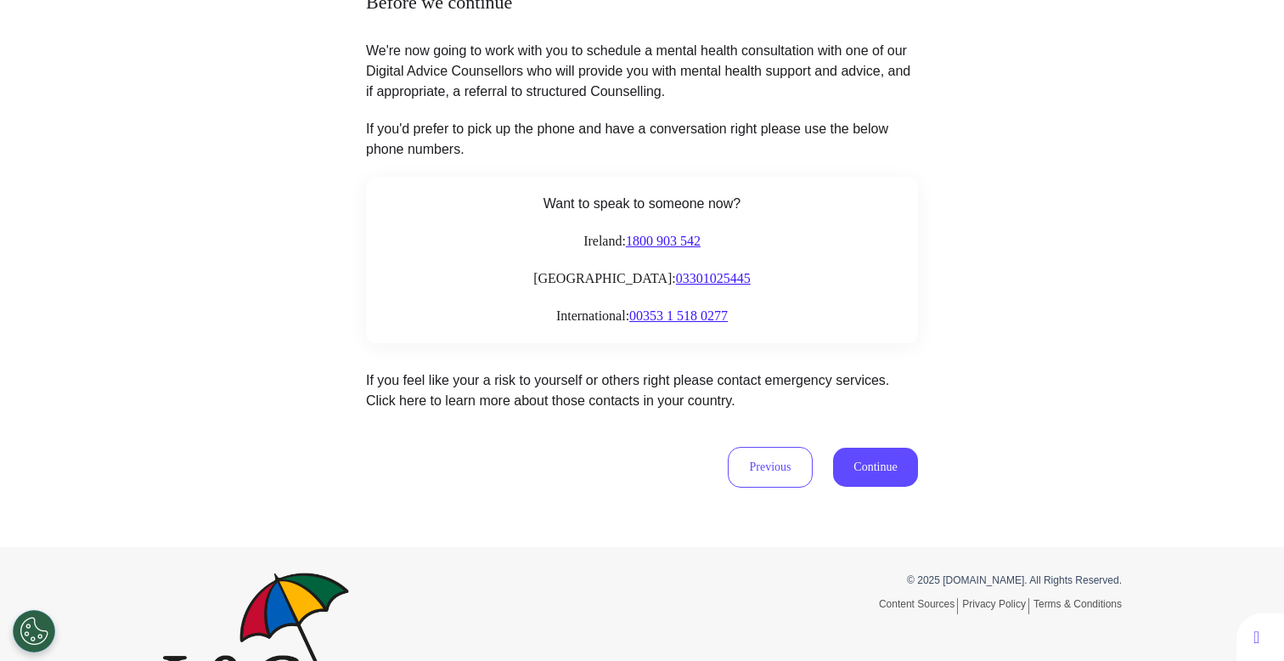
scroll to position [211, 0]
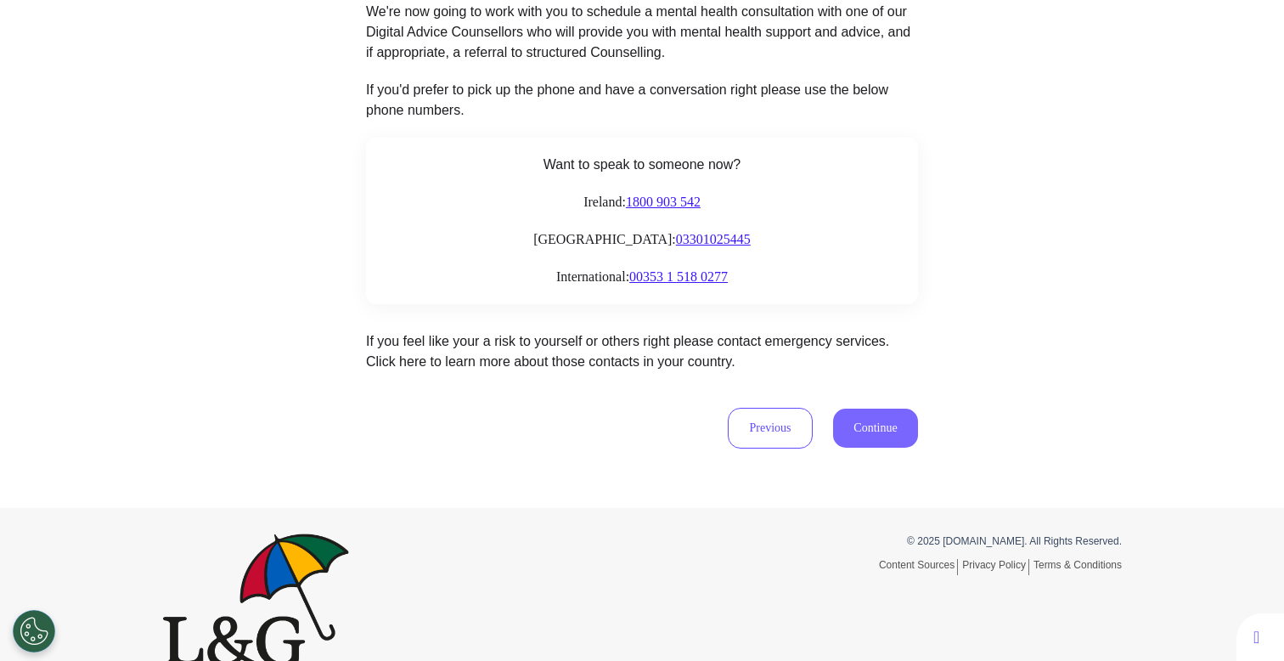
click at [888, 435] on button "Continue" at bounding box center [875, 427] width 85 height 39
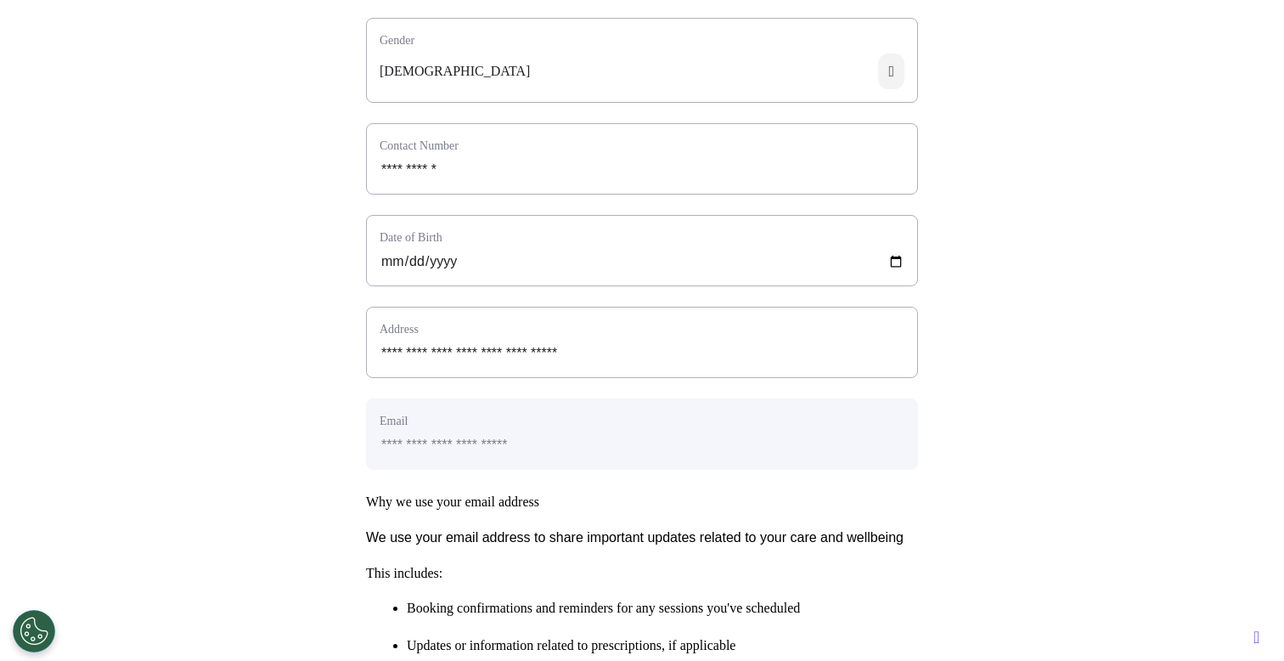
scroll to position [381, 0]
